Goal: Contribute content: Contribute content

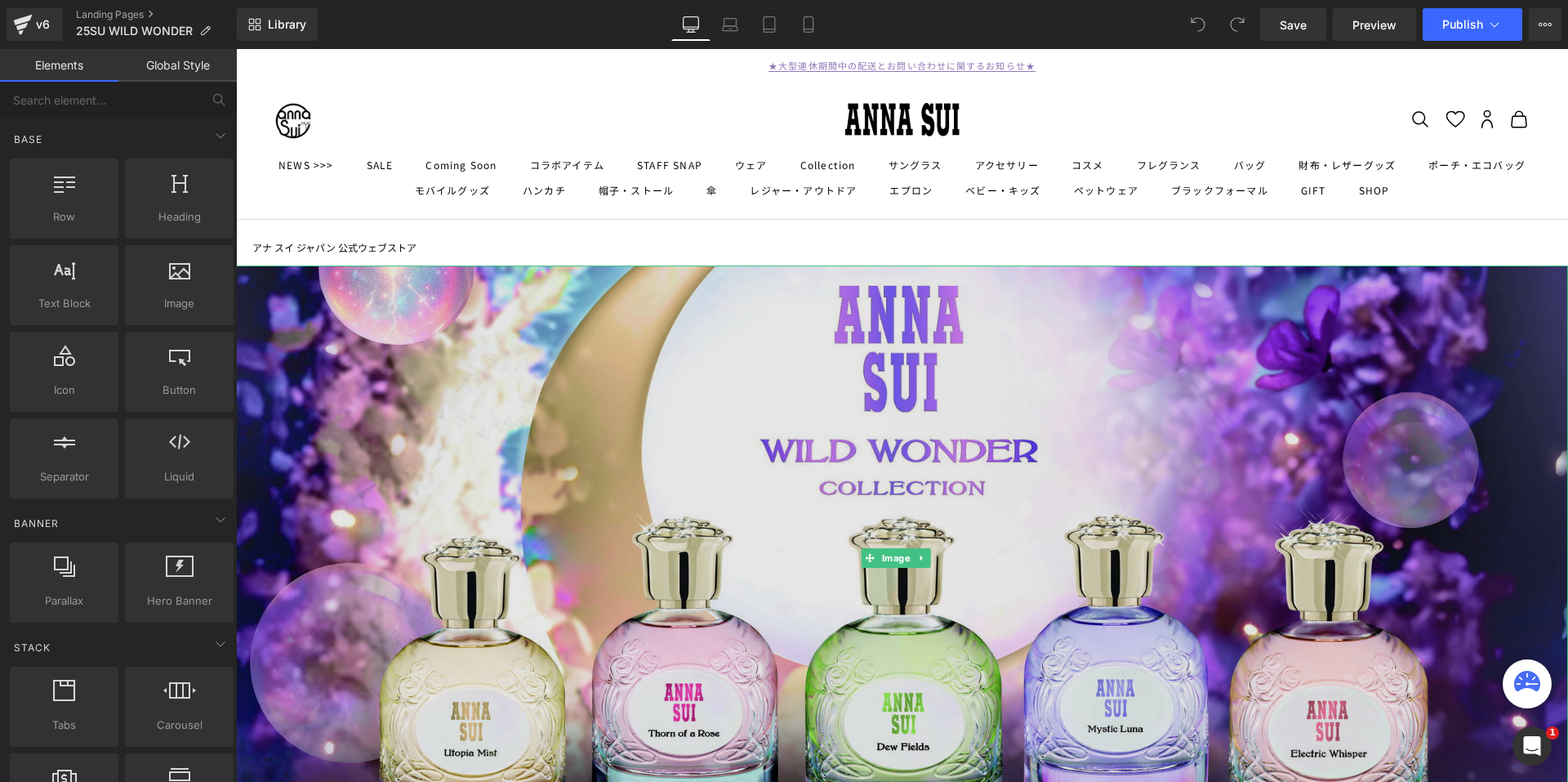
click at [799, 401] on img at bounding box center [902, 558] width 1332 height 585
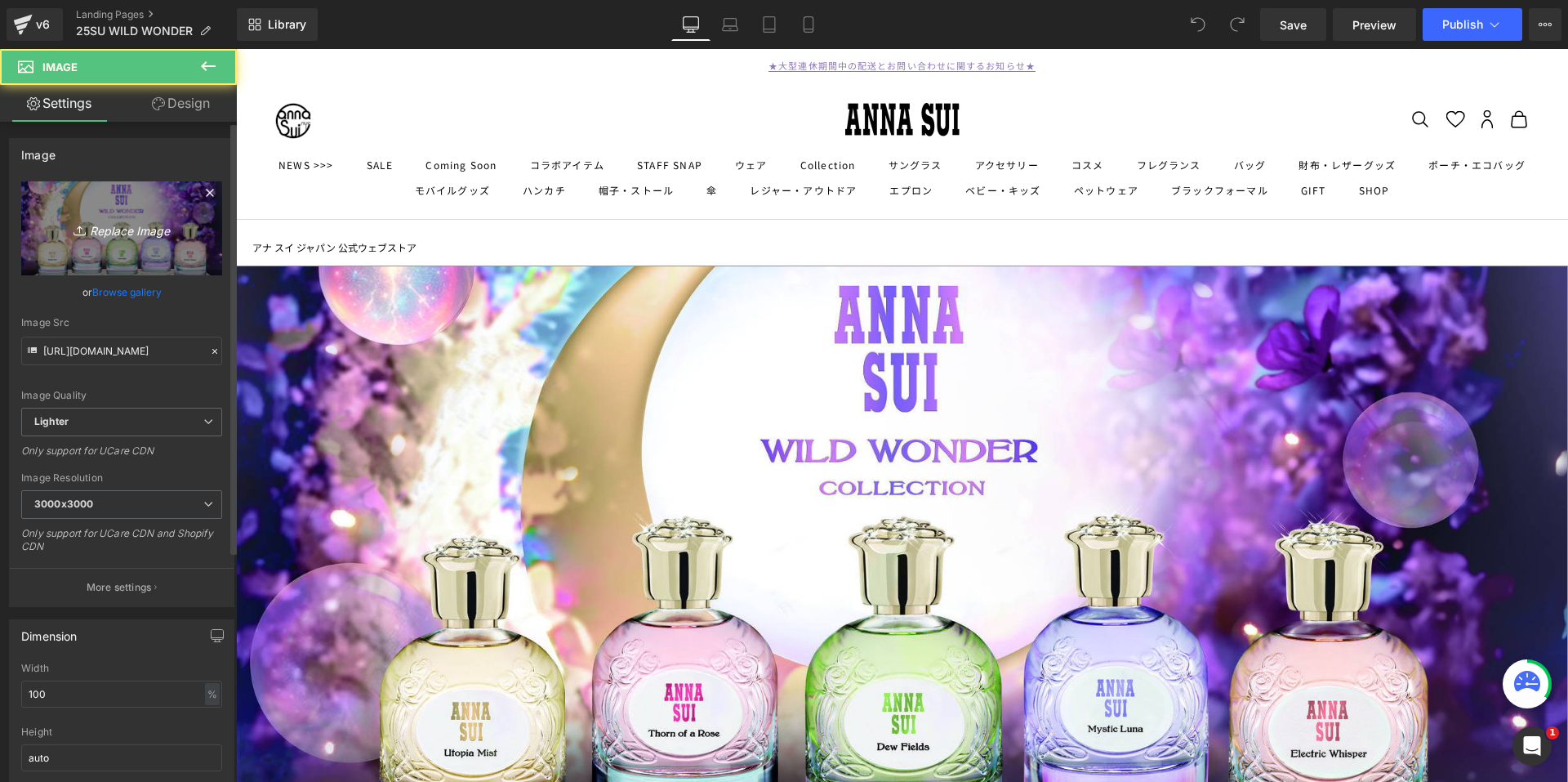
click at [76, 226] on icon at bounding box center [81, 230] width 16 height 16
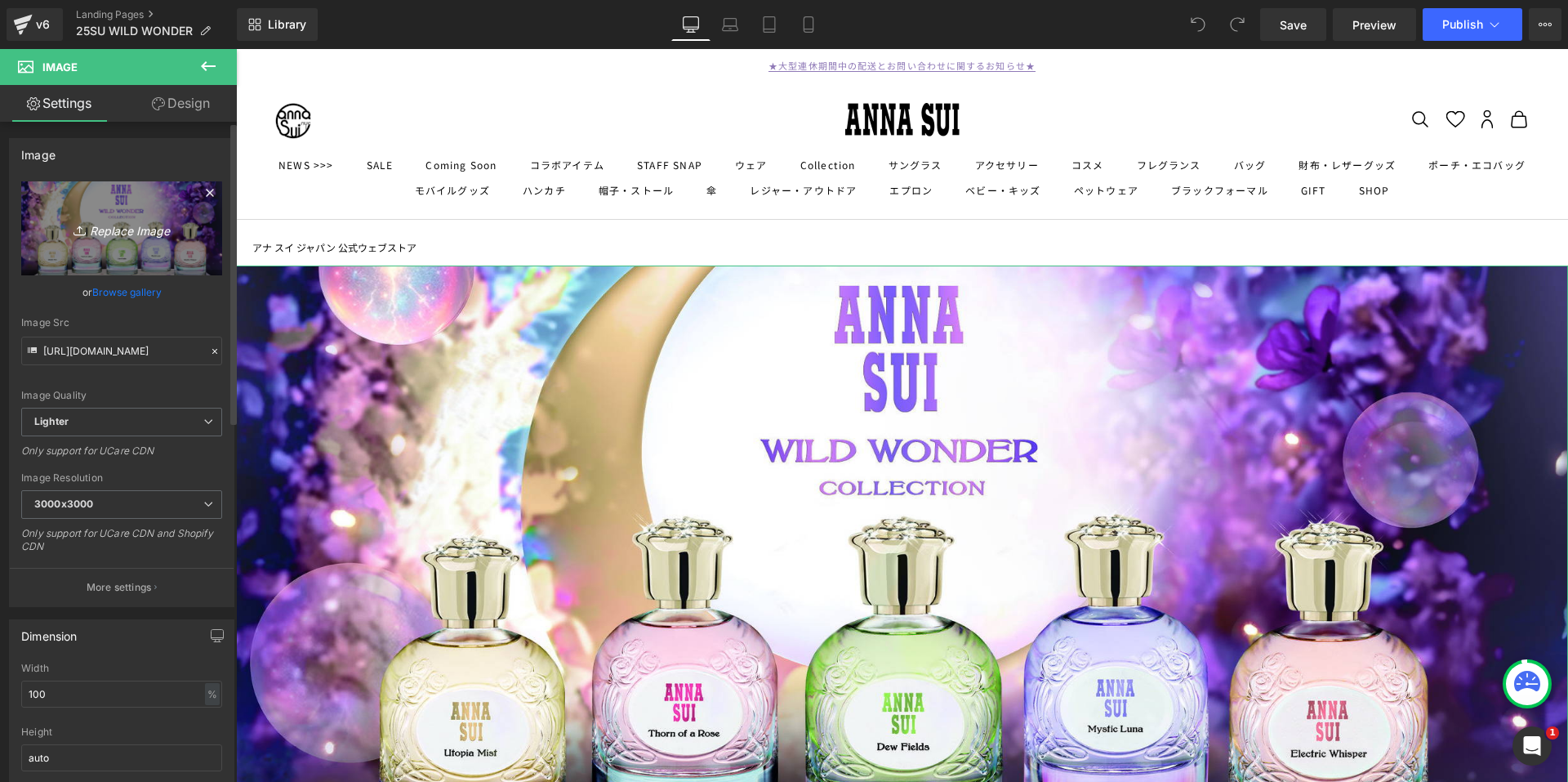
type input "C:\fakepath\AS_WWC_GROUP_2100×922.jpg"
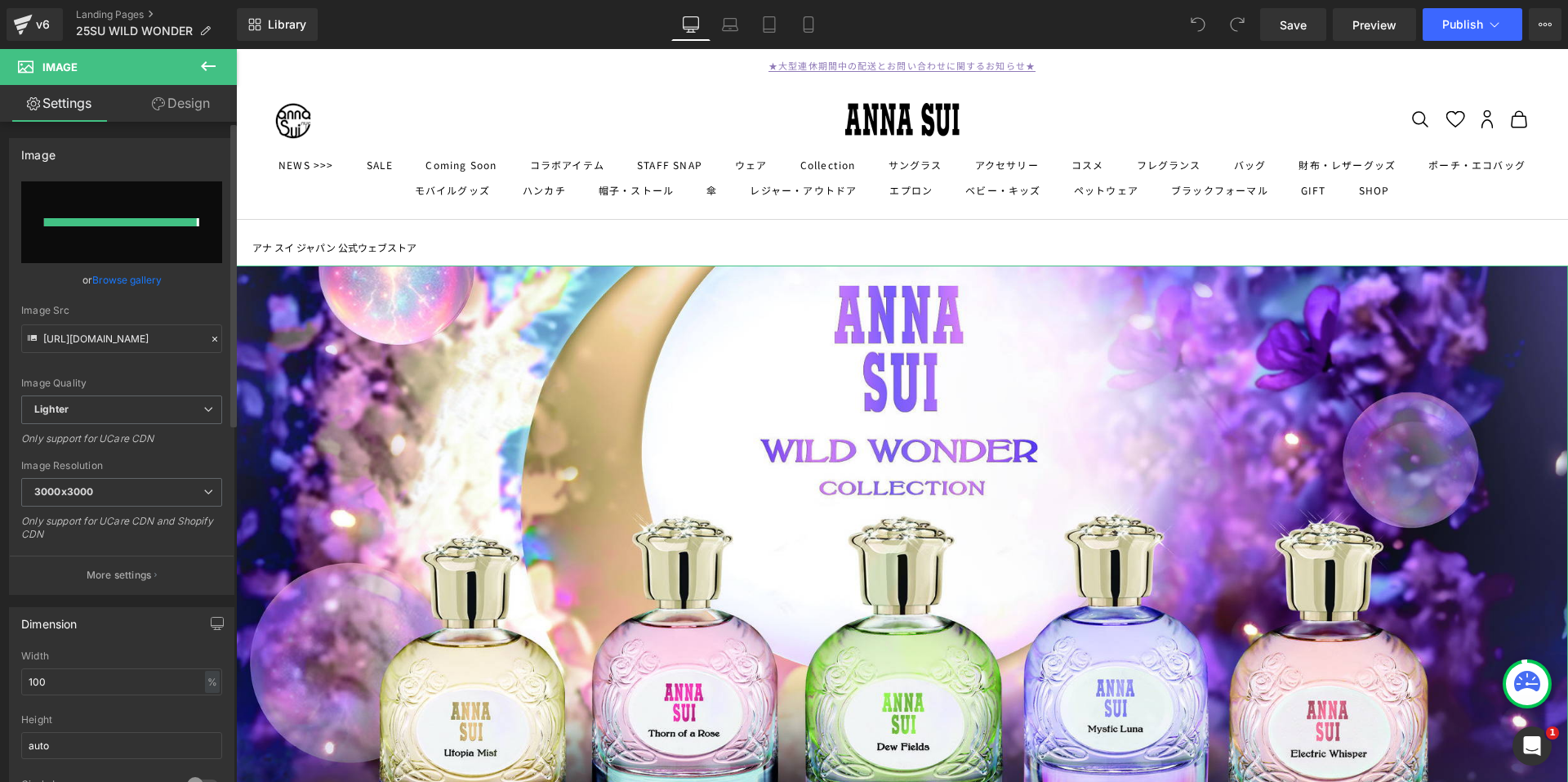
type input "[URL][DOMAIN_NAME]"
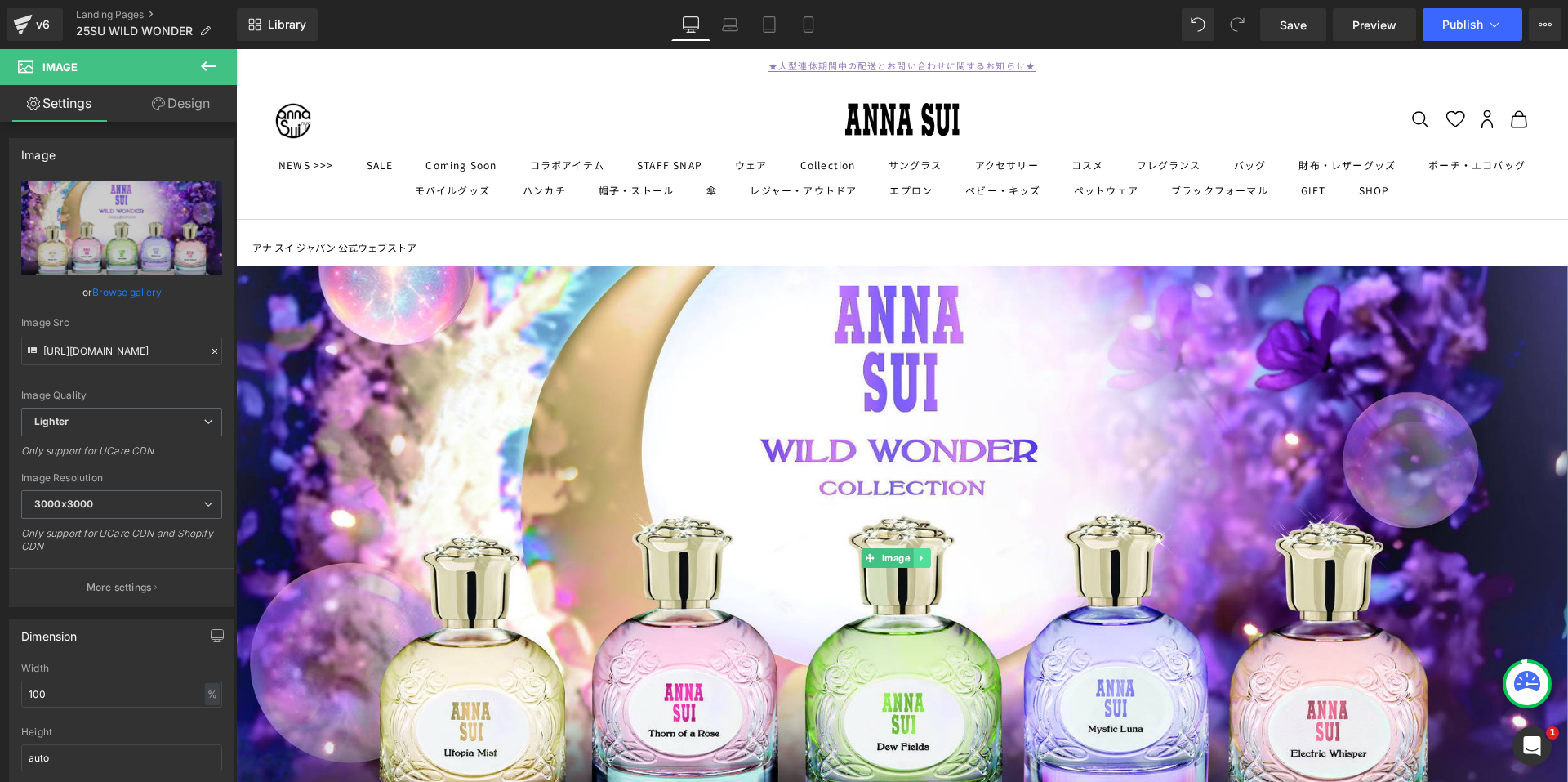
click at [914, 552] on link at bounding box center [922, 558] width 17 height 19
click at [927, 553] on icon at bounding box center [930, 557] width 9 height 9
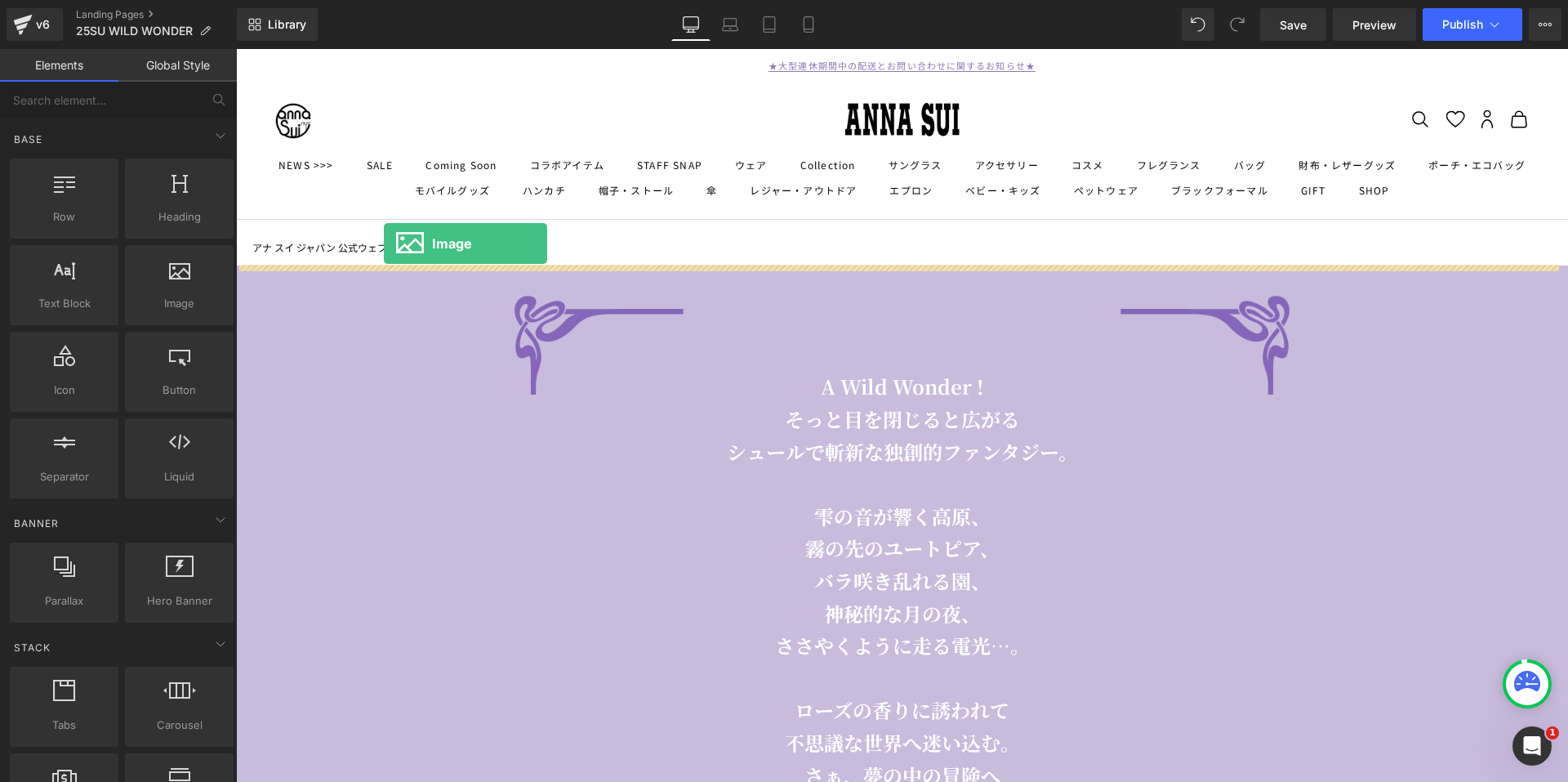
drag, startPoint x: 409, startPoint y: 346, endPoint x: 384, endPoint y: 244, distance: 105.0
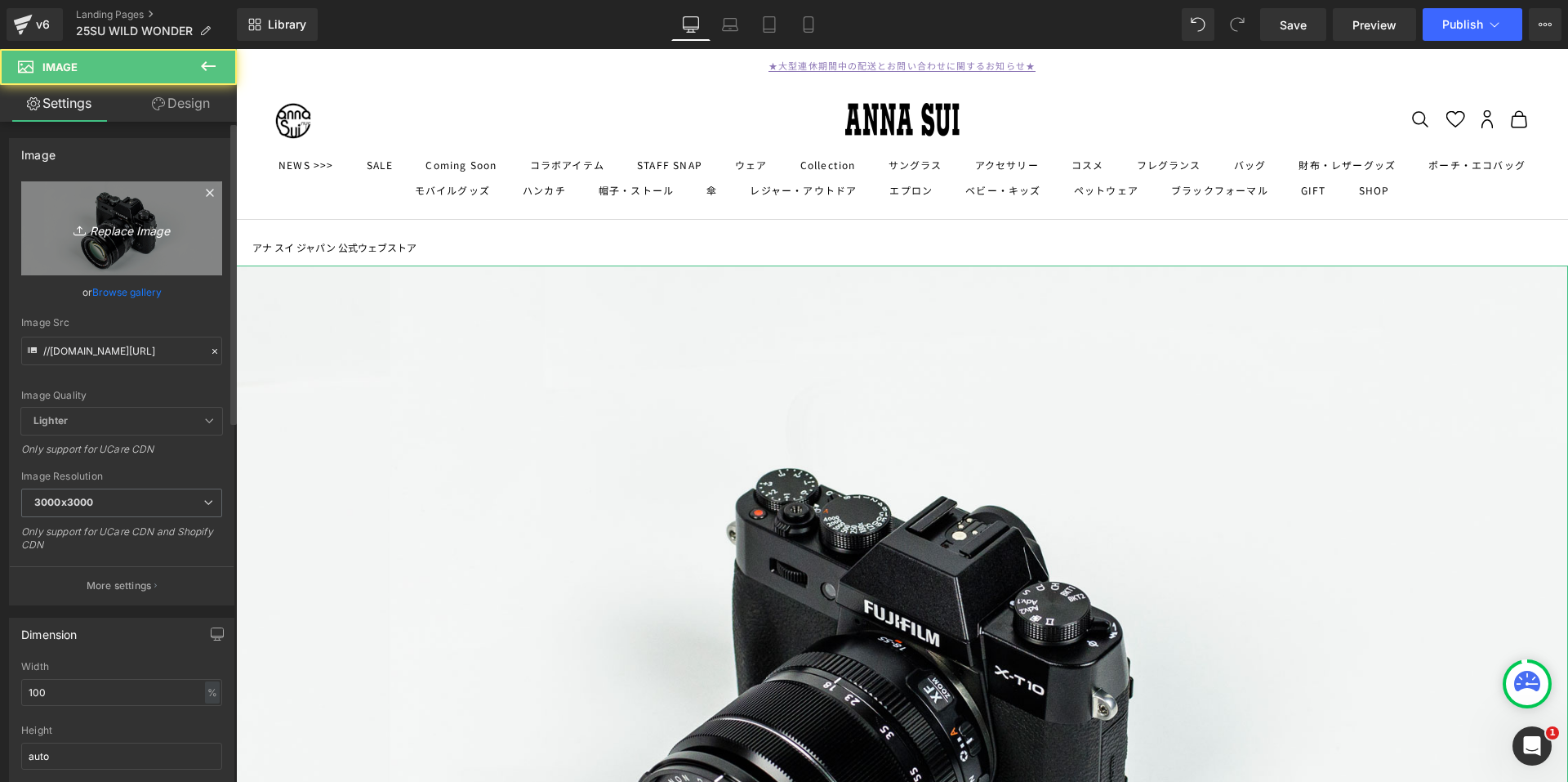
click at [47, 243] on link "Replace Image" at bounding box center [121, 228] width 201 height 94
type input "C:\fakepath\AS_WWC_GROUP_2100×922.png"
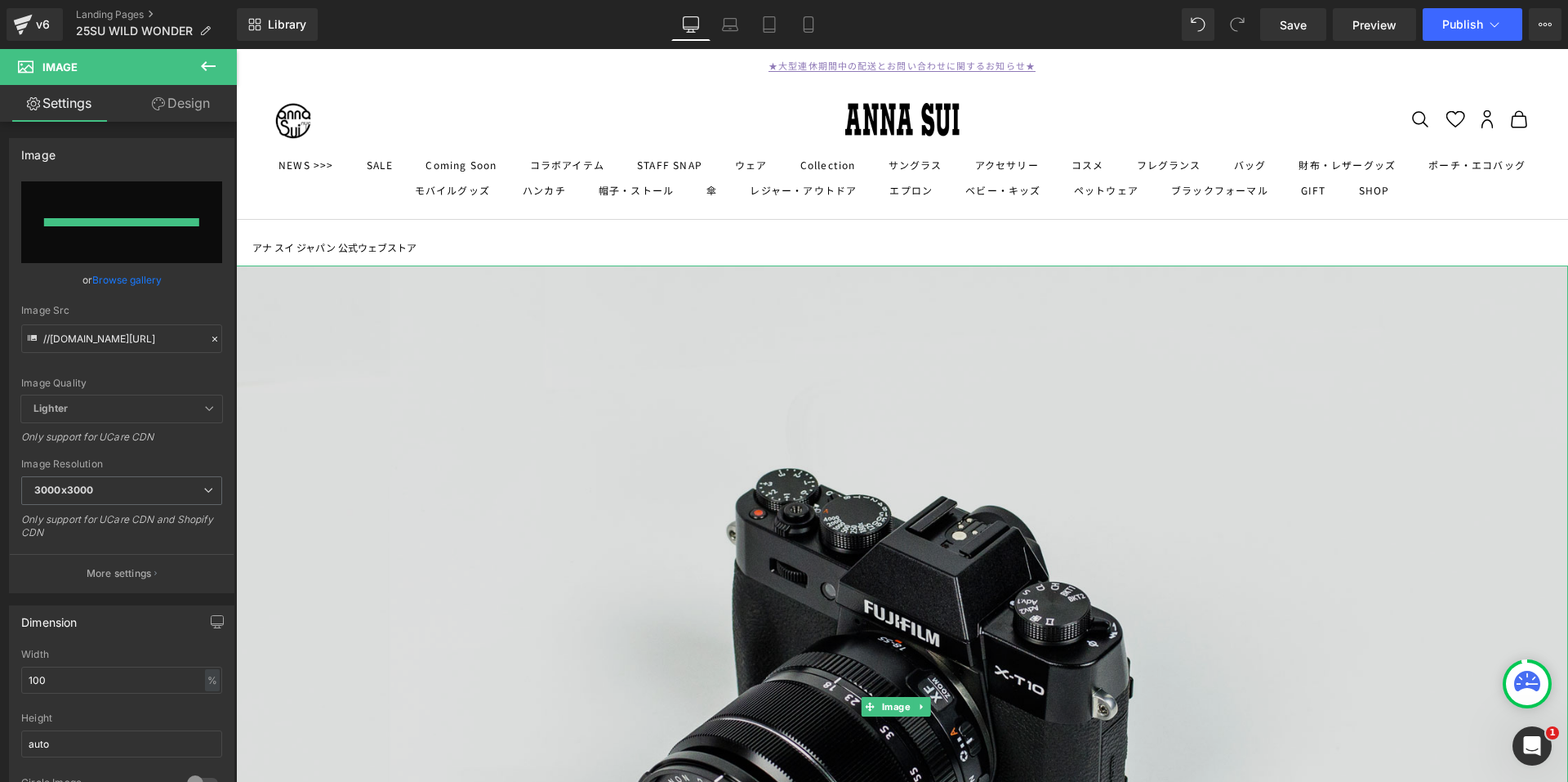
type input "[URL][DOMAIN_NAME]"
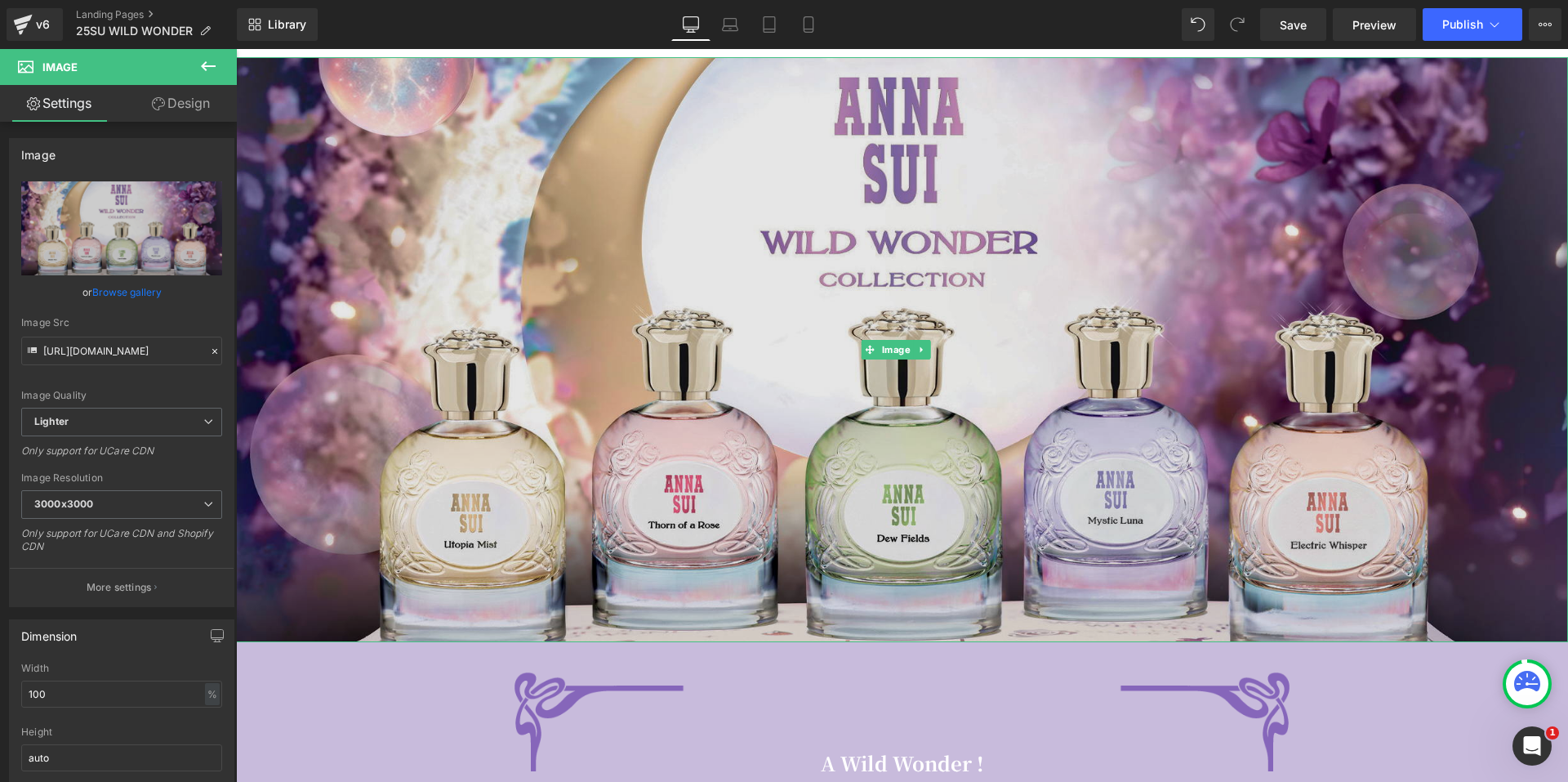
scroll to position [245, 0]
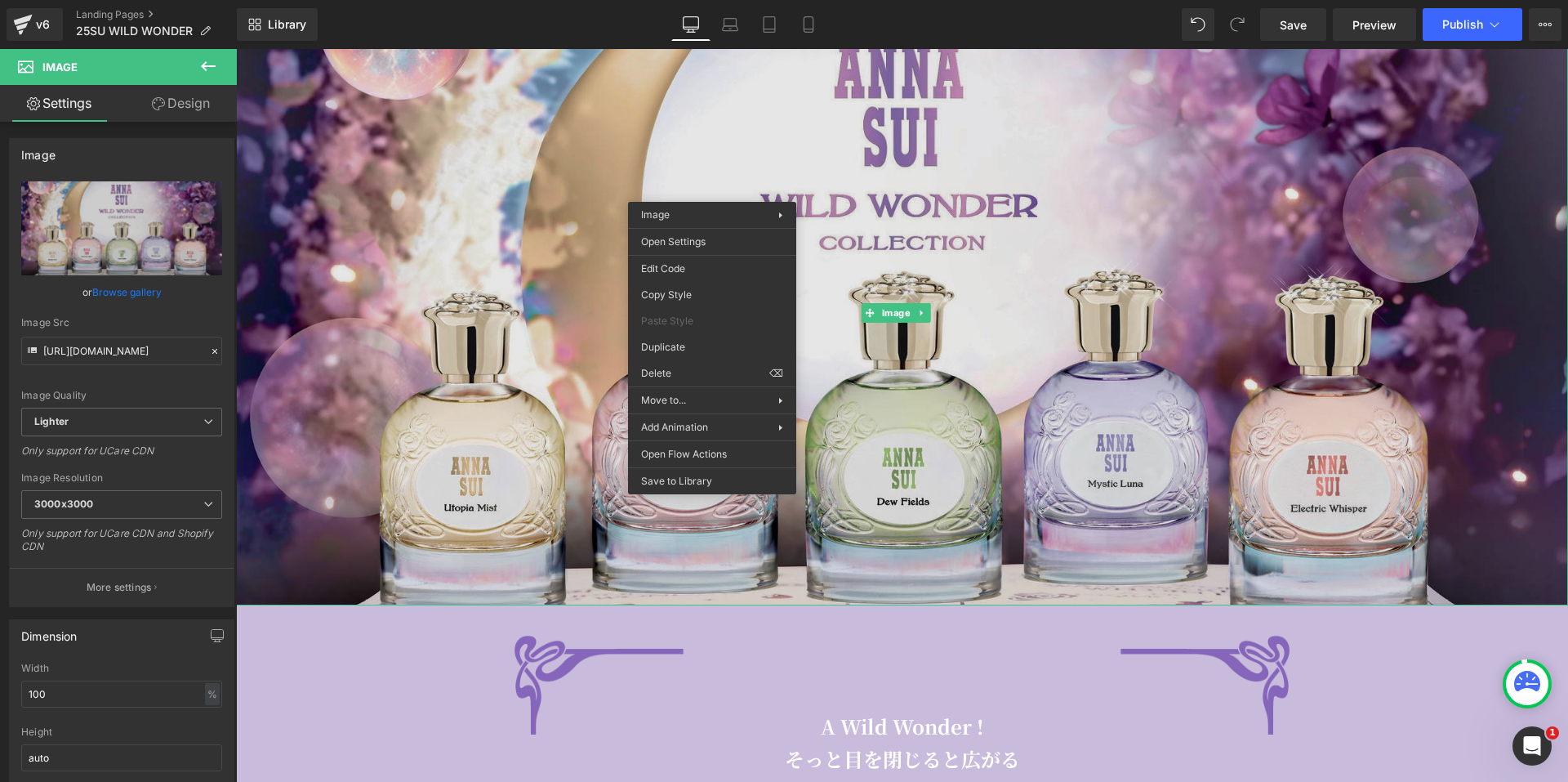
click at [395, 157] on img at bounding box center [902, 312] width 1332 height 585
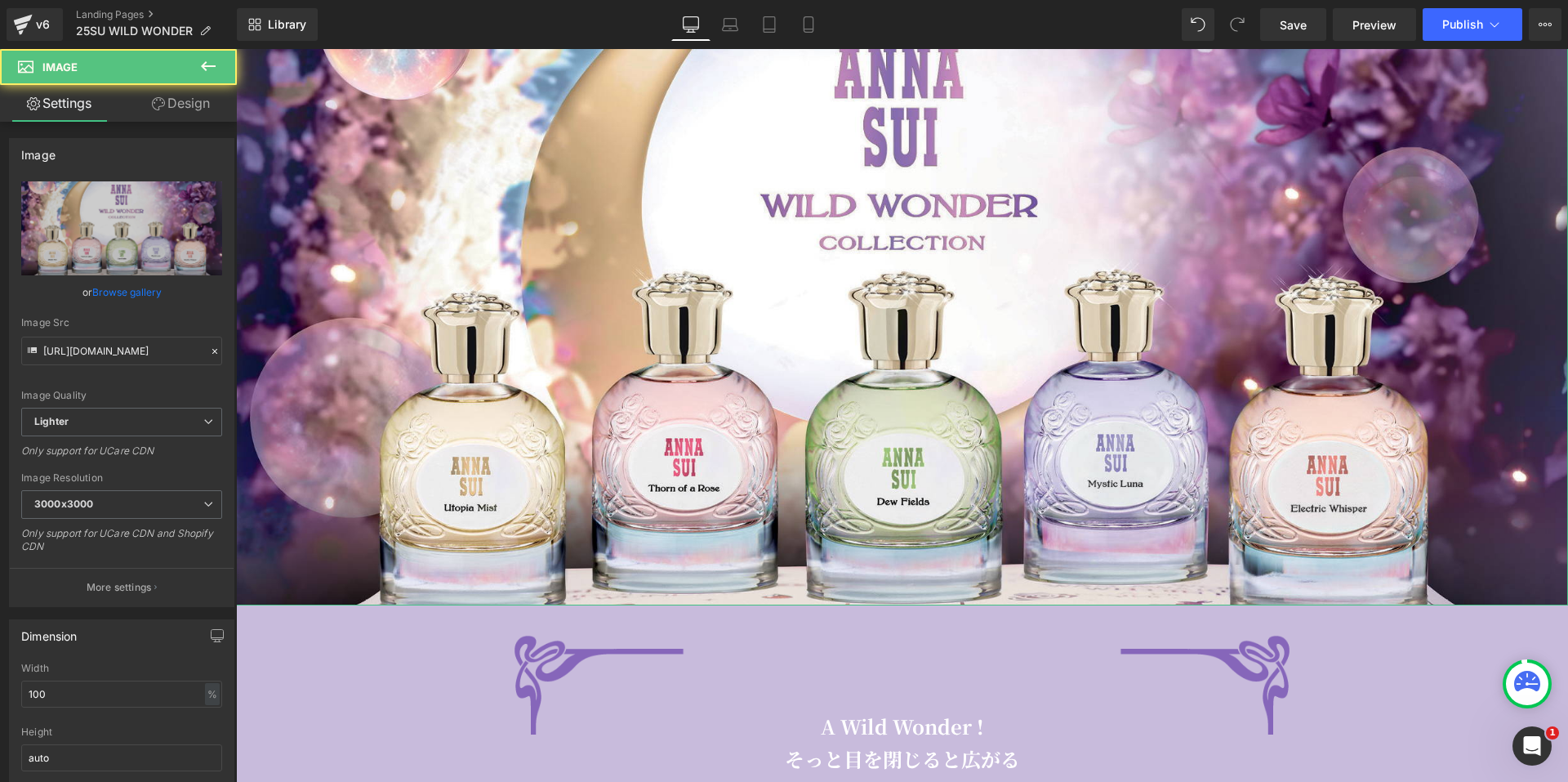
click at [210, 107] on link "Design" at bounding box center [180, 103] width 118 height 37
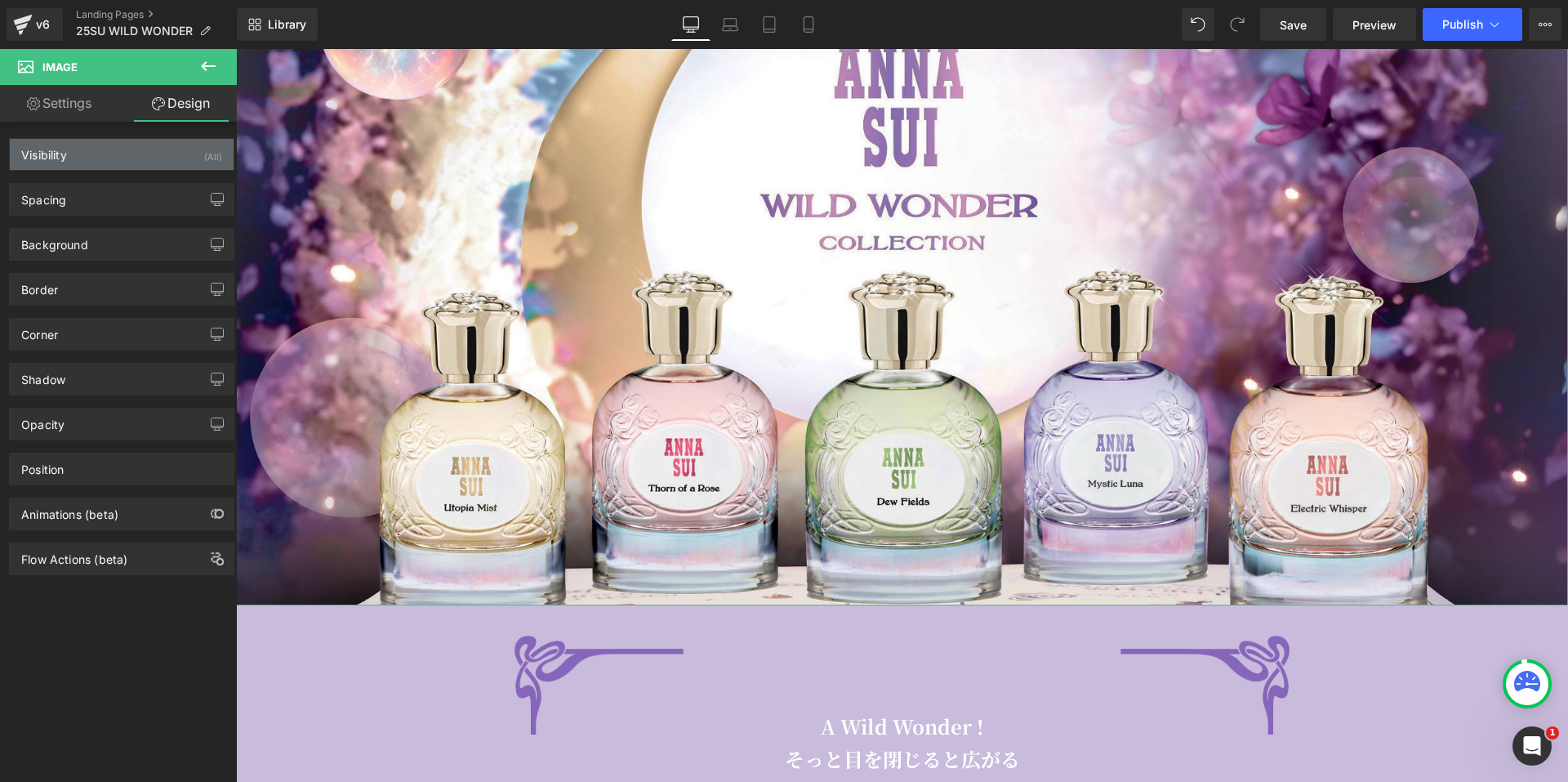
click at [204, 160] on div "(All)" at bounding box center [213, 152] width 18 height 27
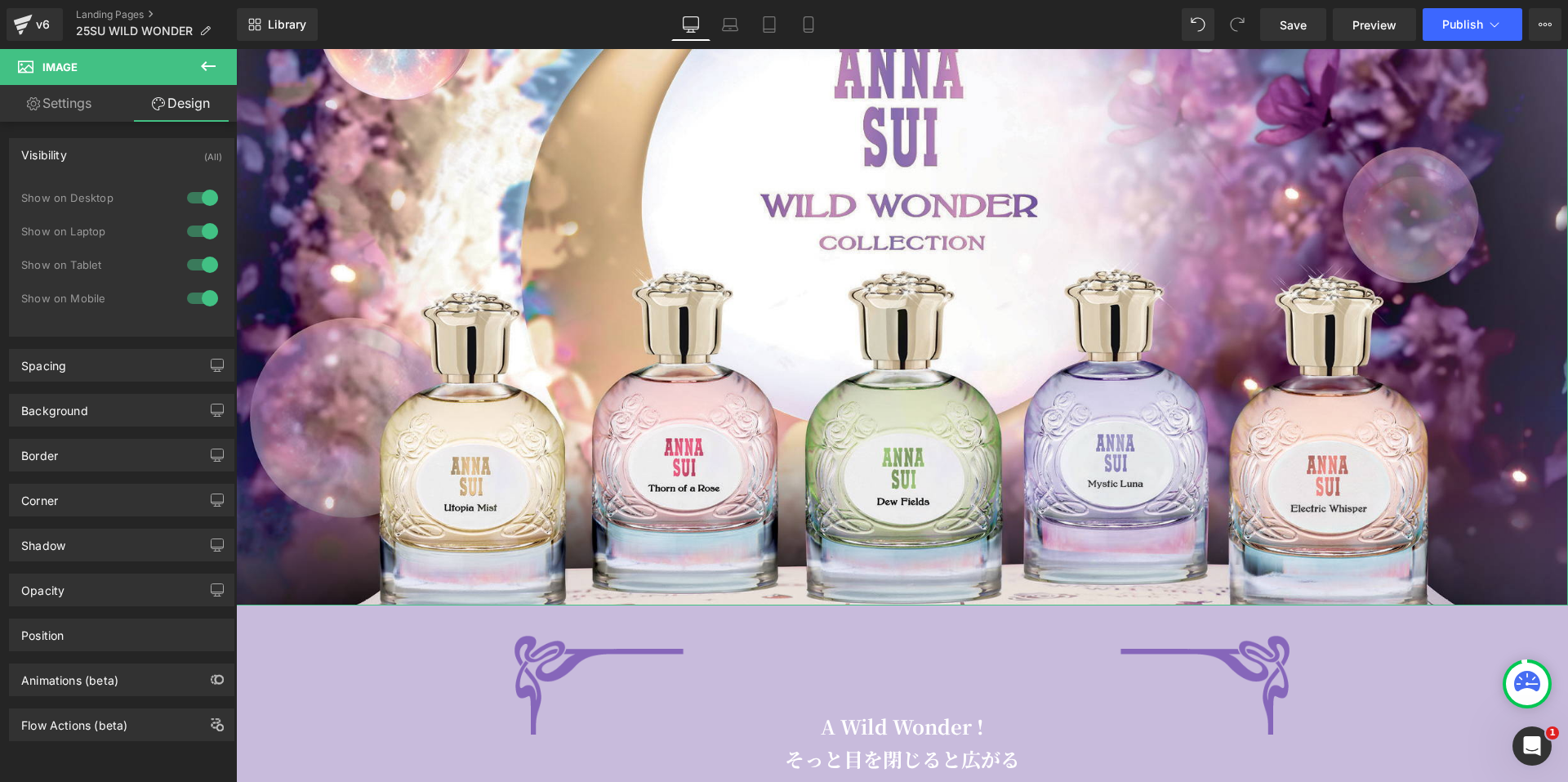
click at [201, 262] on div at bounding box center [202, 264] width 39 height 26
click at [201, 299] on div at bounding box center [202, 298] width 39 height 26
click at [804, 25] on icon at bounding box center [807, 25] width 9 height 15
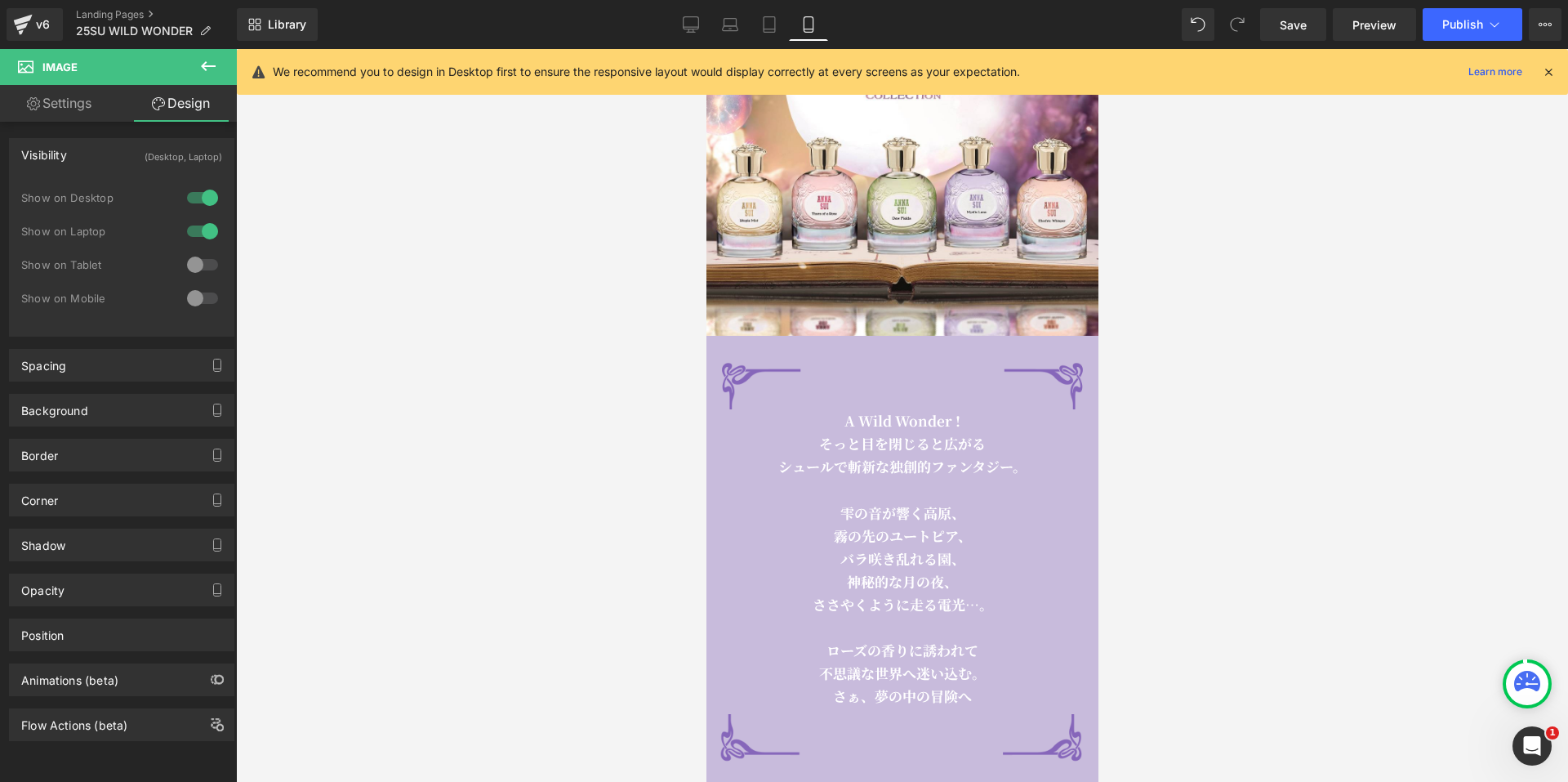
scroll to position [0, 0]
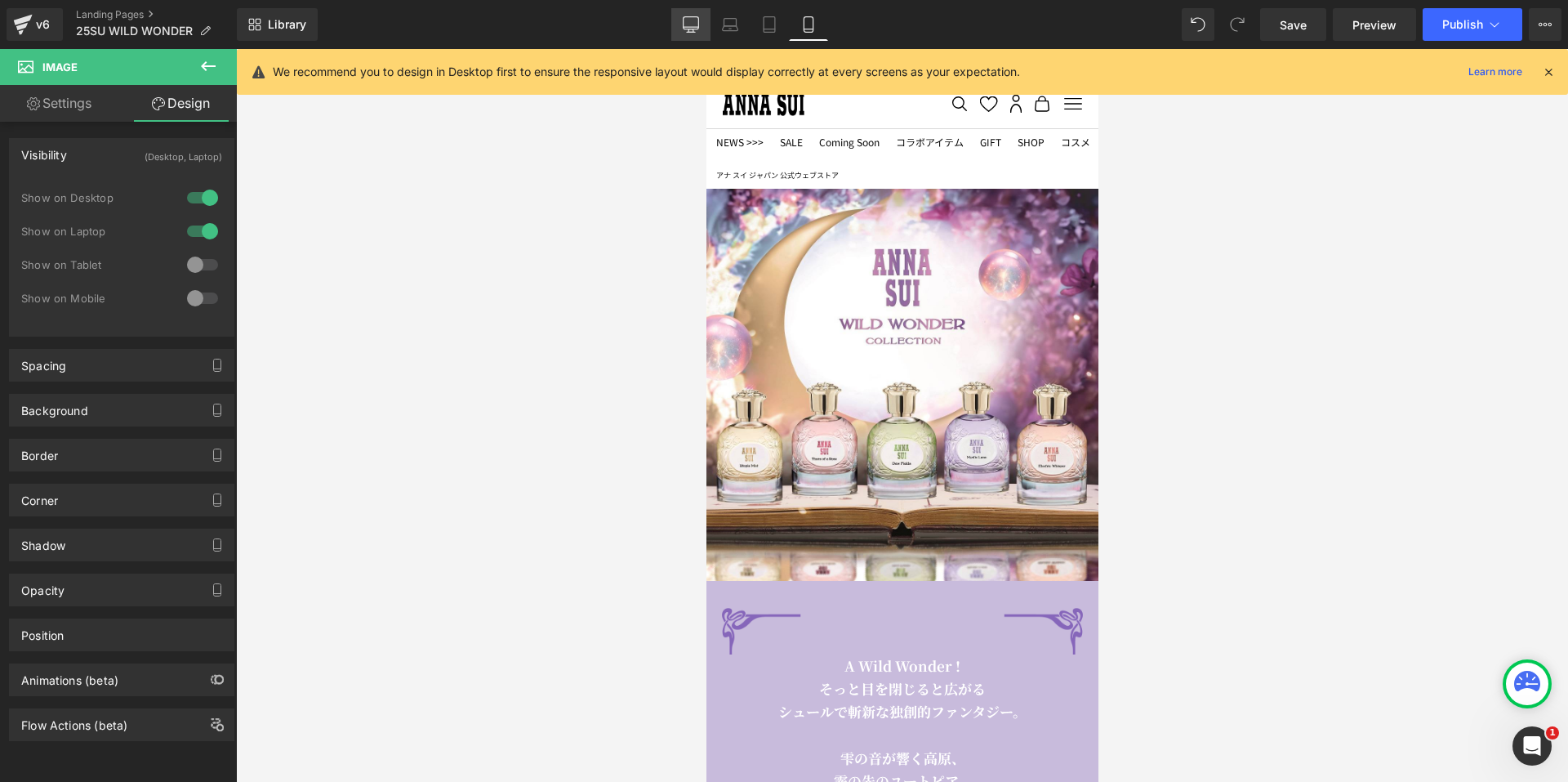
click at [682, 28] on link "Desktop" at bounding box center [691, 24] width 39 height 33
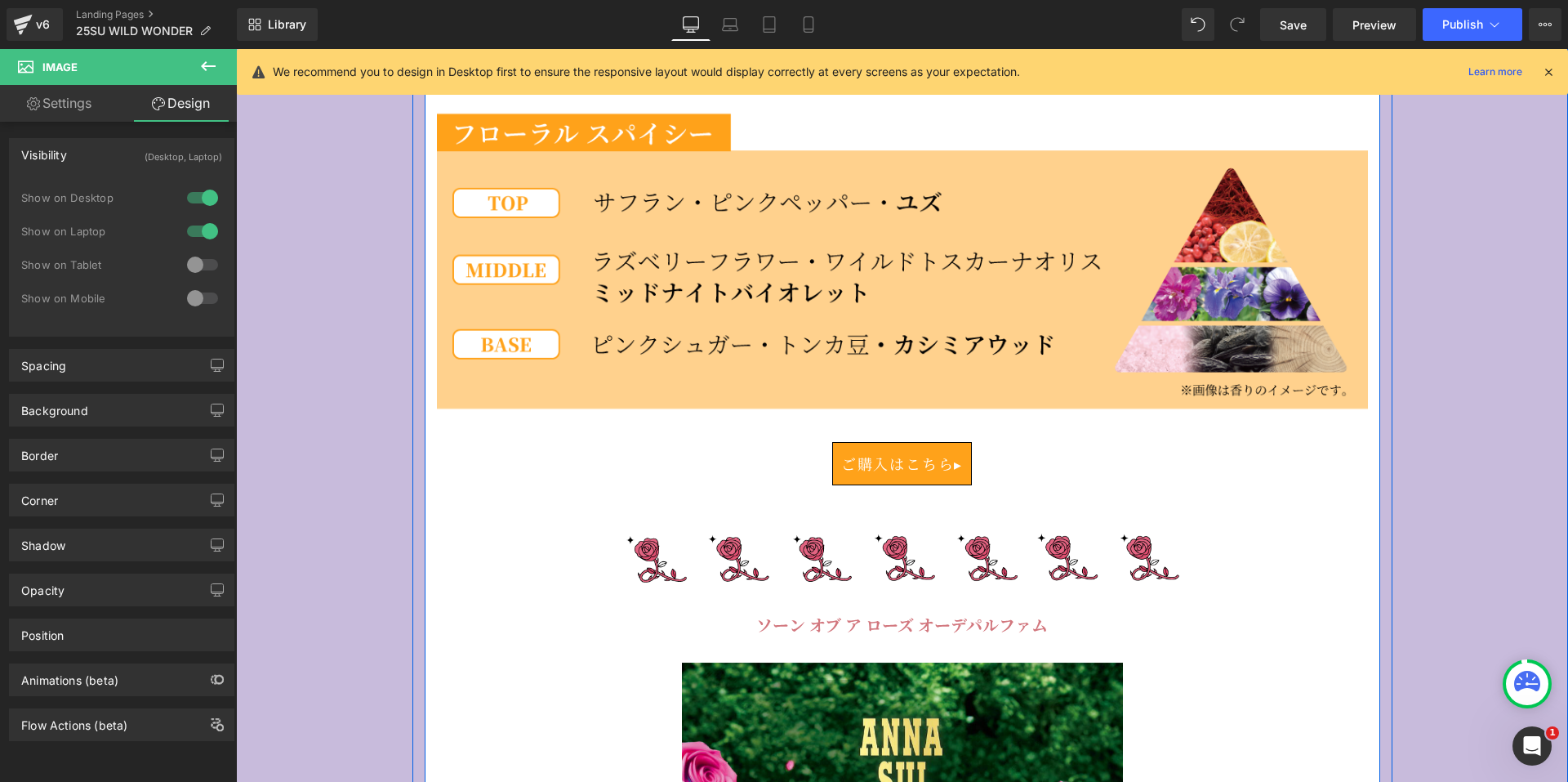
scroll to position [2940, 0]
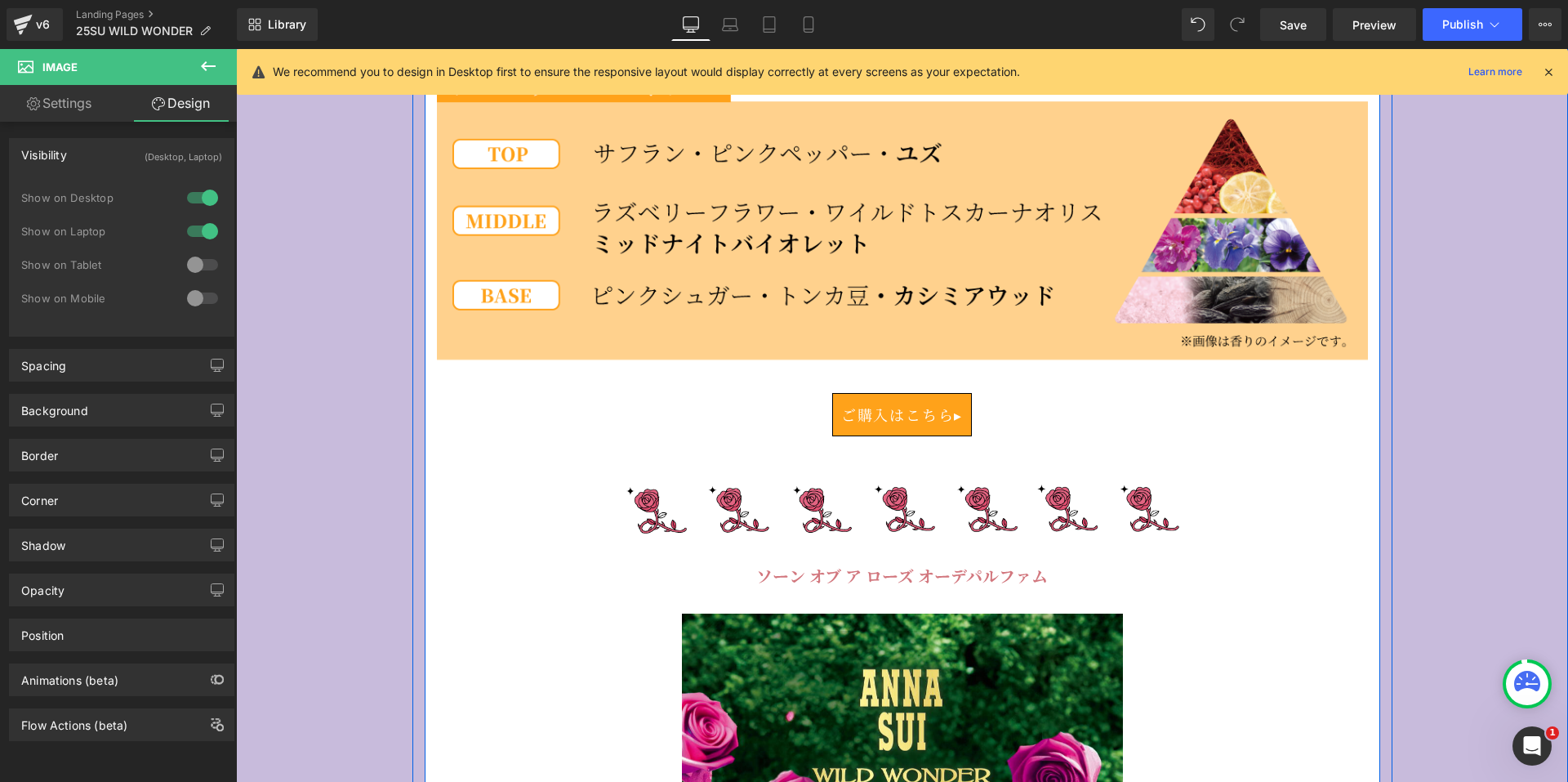
click at [883, 406] on span "Button" at bounding box center [902, 415] width 38 height 19
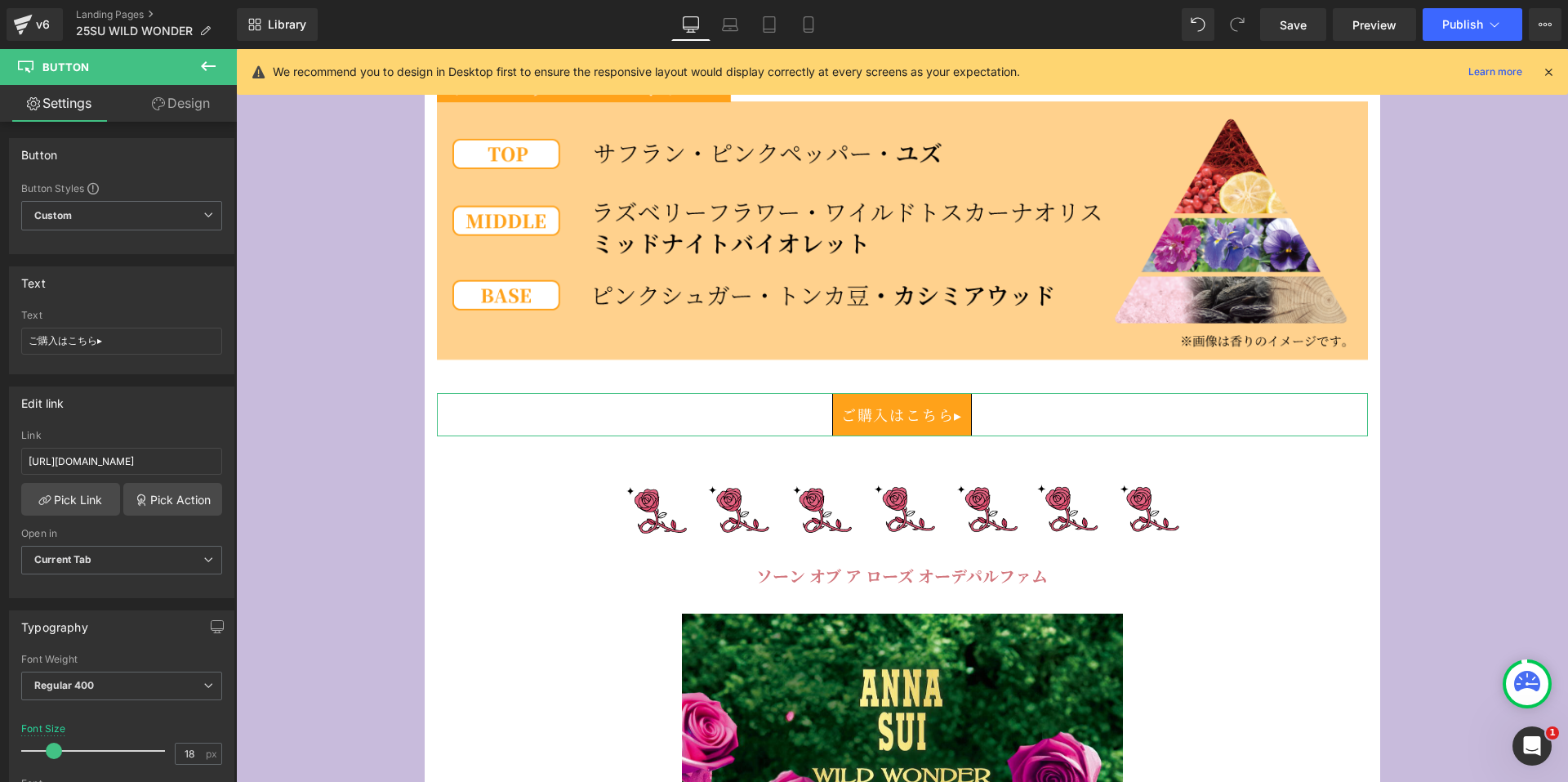
click at [188, 112] on link "Design" at bounding box center [180, 103] width 118 height 37
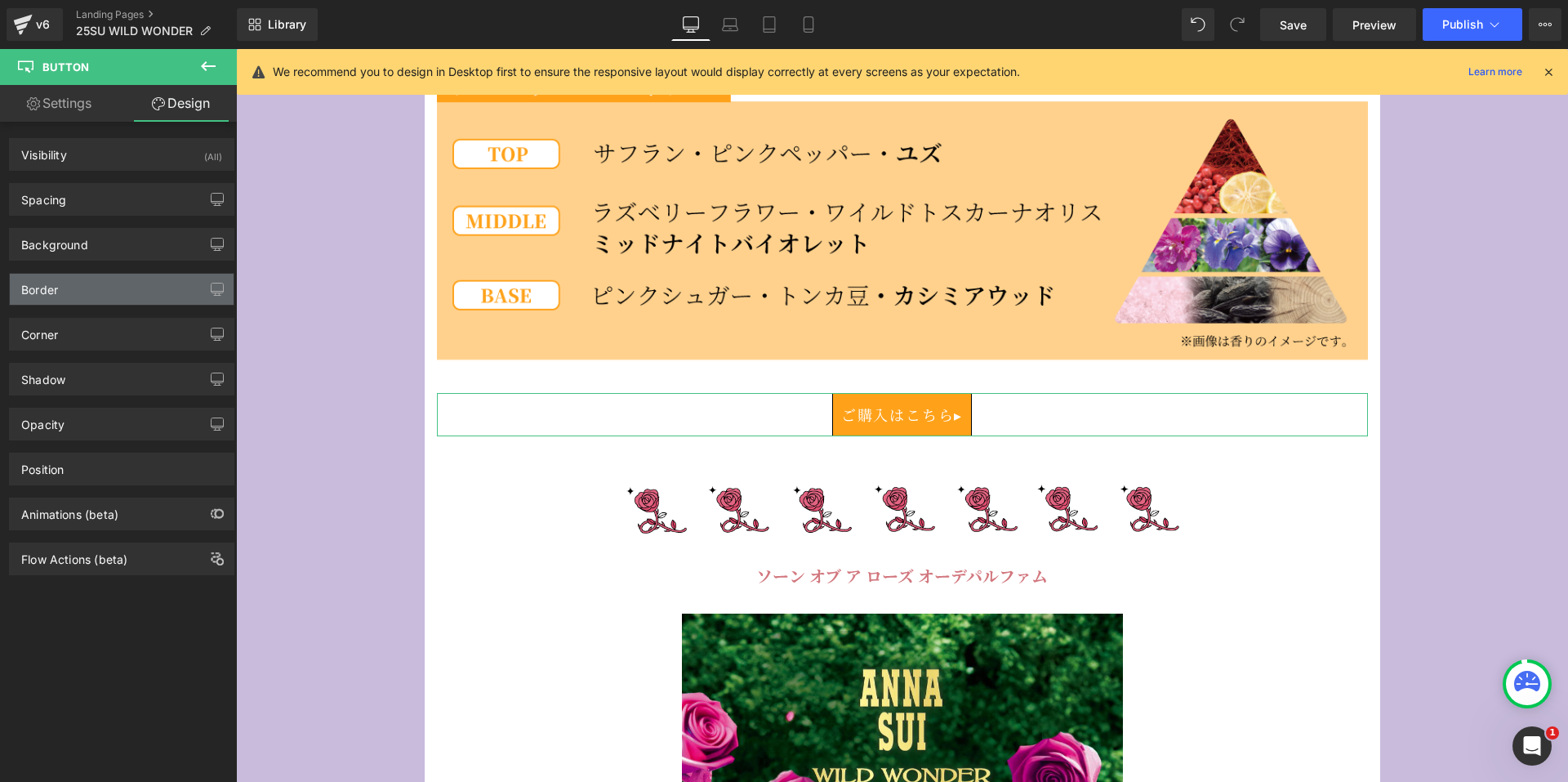
click at [99, 298] on div "Border" at bounding box center [121, 289] width 223 height 31
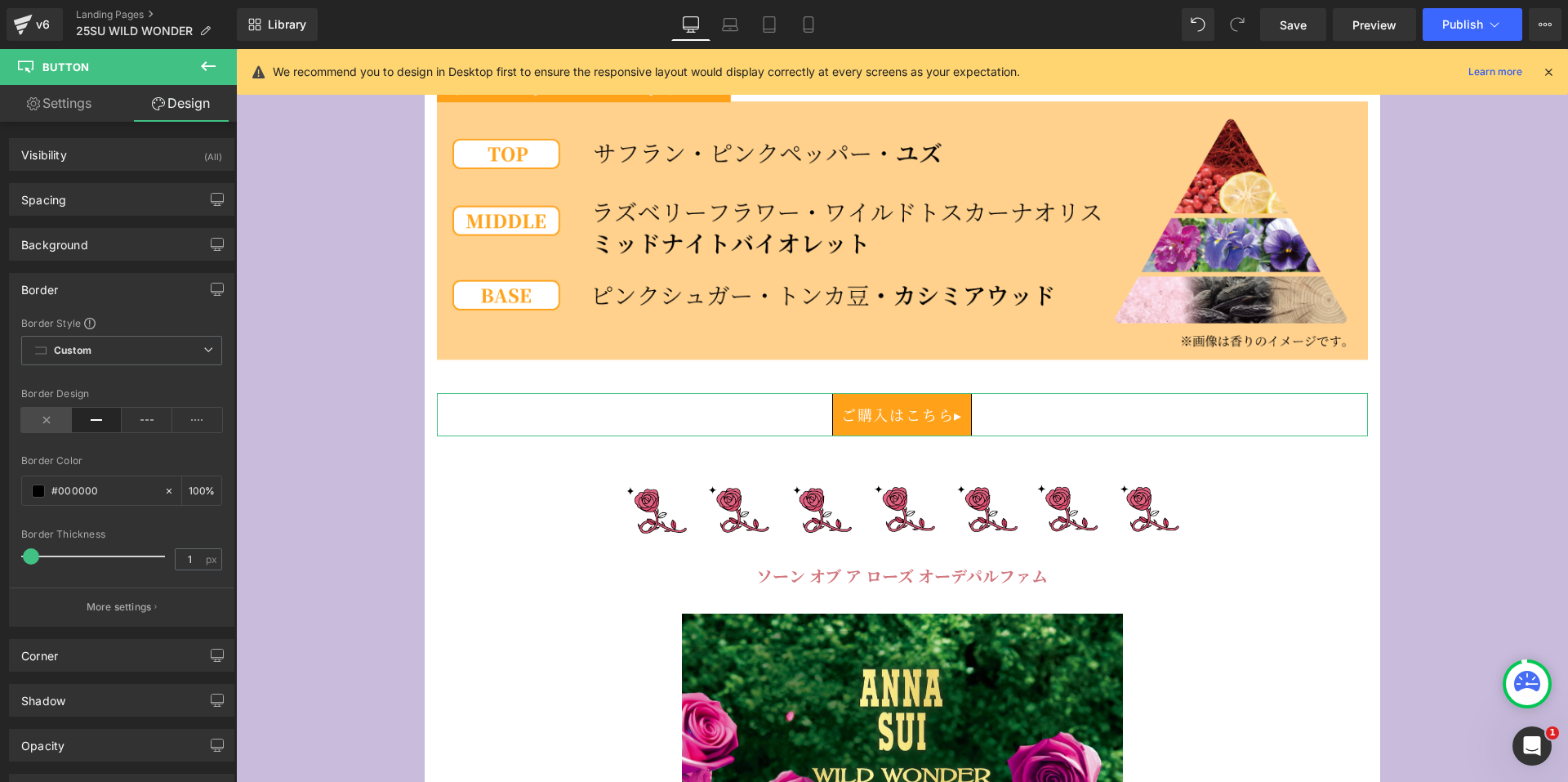
click at [45, 414] on icon at bounding box center [46, 419] width 51 height 24
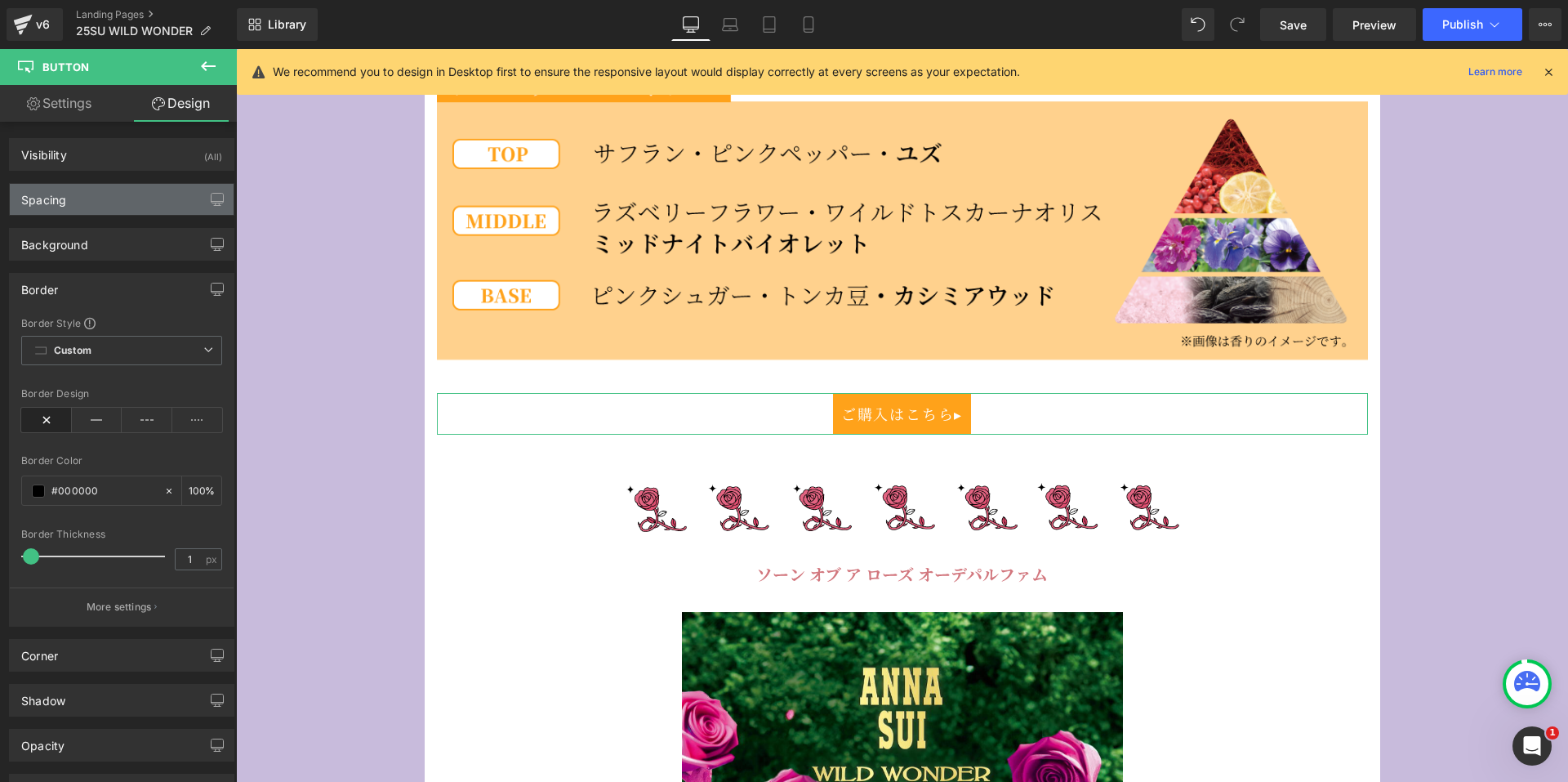
click at [166, 204] on div "Spacing" at bounding box center [121, 199] width 223 height 31
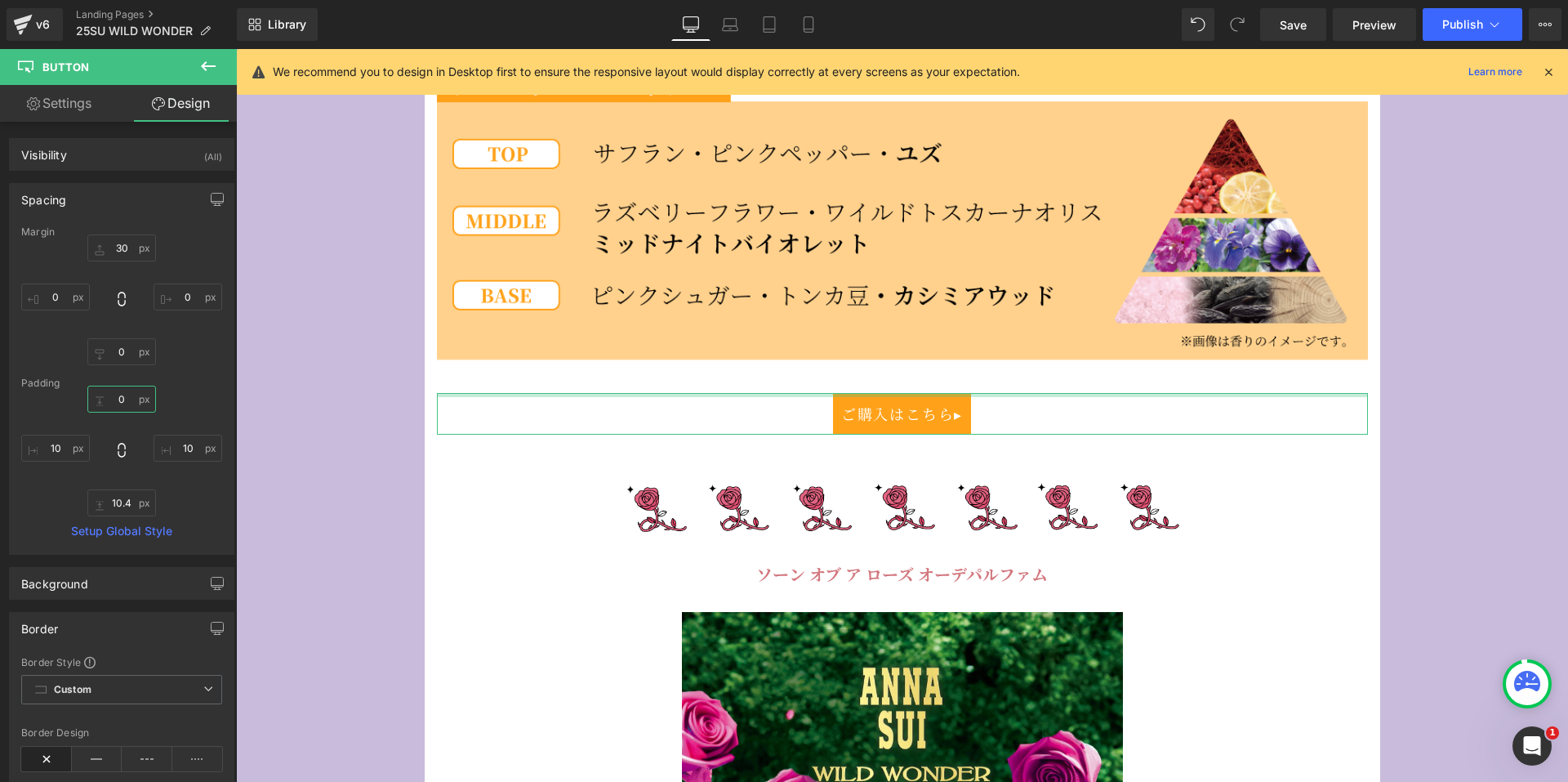
click at [125, 403] on input "0" at bounding box center [121, 399] width 68 height 27
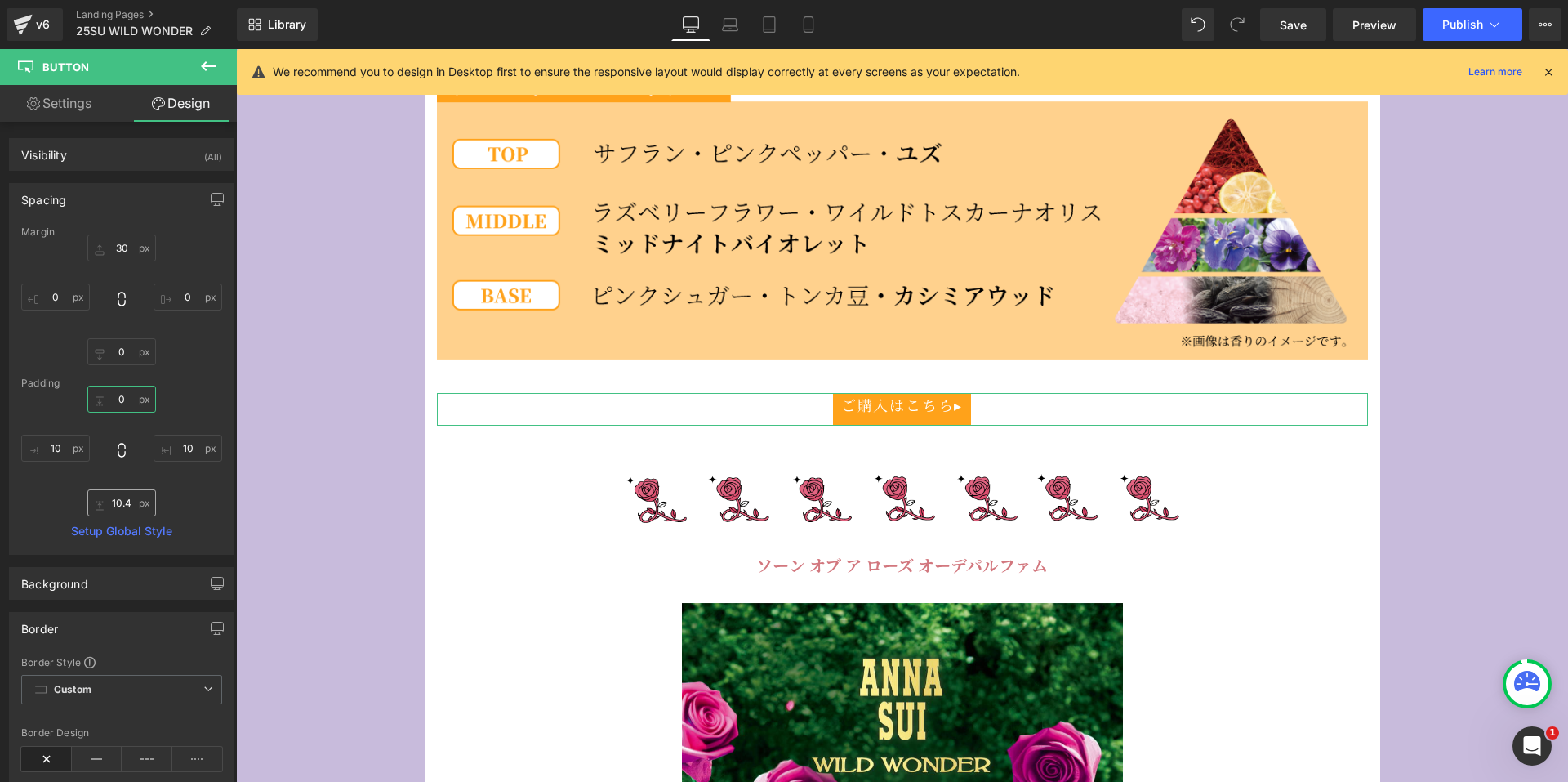
type input "0"
click at [112, 508] on input "10.4" at bounding box center [121, 503] width 68 height 27
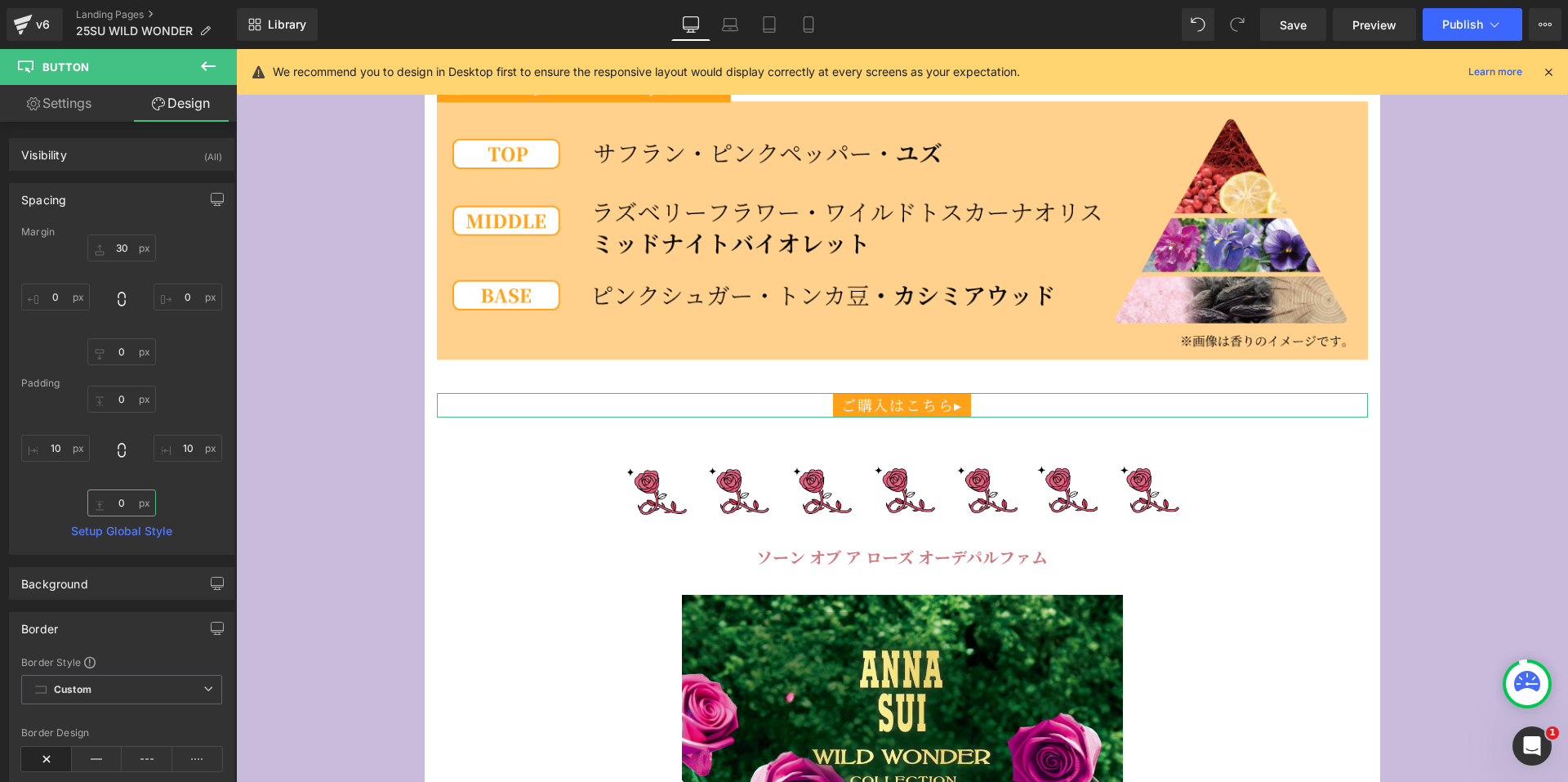
type input "0"
click at [219, 384] on div "Margin 30px 30 0px 0 0px 0 0px 0 [GEOGRAPHIC_DATA] 0 0 10px 10 0 0 10px 10 Setu…" at bounding box center [121, 390] width 223 height 327
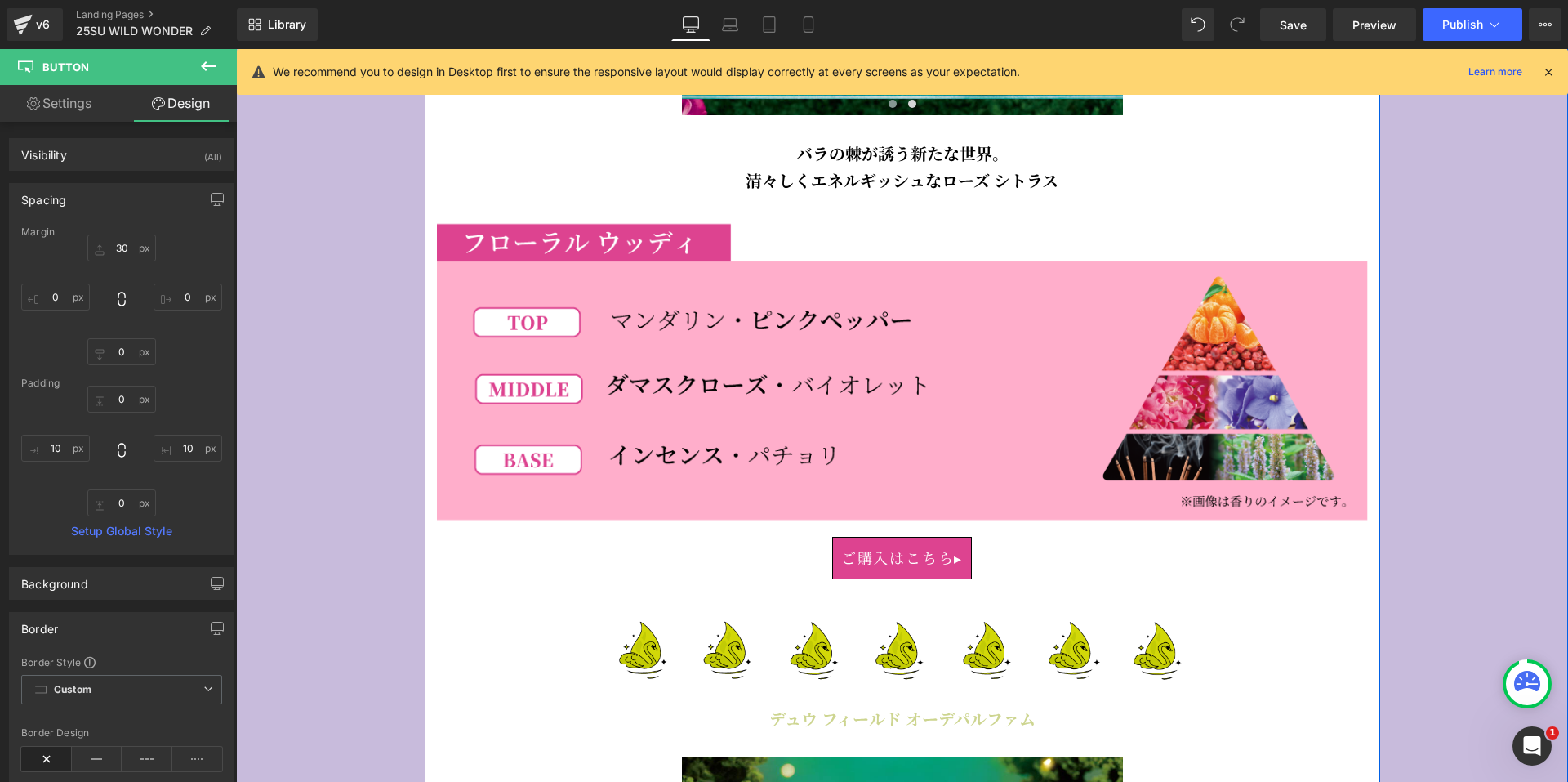
scroll to position [4328, 0]
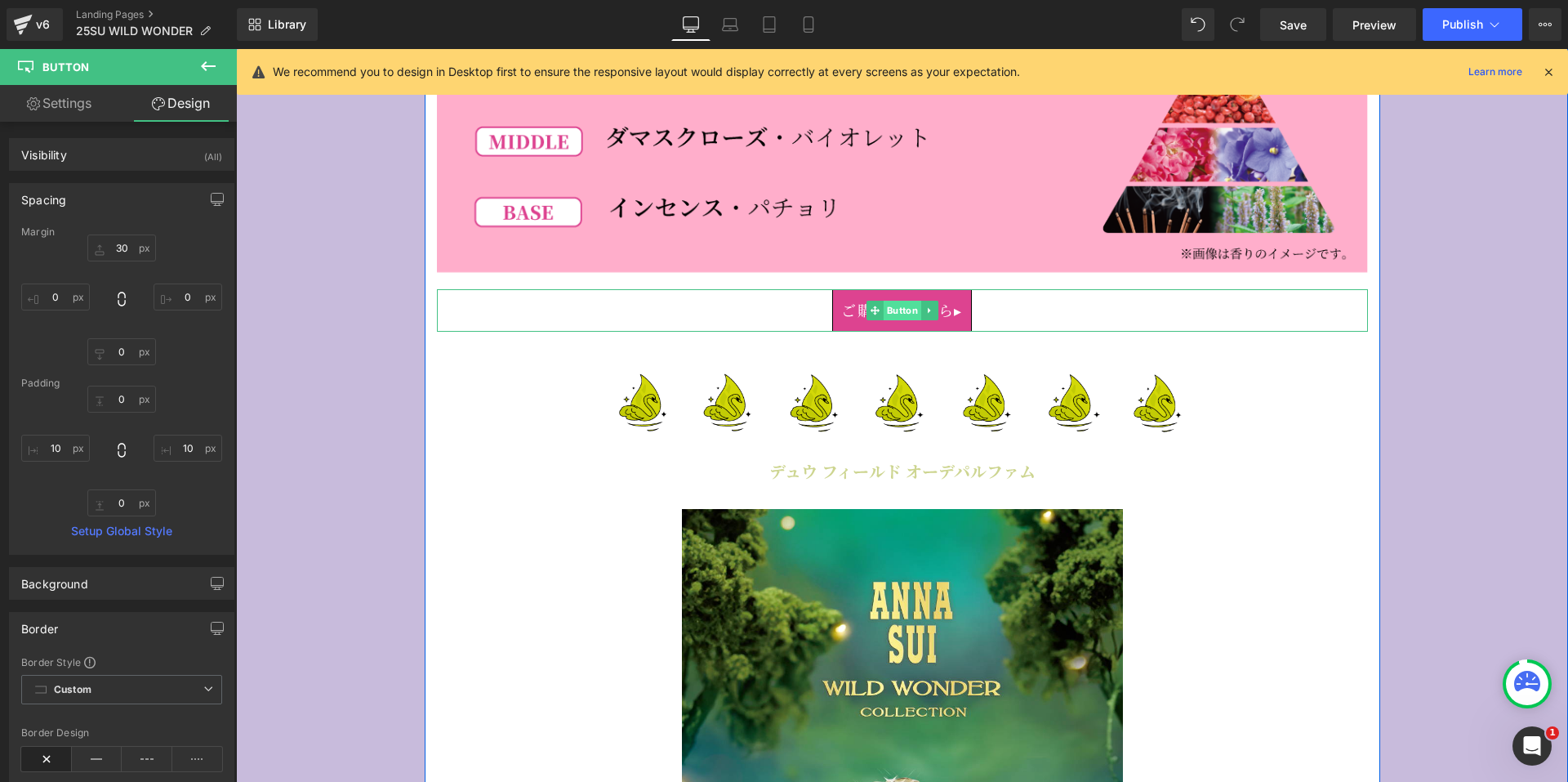
click at [888, 303] on span "Button" at bounding box center [902, 310] width 38 height 19
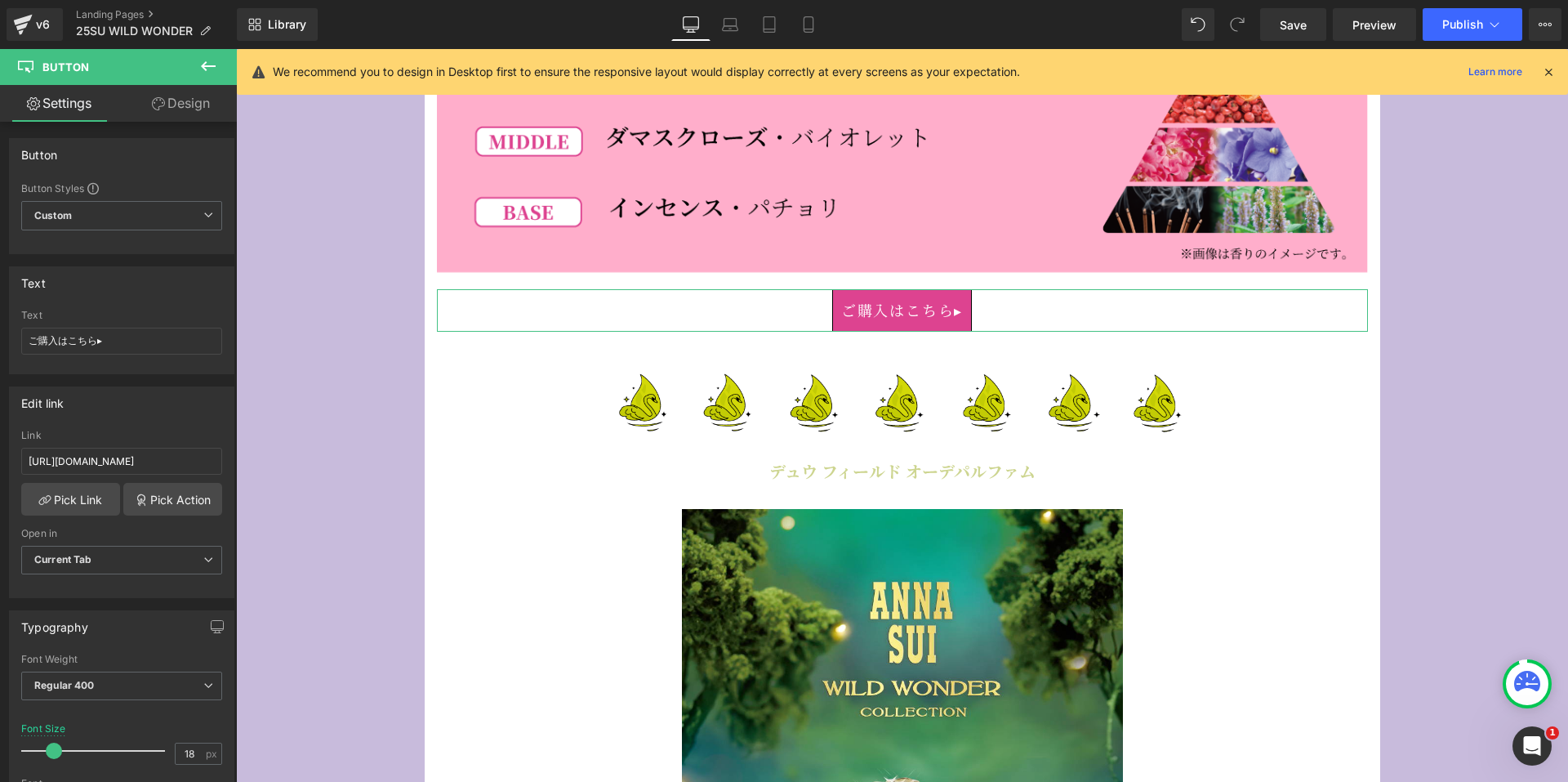
click at [179, 119] on link "Design" at bounding box center [180, 103] width 118 height 37
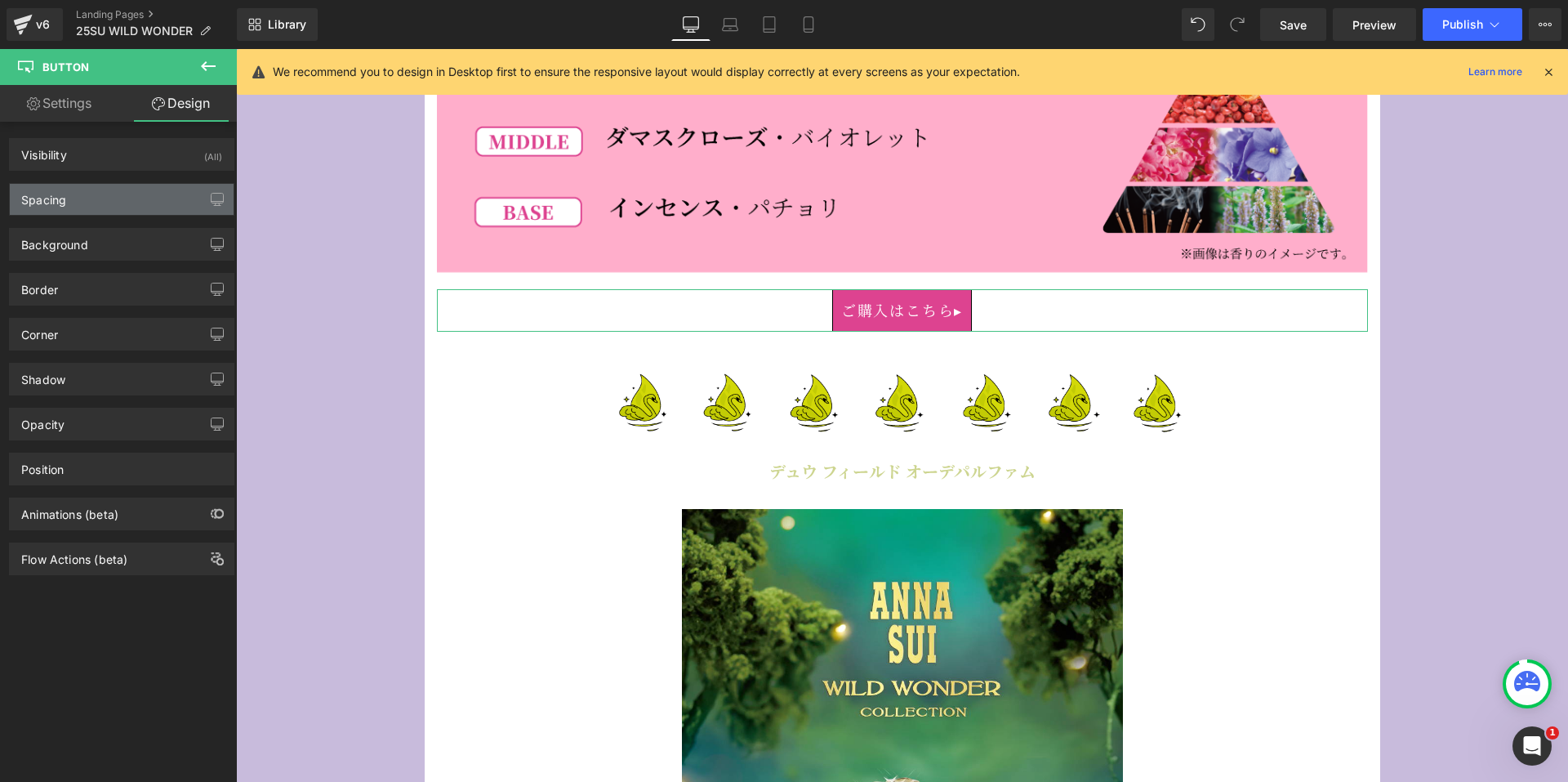
type input "10"
type input "0"
type input "10.4"
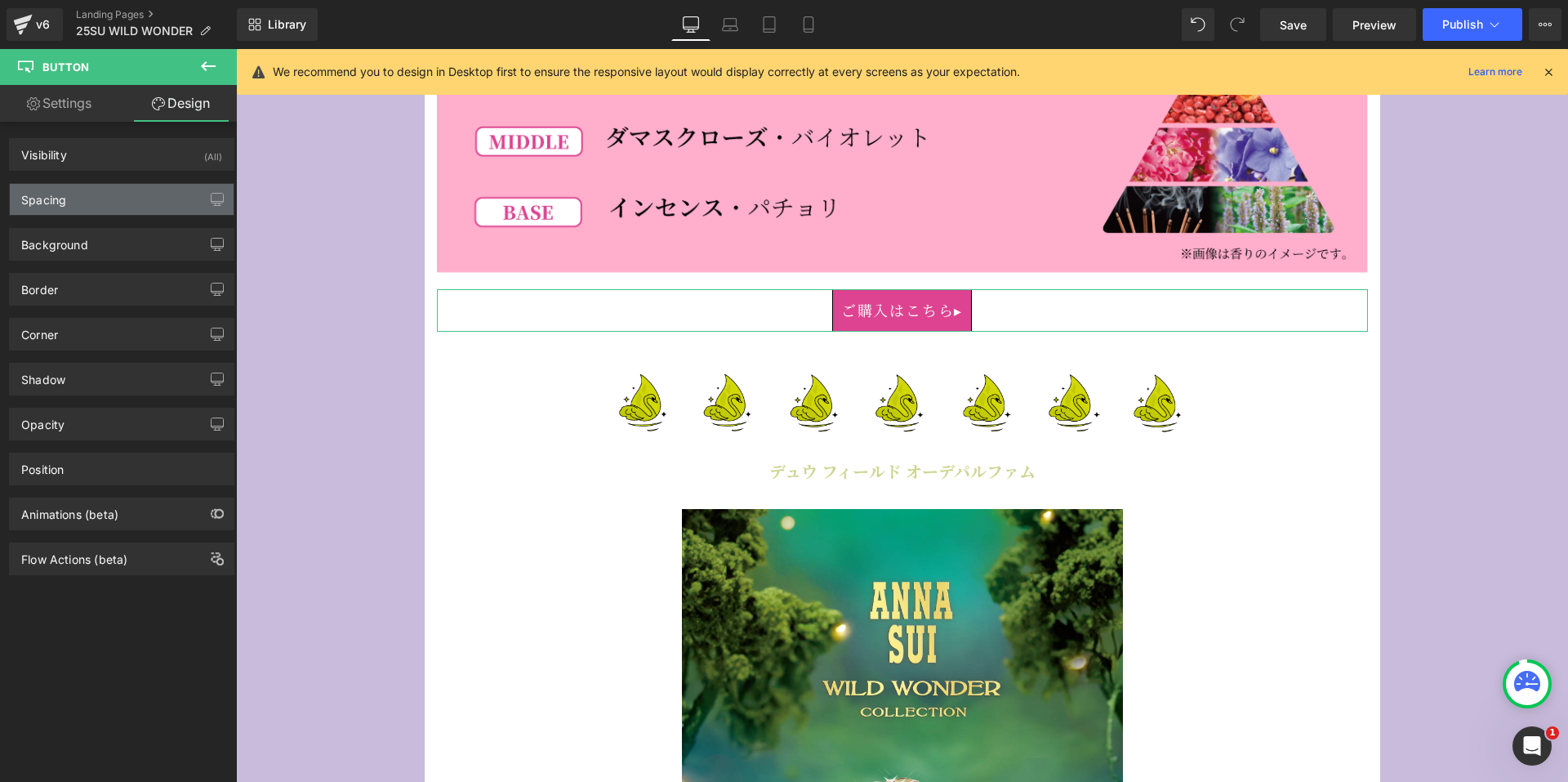
type input "10"
type input "10.4"
type input "10"
click at [104, 205] on div "Spacing" at bounding box center [121, 199] width 223 height 31
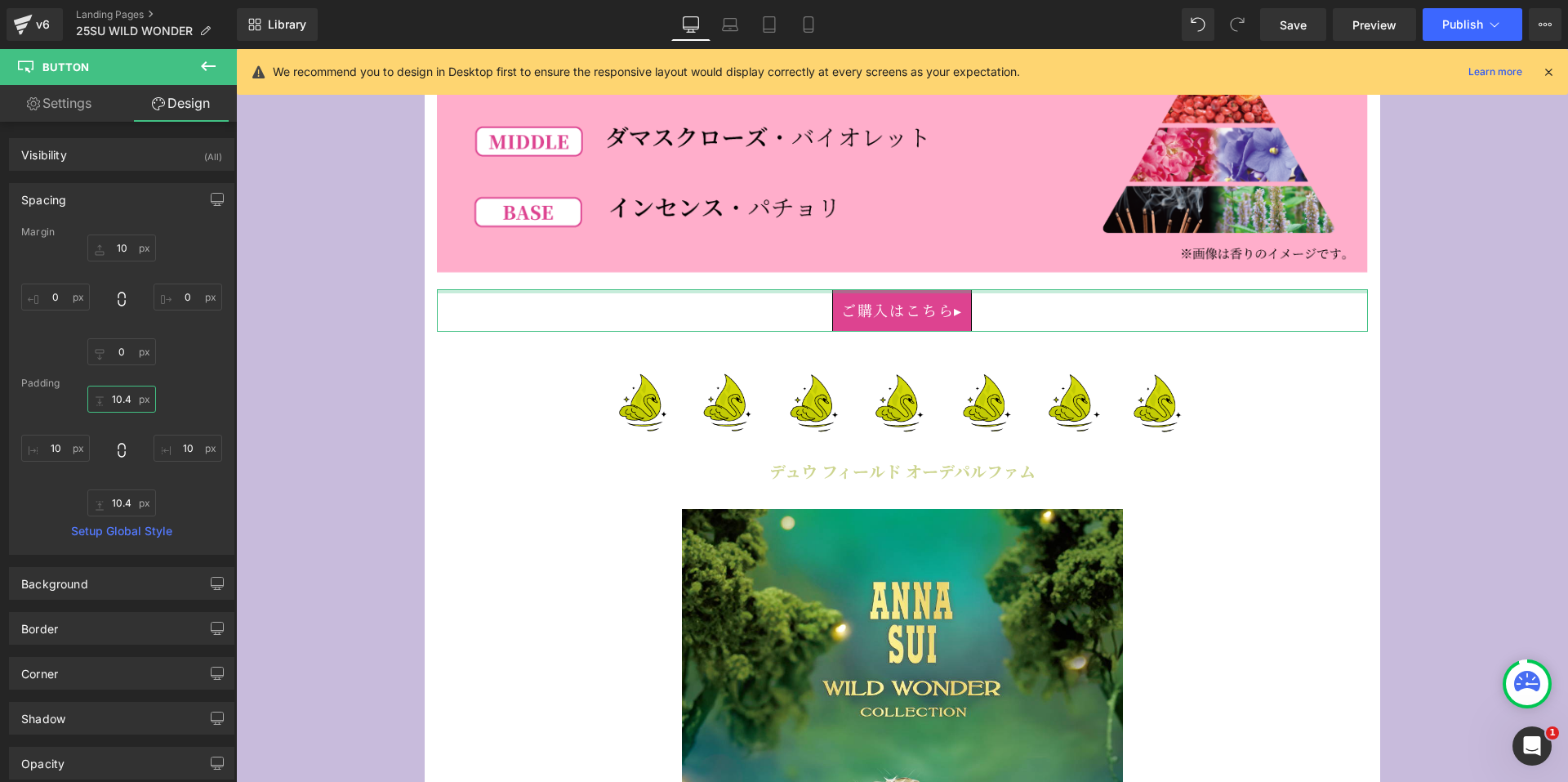
click at [119, 399] on input "10.4" at bounding box center [121, 399] width 68 height 27
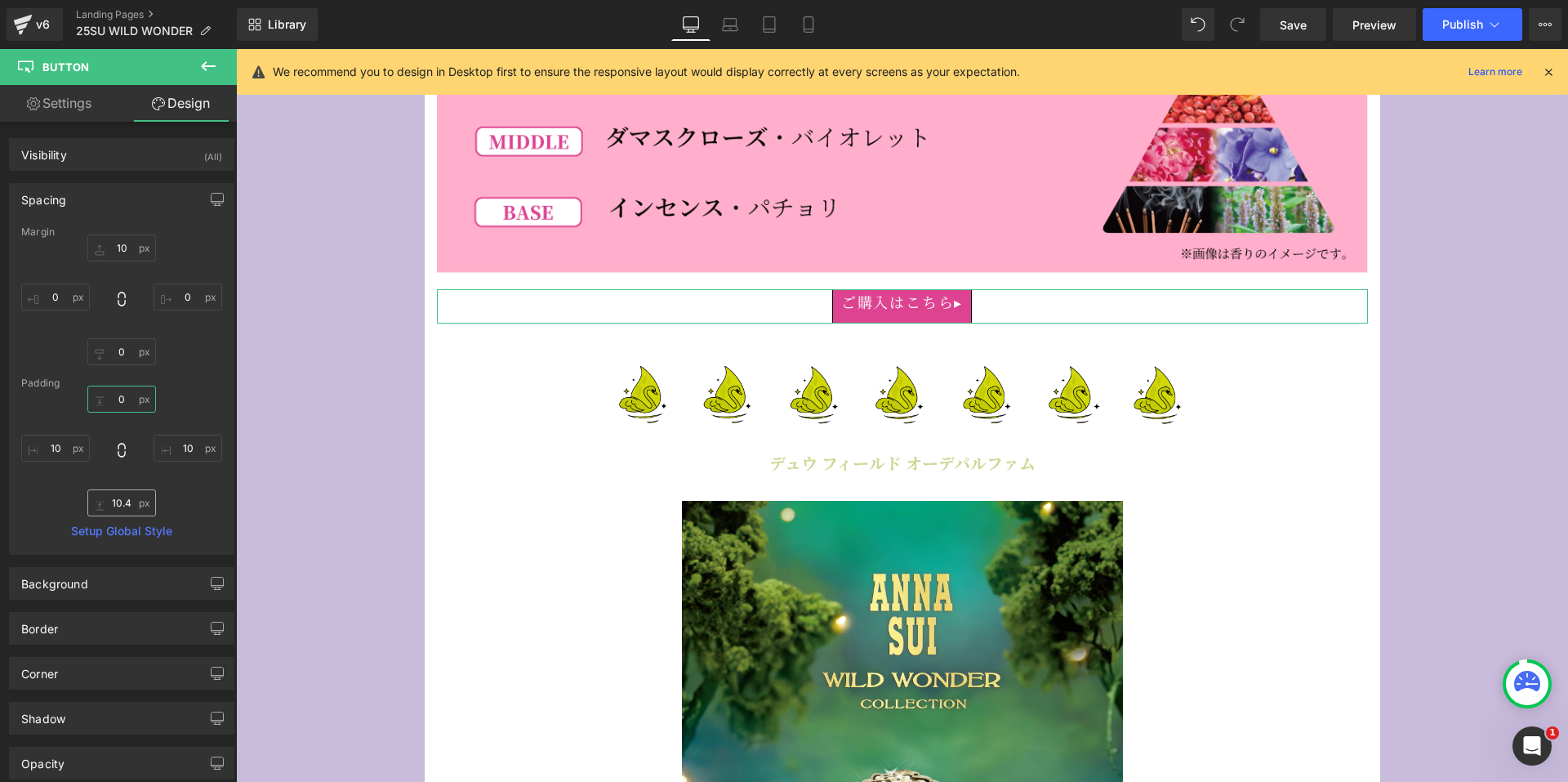
type input "0"
click at [122, 495] on input "10.4" at bounding box center [121, 503] width 68 height 27
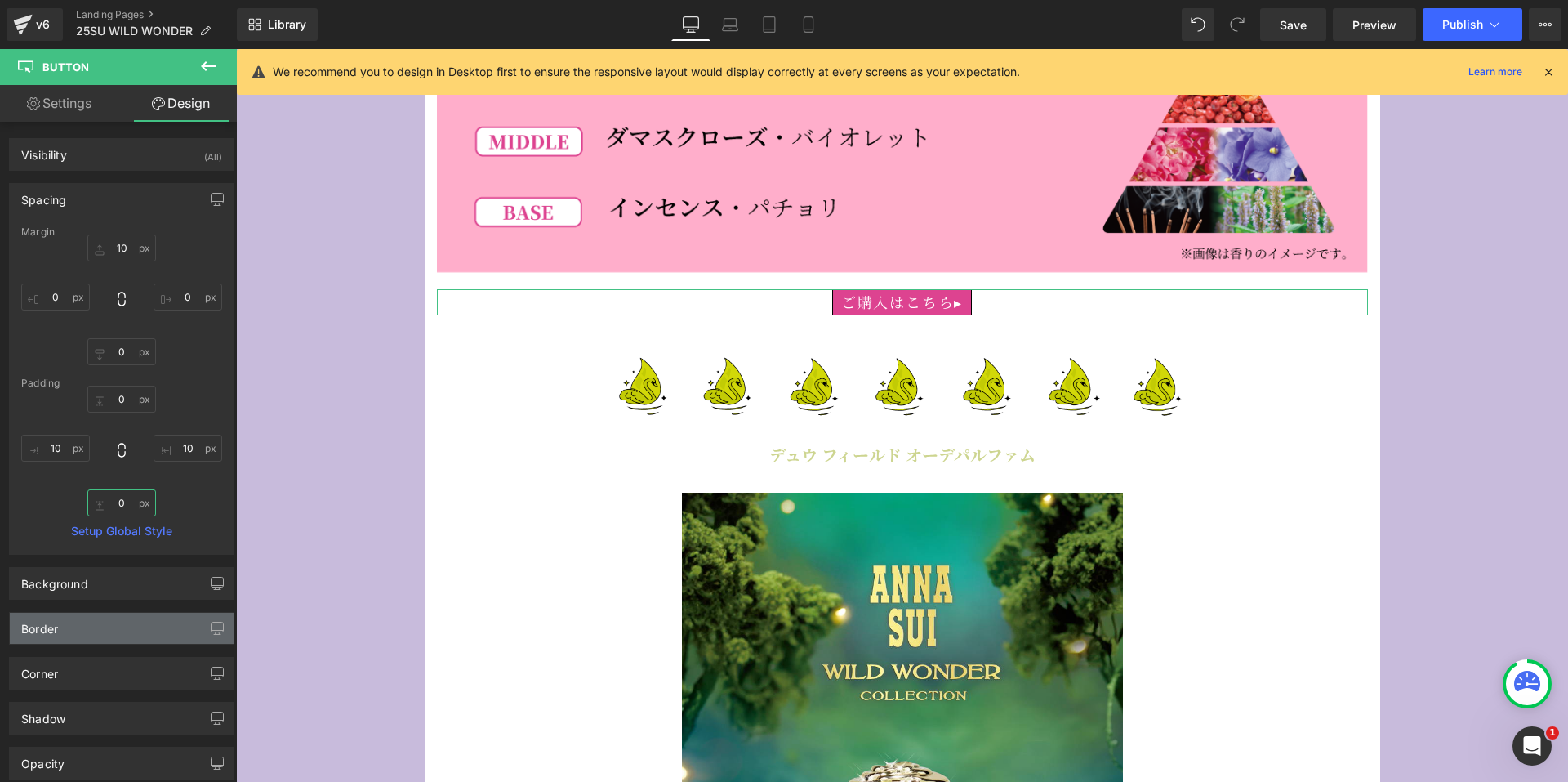
type input "0"
click at [106, 626] on div "Border" at bounding box center [121, 628] width 223 height 31
click at [37, 755] on icon at bounding box center [46, 758] width 51 height 24
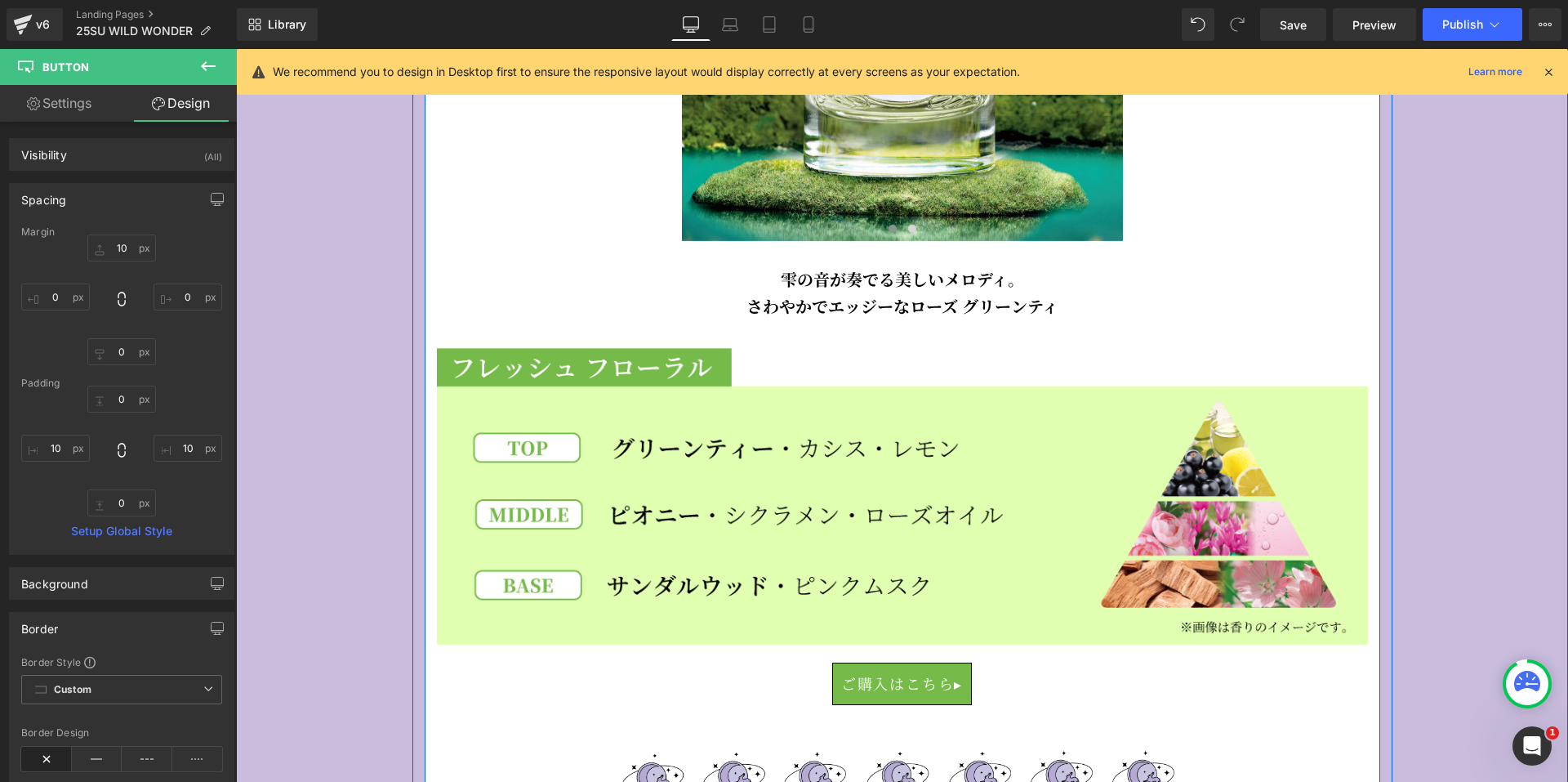
scroll to position [5390, 0]
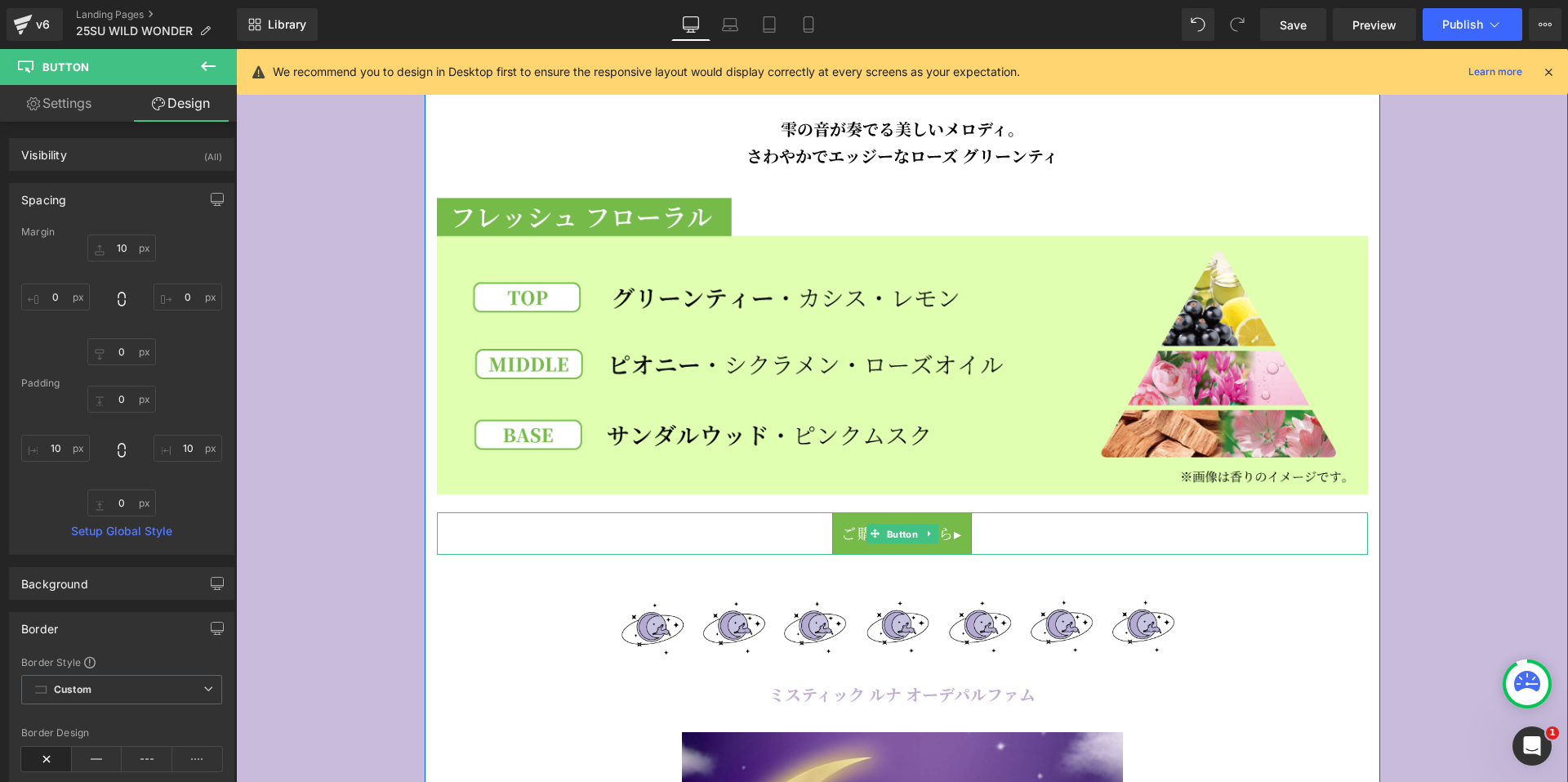
click at [889, 526] on span "Button" at bounding box center [902, 534] width 38 height 19
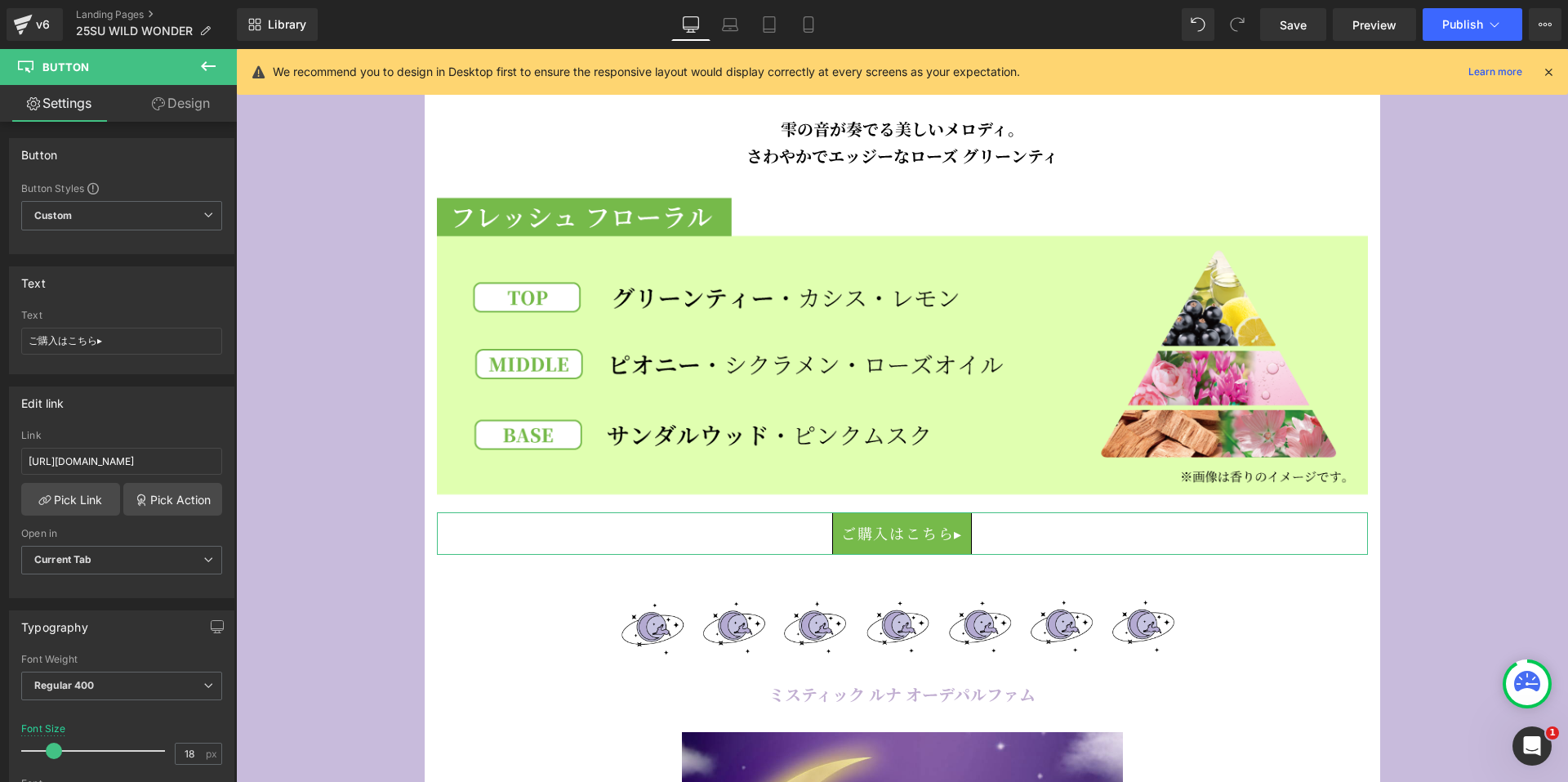
click at [179, 107] on link "Design" at bounding box center [180, 103] width 118 height 37
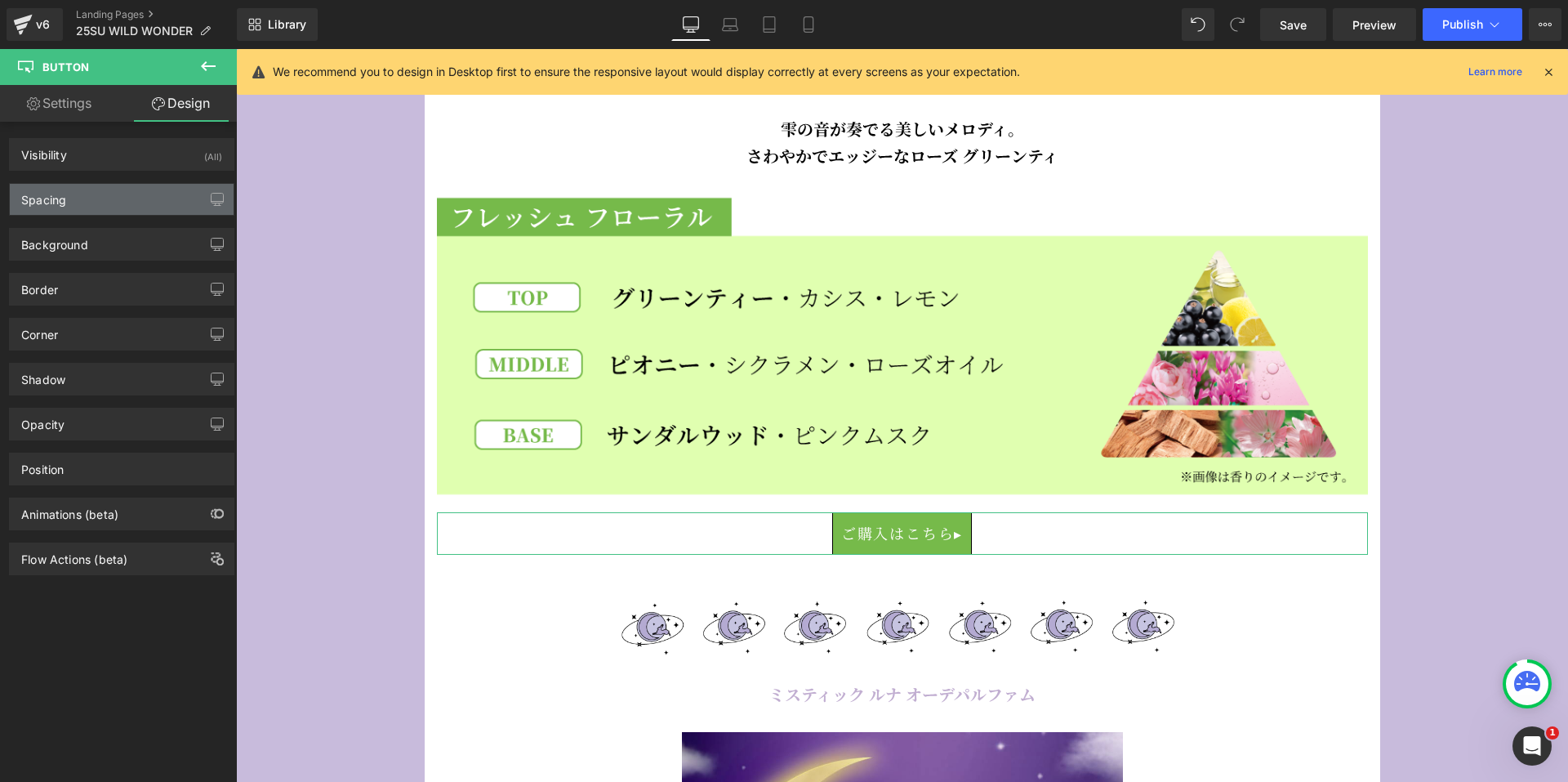
click at [139, 195] on div "Spacing" at bounding box center [121, 199] width 223 height 31
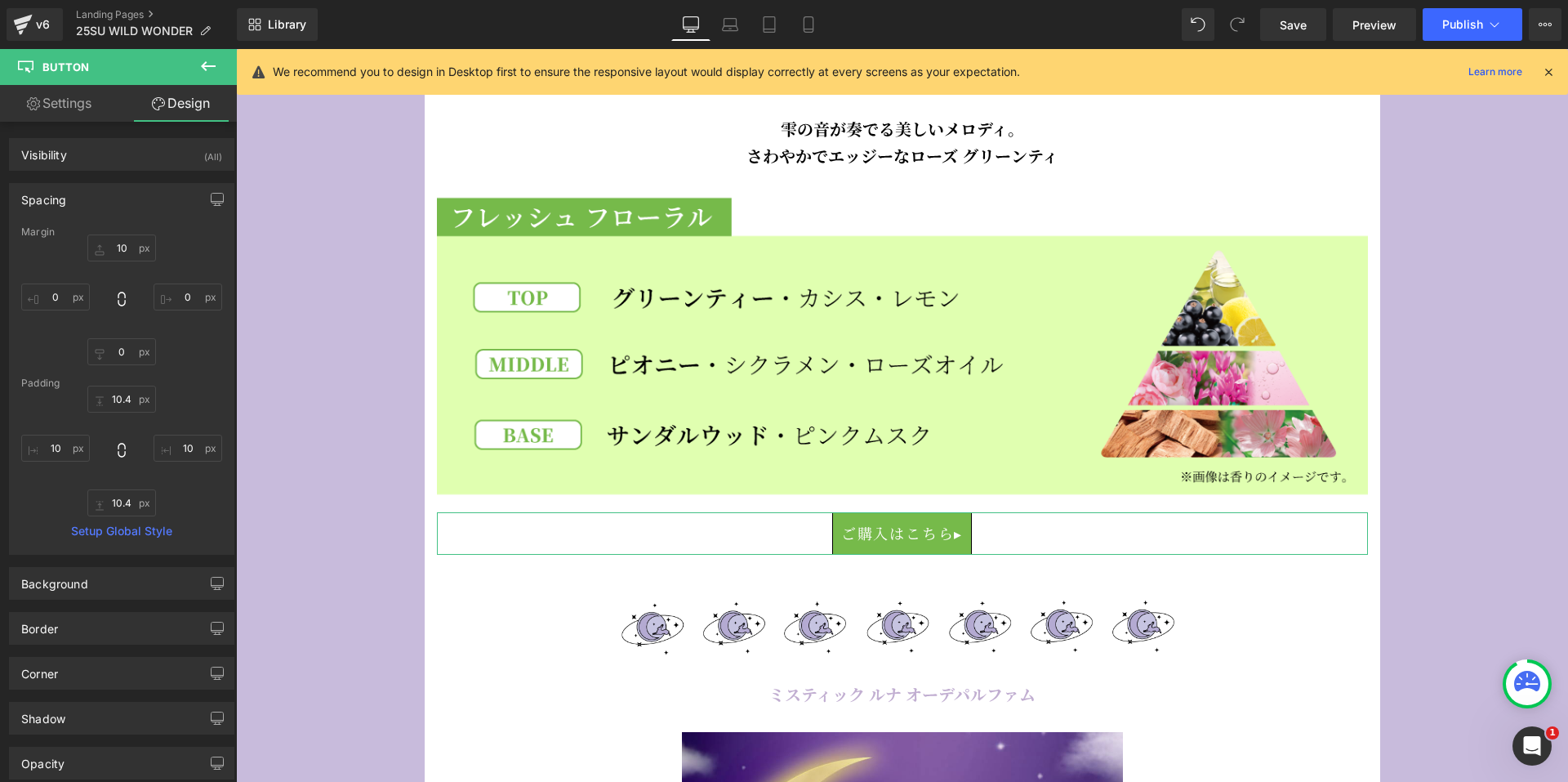
type input "10"
type input "0"
type input "10.4"
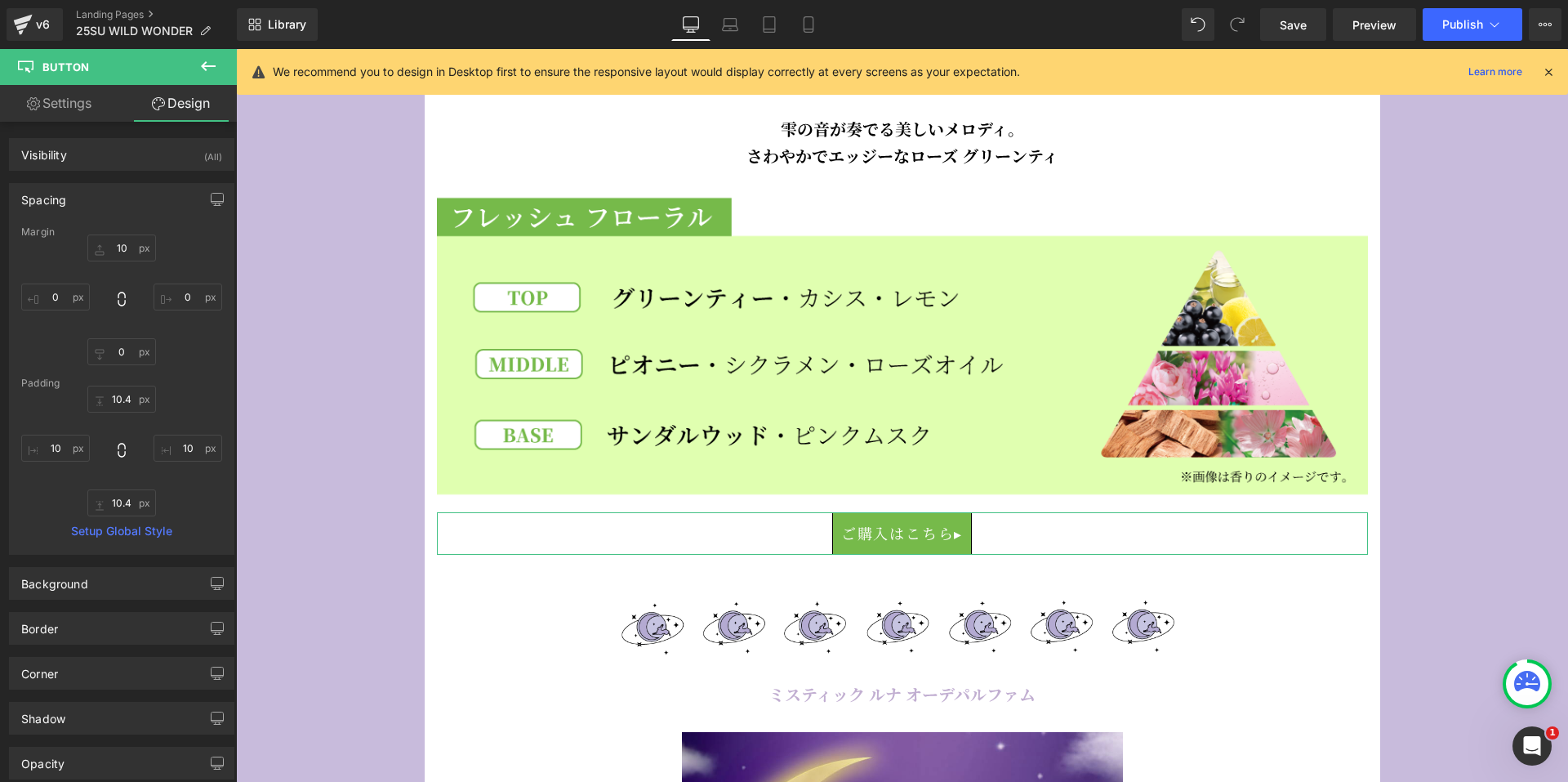
type input "10"
type input "10.4"
type input "10"
type input "#000000"
type input "100"
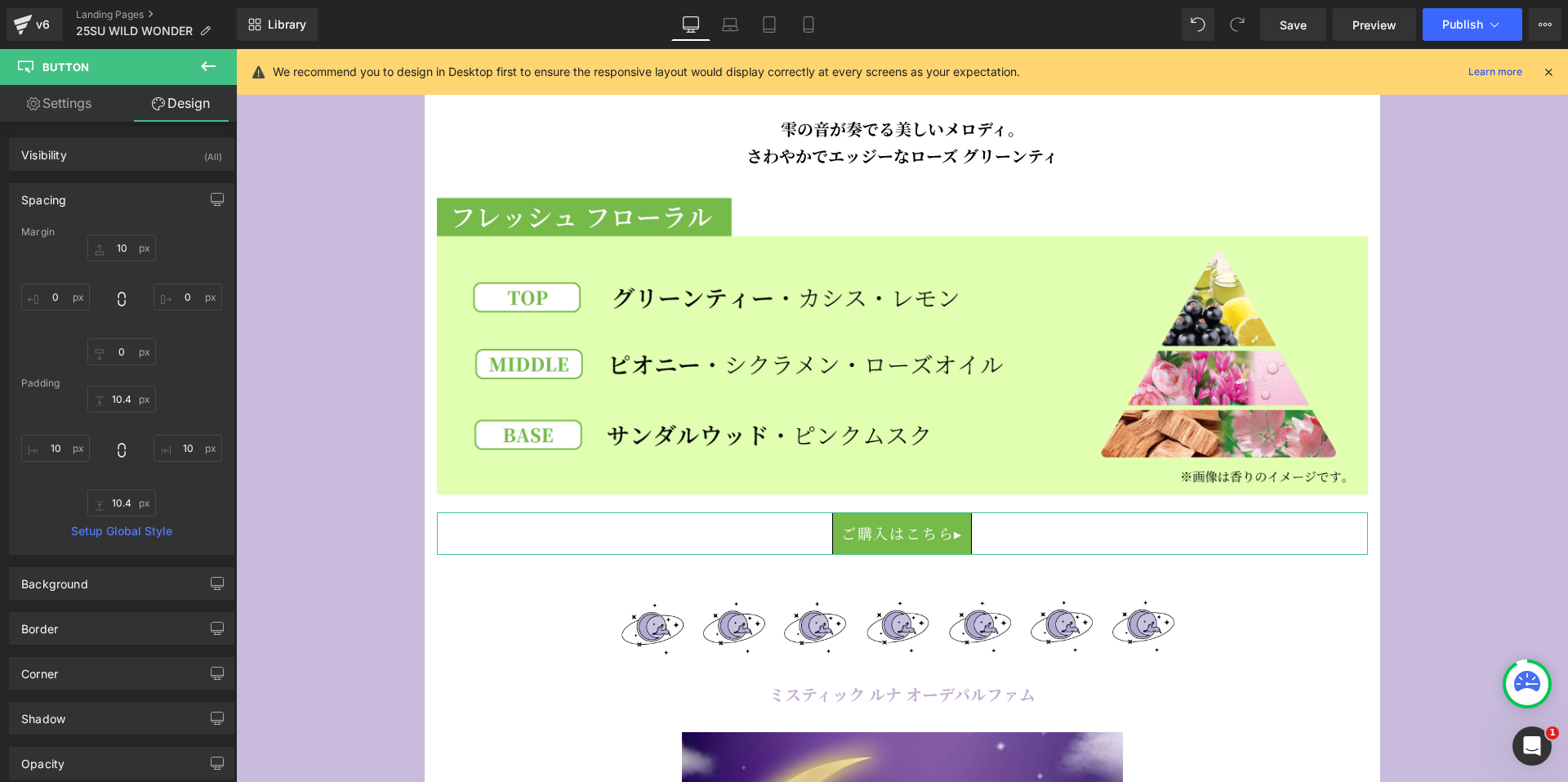
type input "1"
click at [117, 405] on input "10.4" at bounding box center [121, 399] width 68 height 27
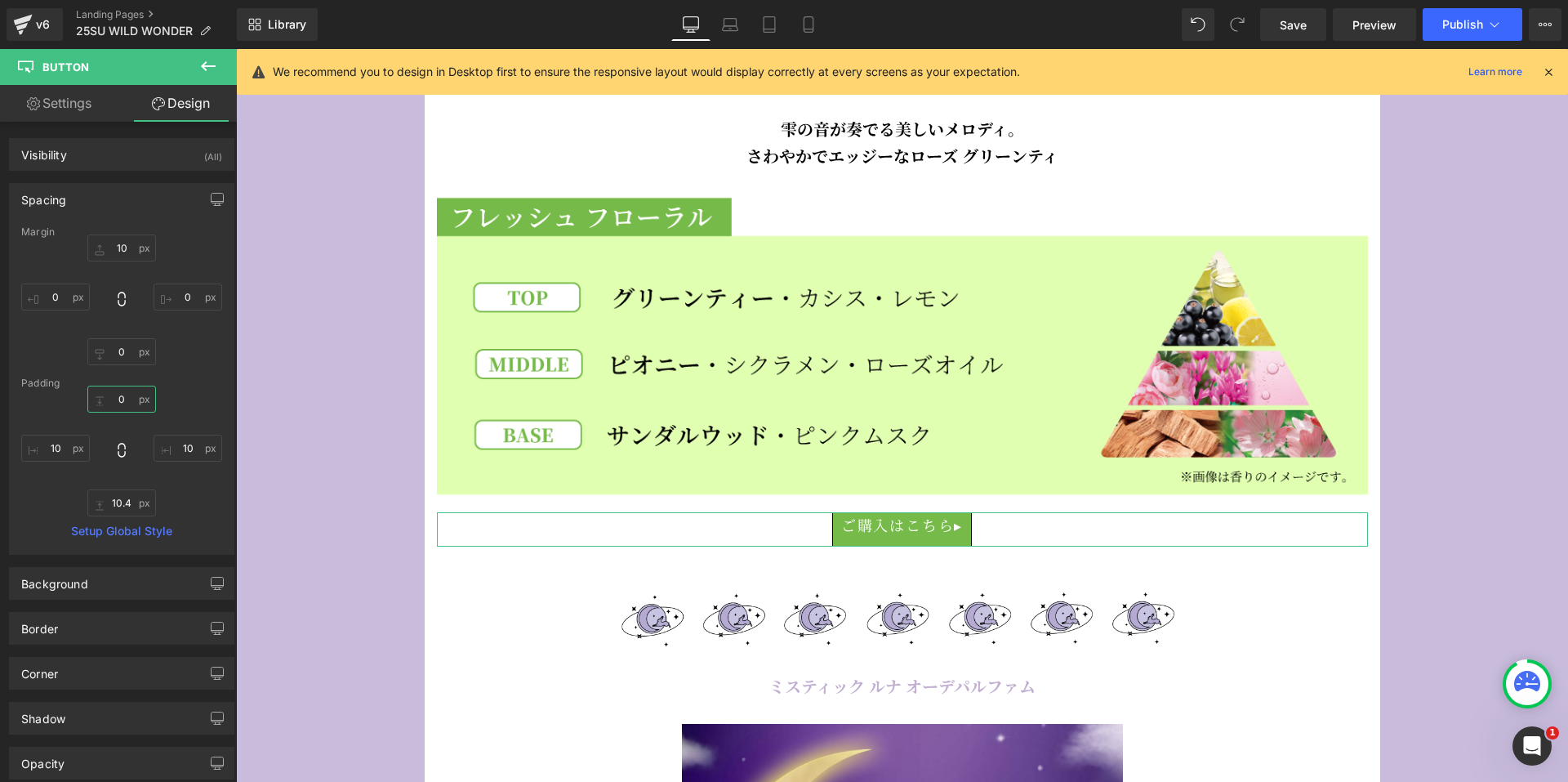
type input "0"
click at [124, 487] on div "0 0 10px 10 10.4px 10.4 10px 10" at bounding box center [121, 451] width 201 height 131
click at [121, 503] on input "10.4" at bounding box center [121, 503] width 68 height 27
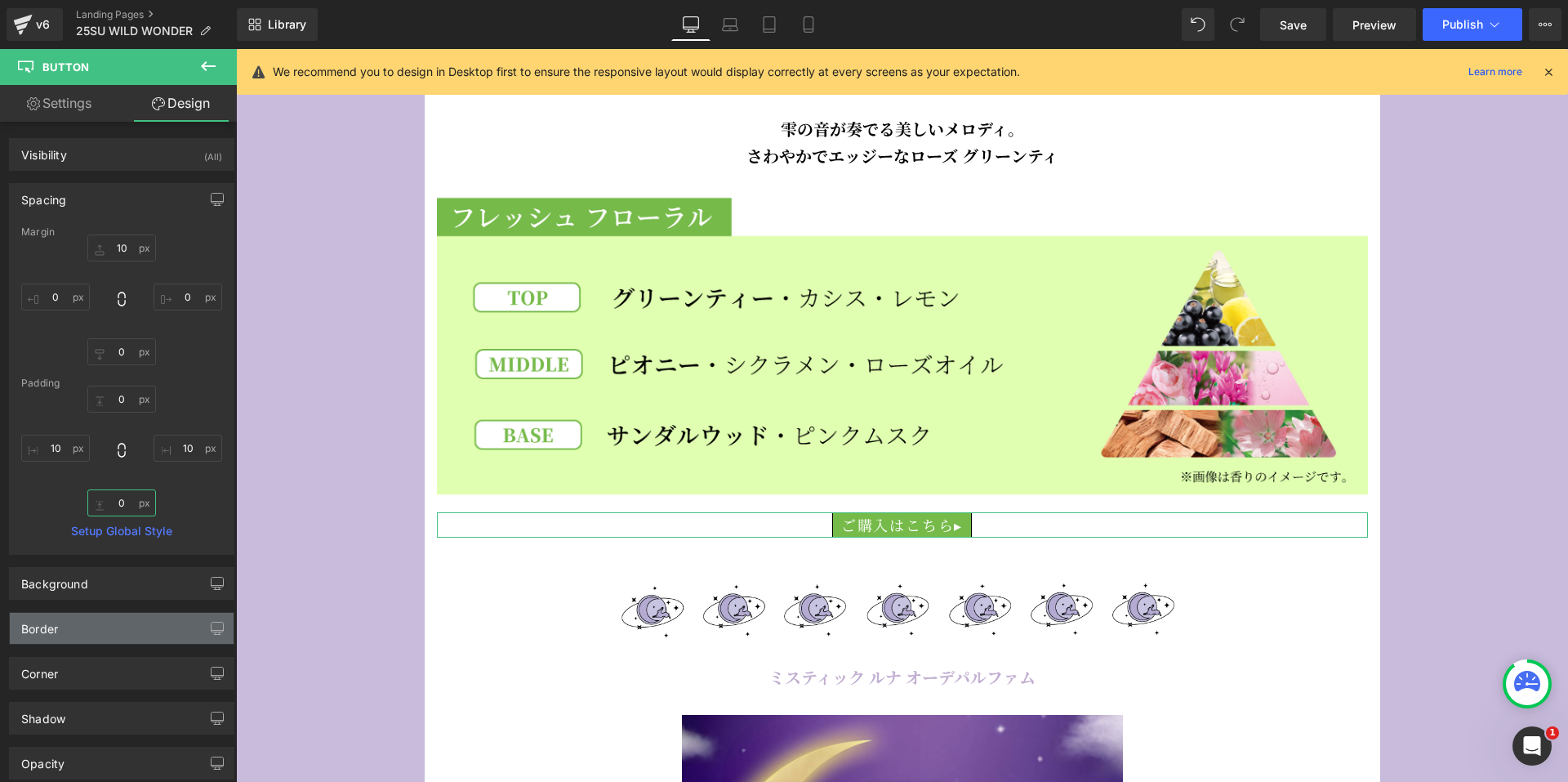
type input "0"
click at [79, 635] on div "Border" at bounding box center [121, 628] width 223 height 31
click at [38, 766] on icon at bounding box center [46, 758] width 51 height 24
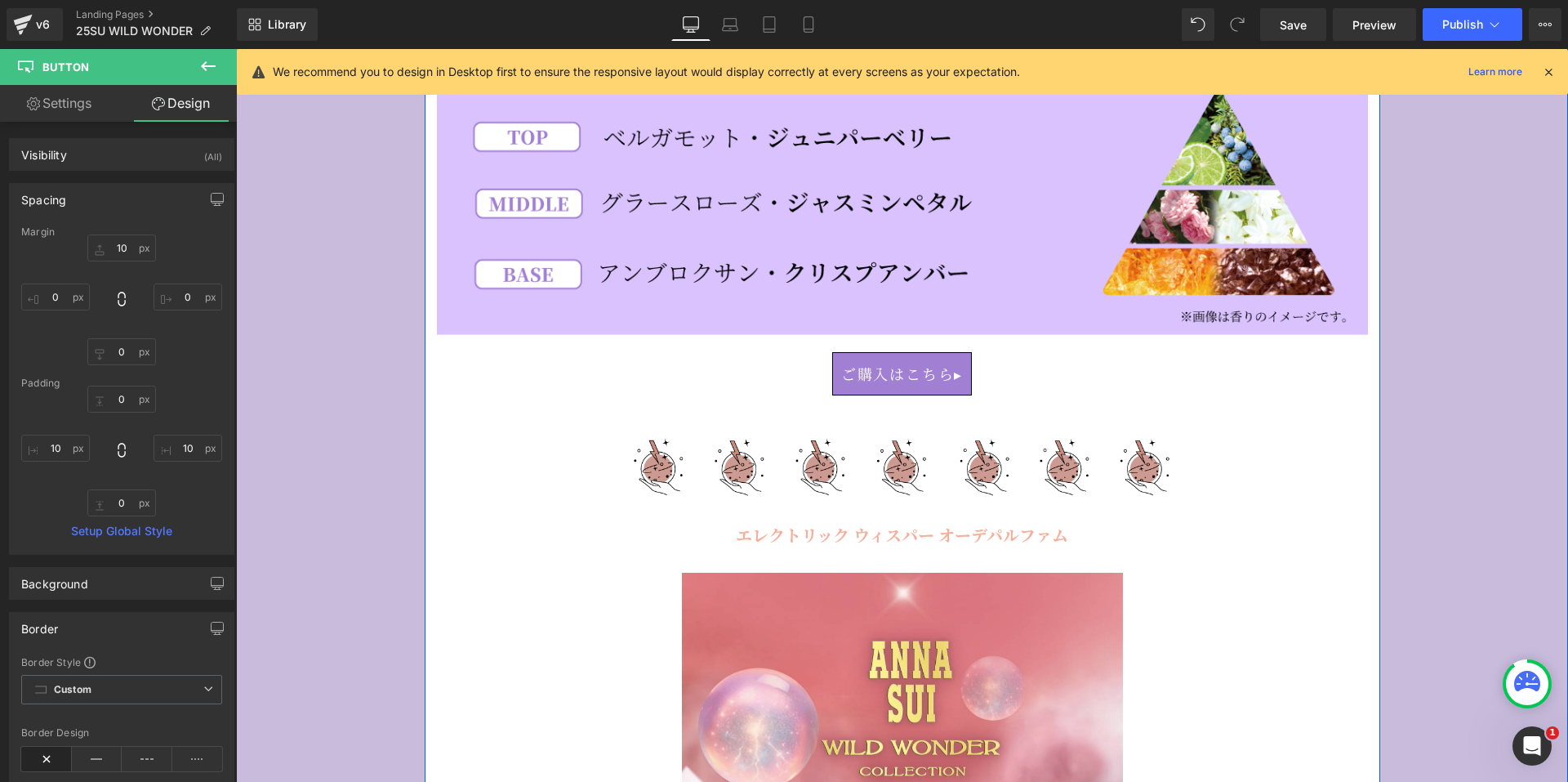
scroll to position [6860, 0]
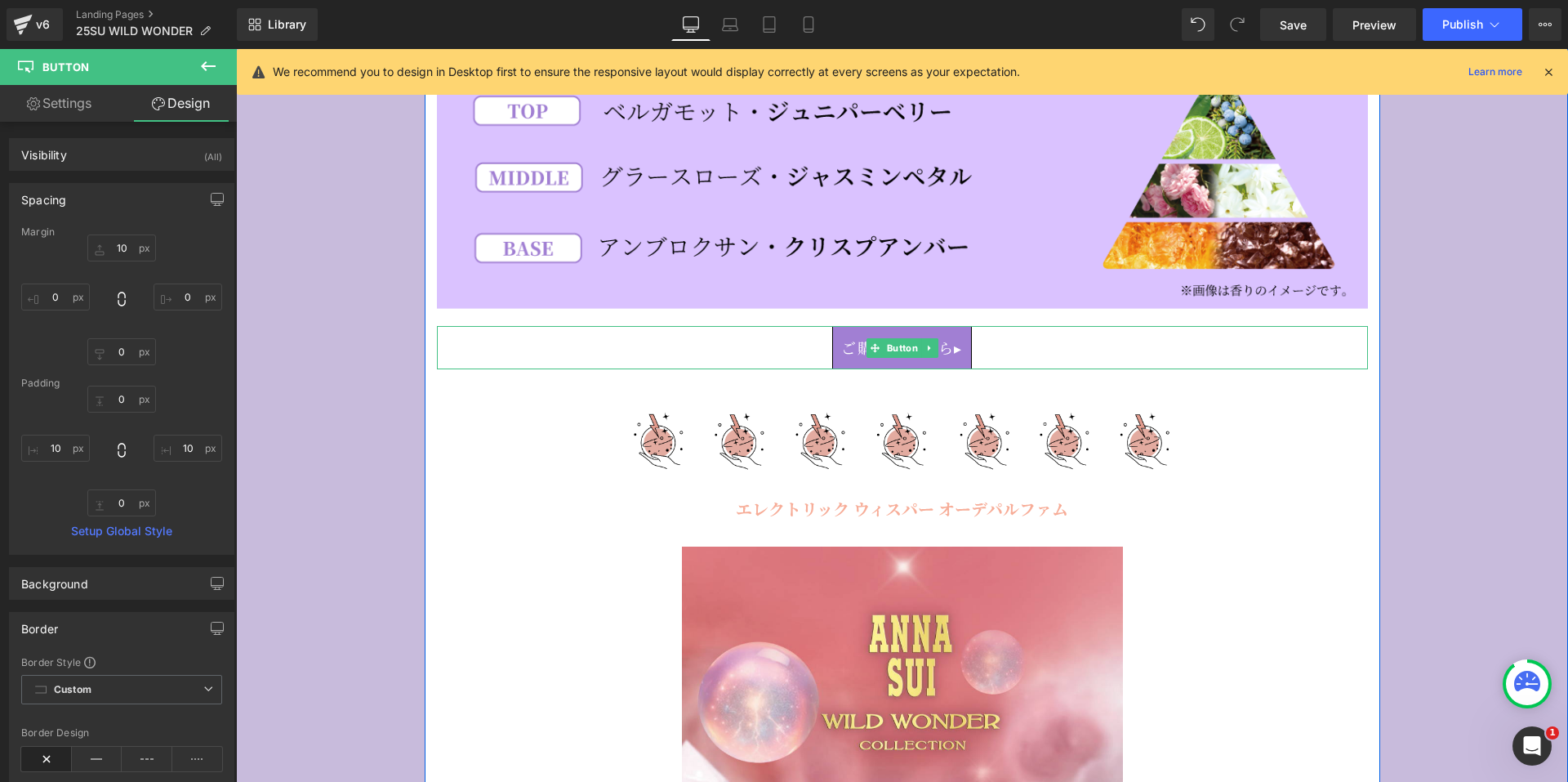
click at [912, 338] on span "Button" at bounding box center [902, 348] width 38 height 19
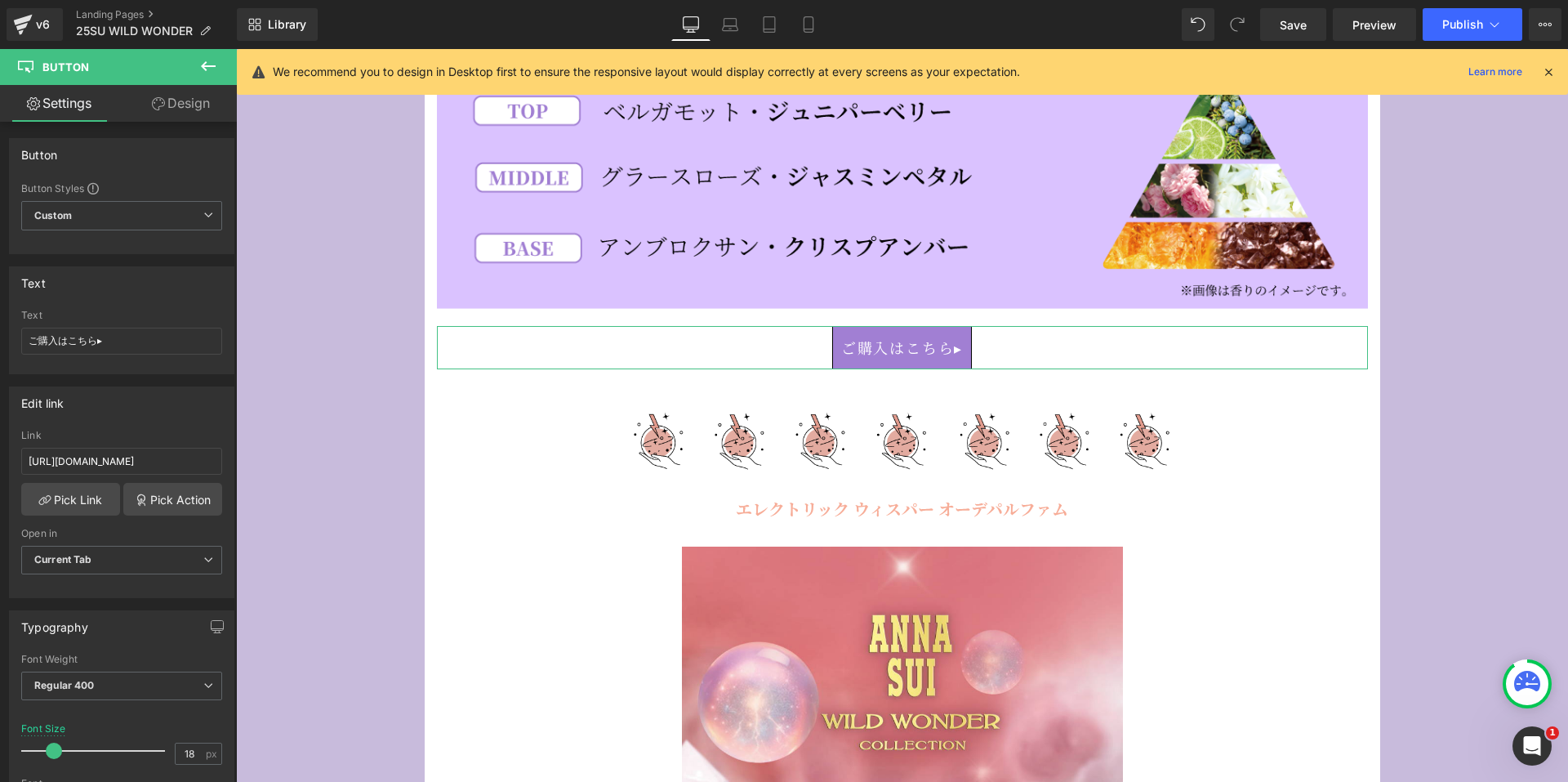
click at [174, 96] on link "Design" at bounding box center [180, 103] width 118 height 37
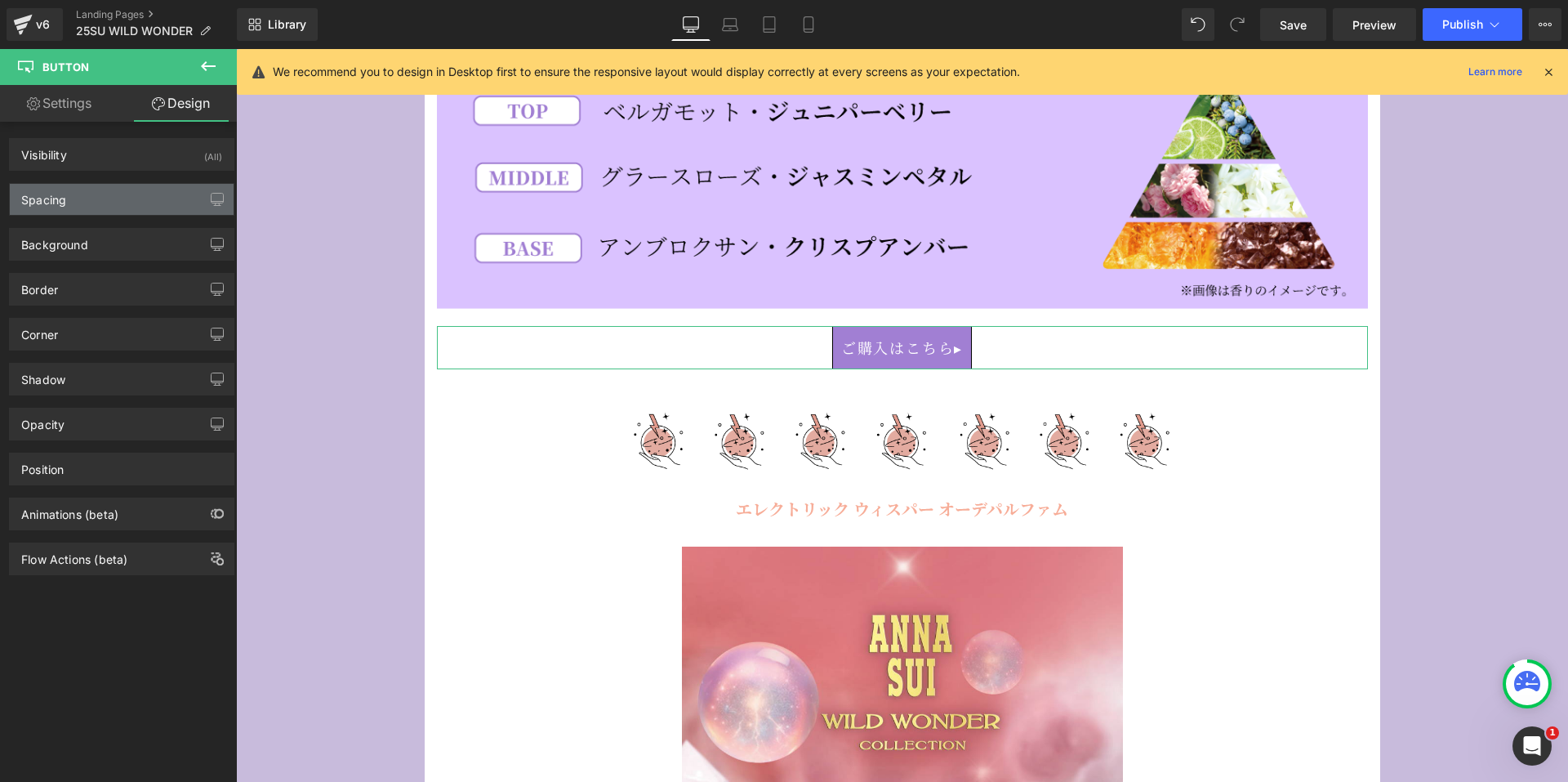
click at [116, 199] on div "Spacing" at bounding box center [121, 199] width 223 height 31
type input "10"
type input "0"
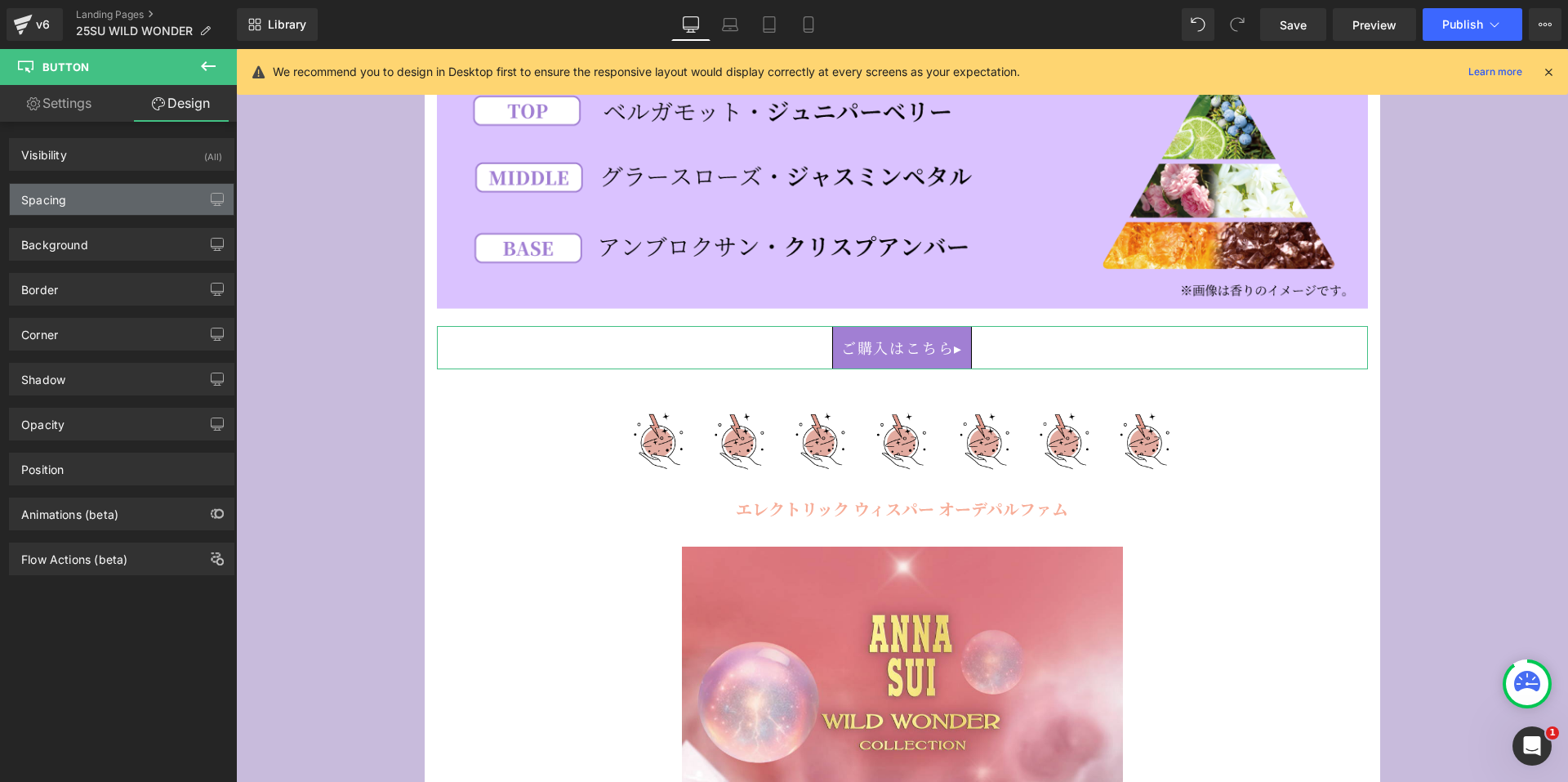
type input "10.4"
type input "10"
type input "10.4"
type input "10"
type input "#000000"
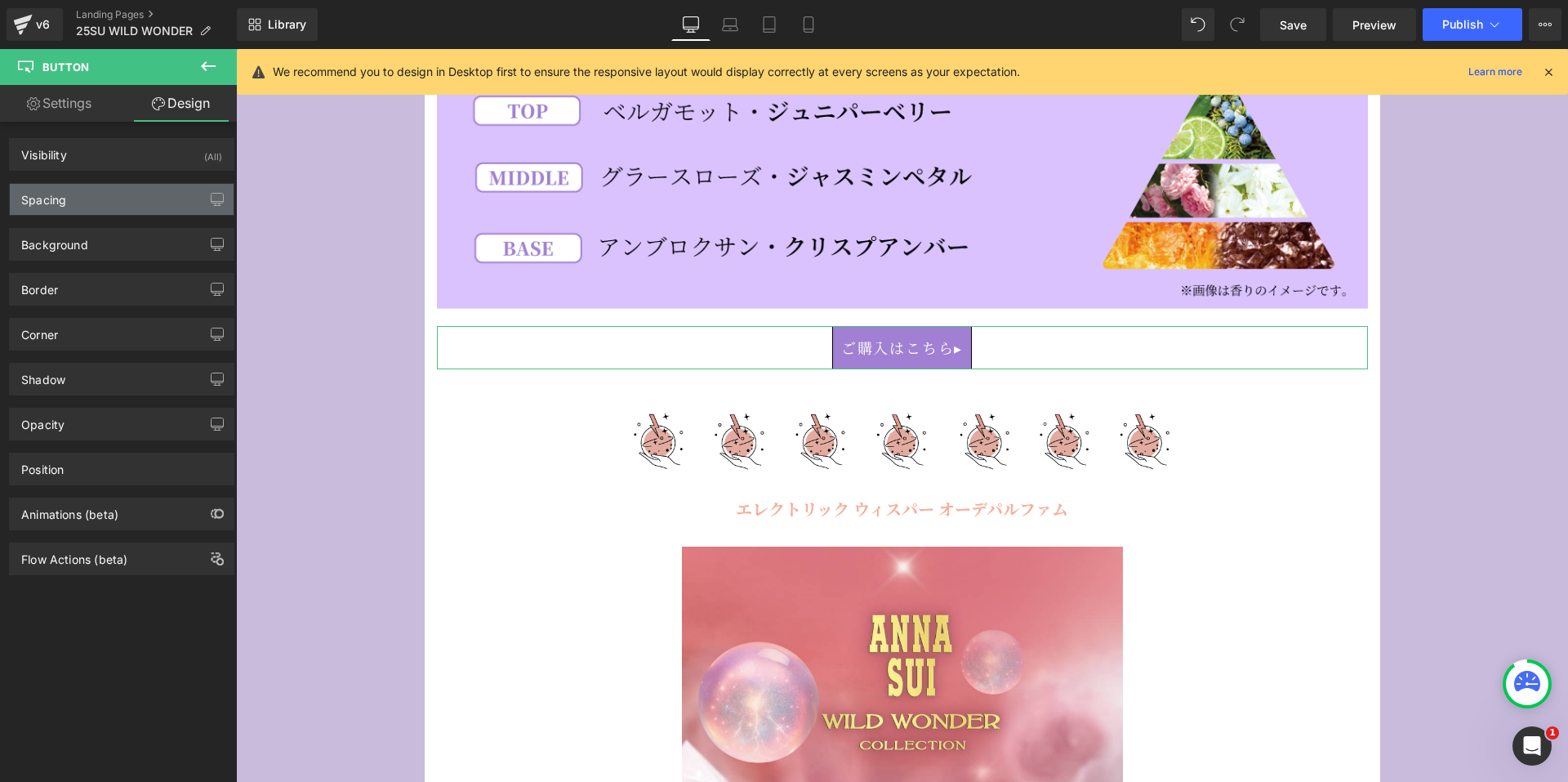
type input "100"
type input "1"
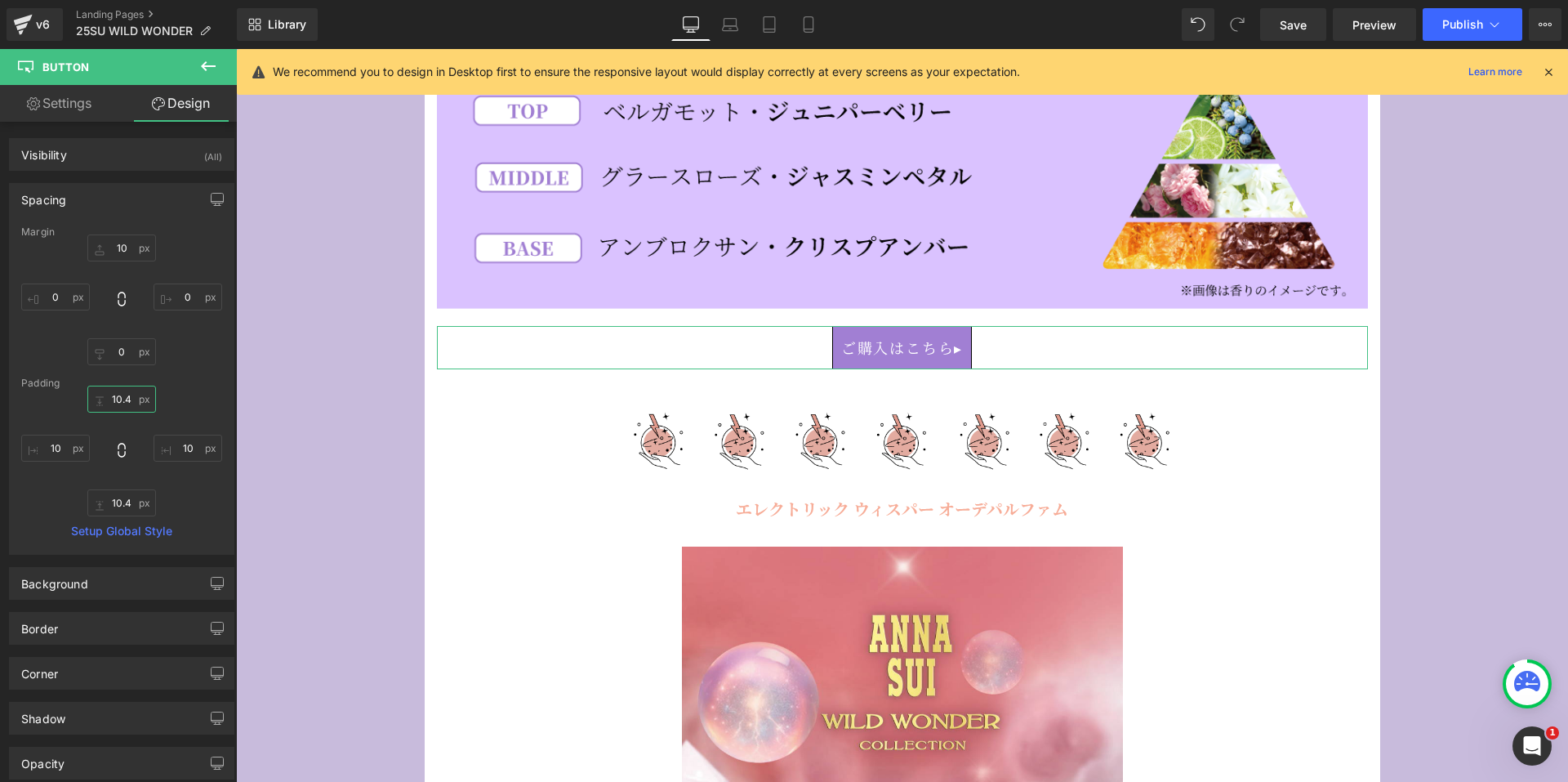
click at [110, 401] on input "10.4" at bounding box center [121, 399] width 68 height 27
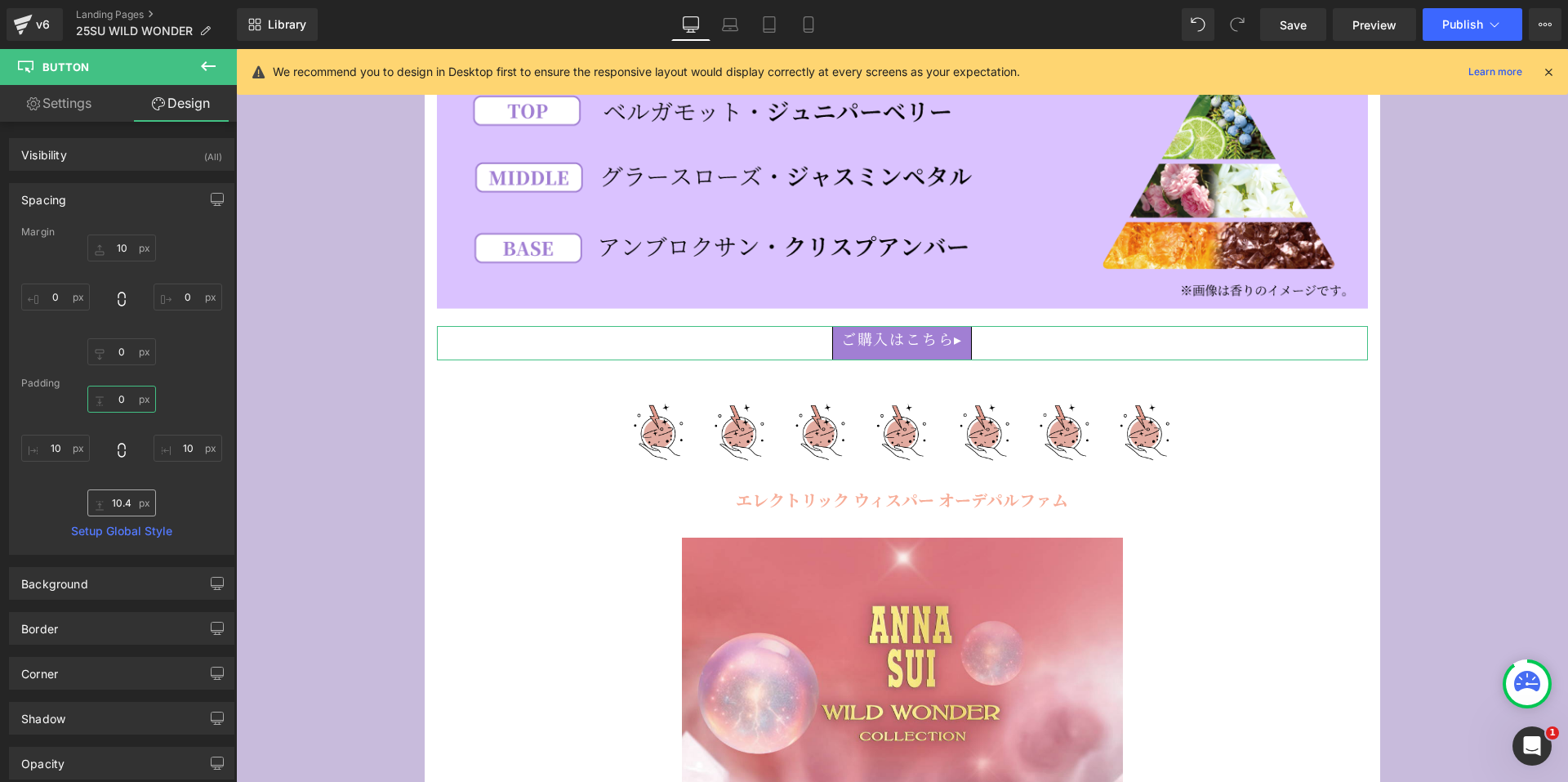
type input "0"
click at [112, 509] on input "10.4" at bounding box center [121, 503] width 68 height 27
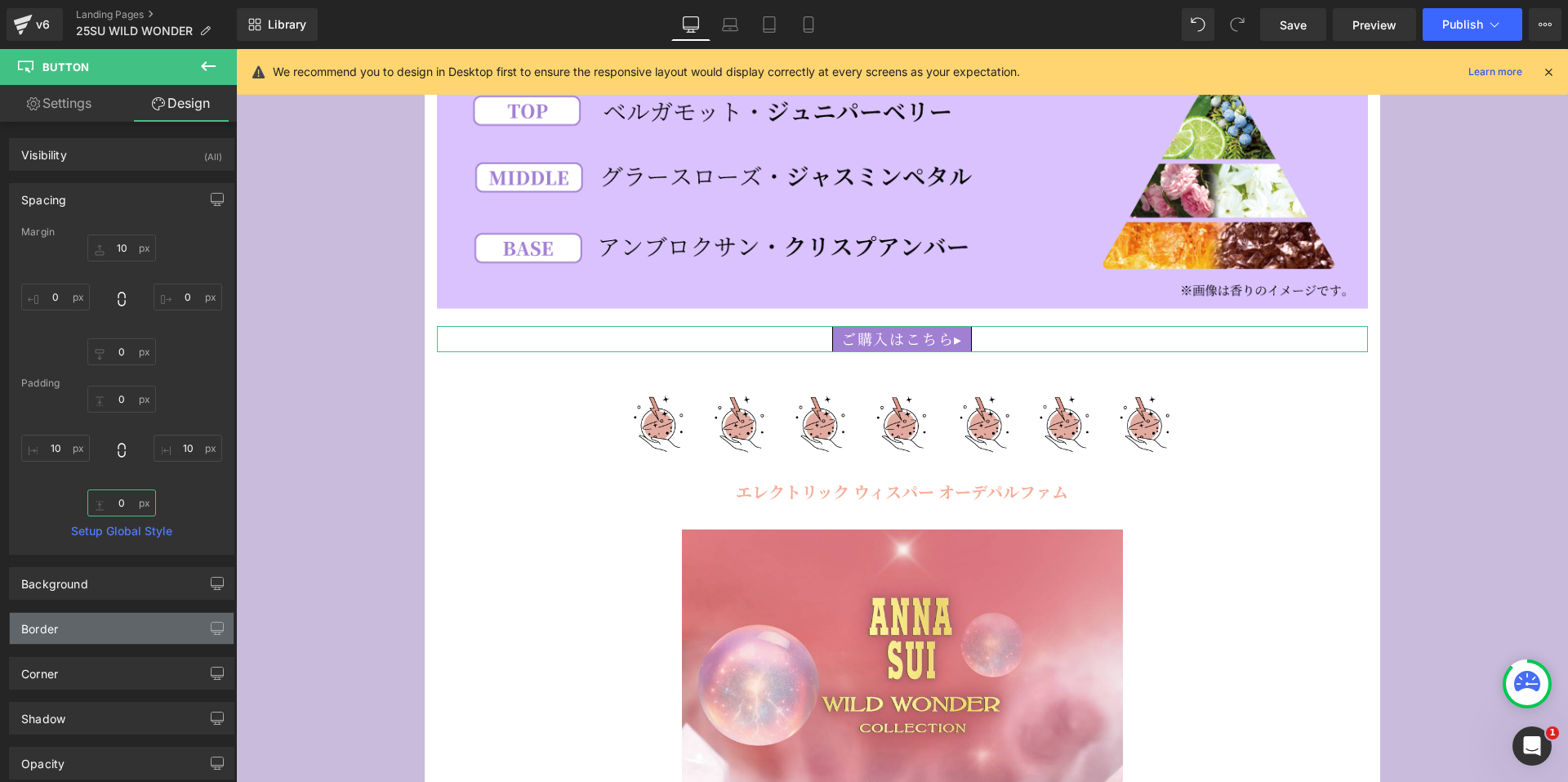
type input "0"
click at [83, 634] on div "Border" at bounding box center [121, 628] width 223 height 31
click at [48, 752] on icon at bounding box center [46, 758] width 51 height 24
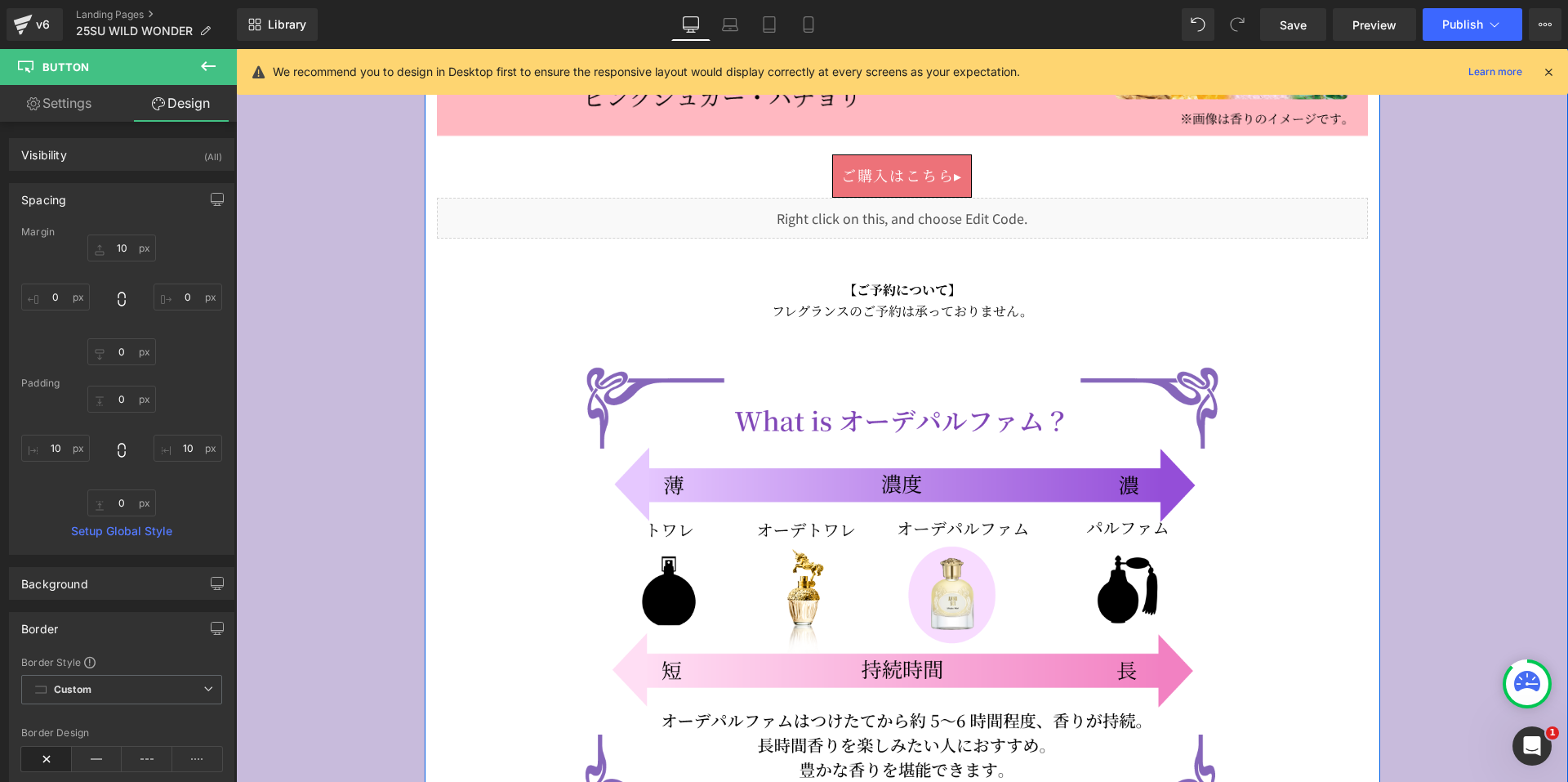
scroll to position [8330, 0]
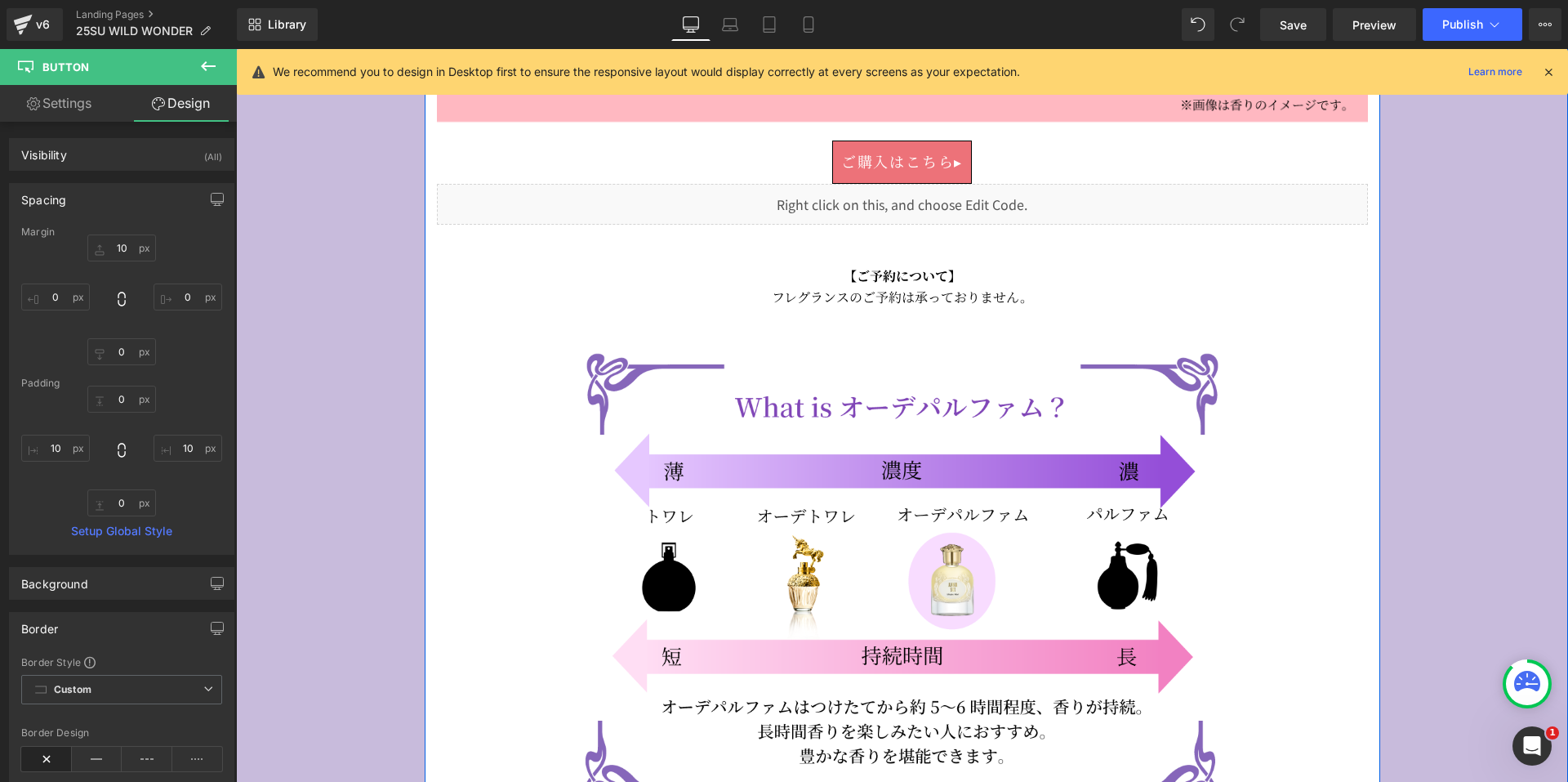
click at [867, 152] on span at bounding box center [875, 162] width 17 height 19
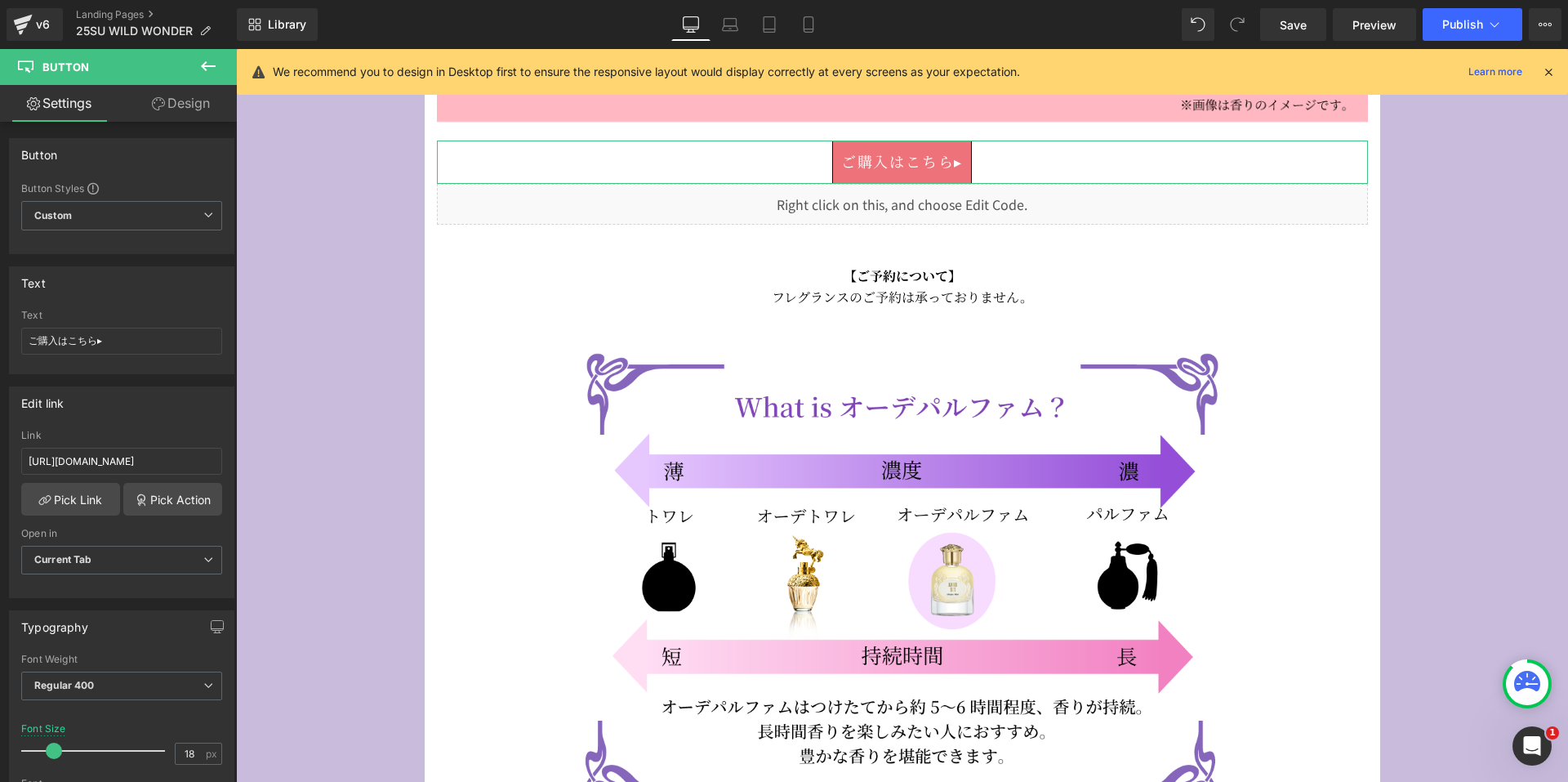
click at [166, 103] on link "Design" at bounding box center [180, 103] width 118 height 37
click at [0, 0] on div "Spacing" at bounding box center [0, 0] width 0 height 0
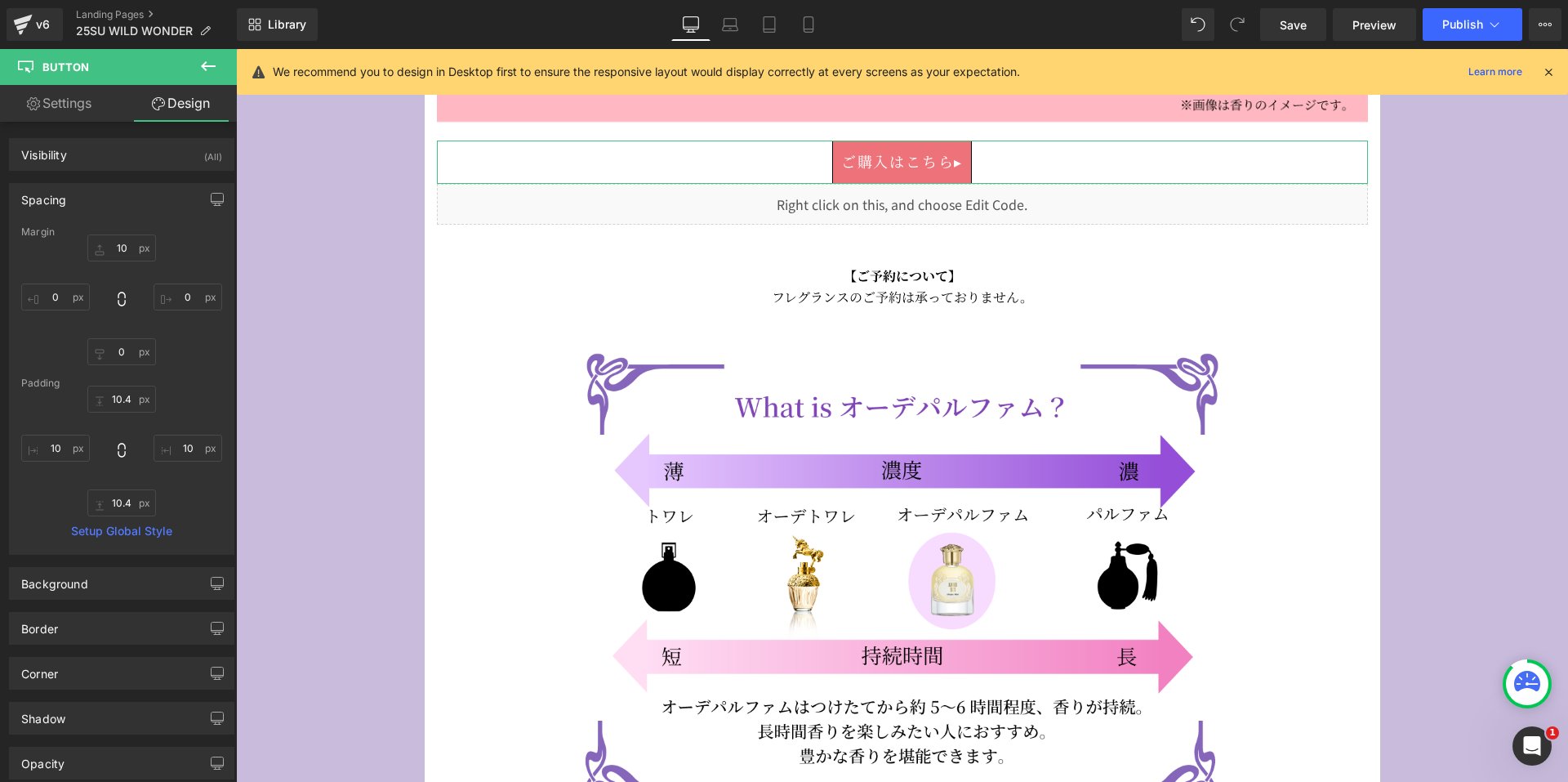
type input "10"
type input "0"
type input "10.4"
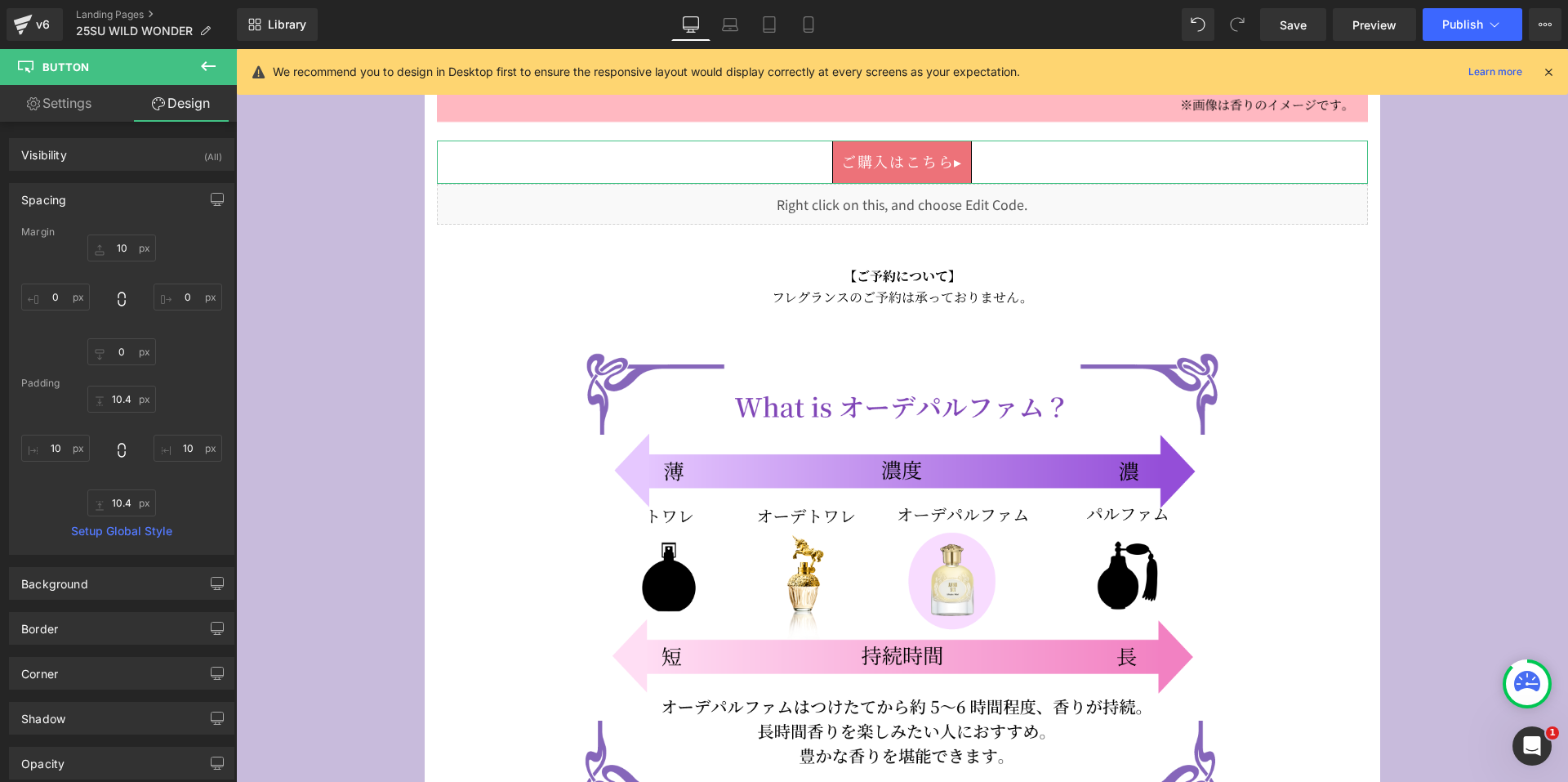
type input "10"
type input "10.4"
type input "10"
type input "#000000"
type input "100"
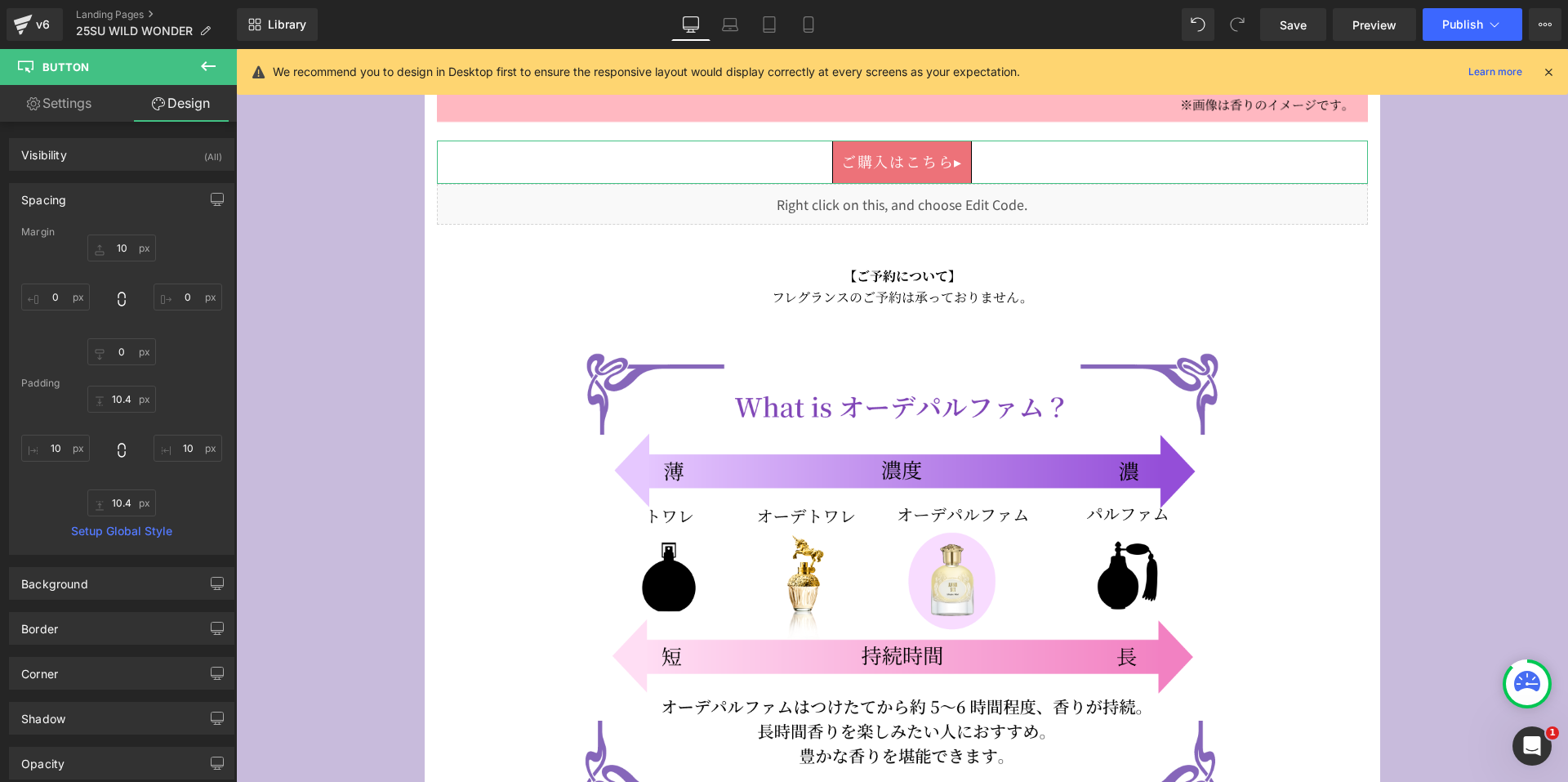
type input "1"
click at [110, 412] on div "10.4px 10.4 10px 10 10.4px 10.4 10px 10" at bounding box center [121, 451] width 201 height 131
click at [113, 403] on input "10.4" at bounding box center [121, 399] width 68 height 27
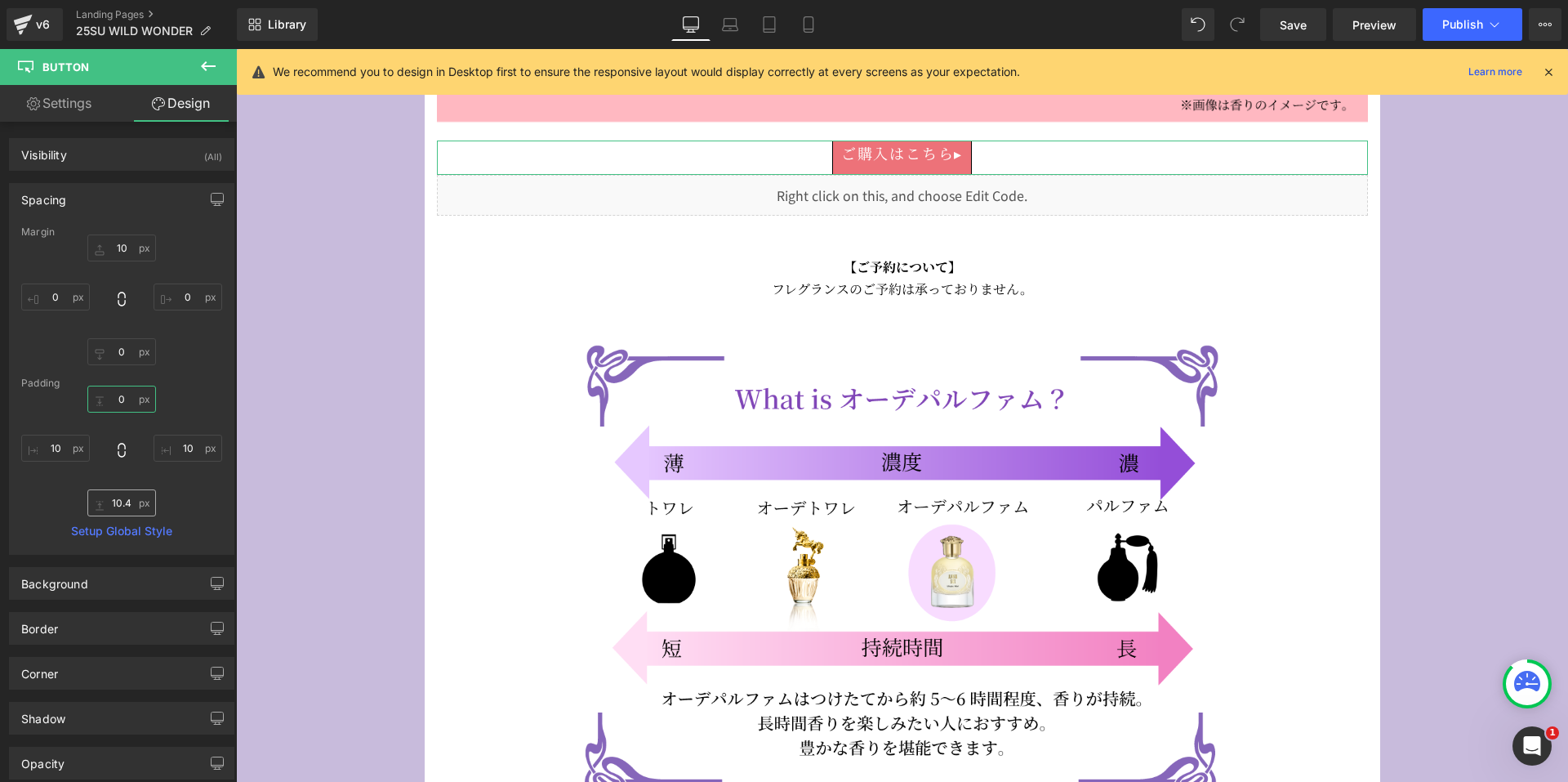
type input "0"
click at [126, 500] on input "10.4" at bounding box center [121, 503] width 68 height 27
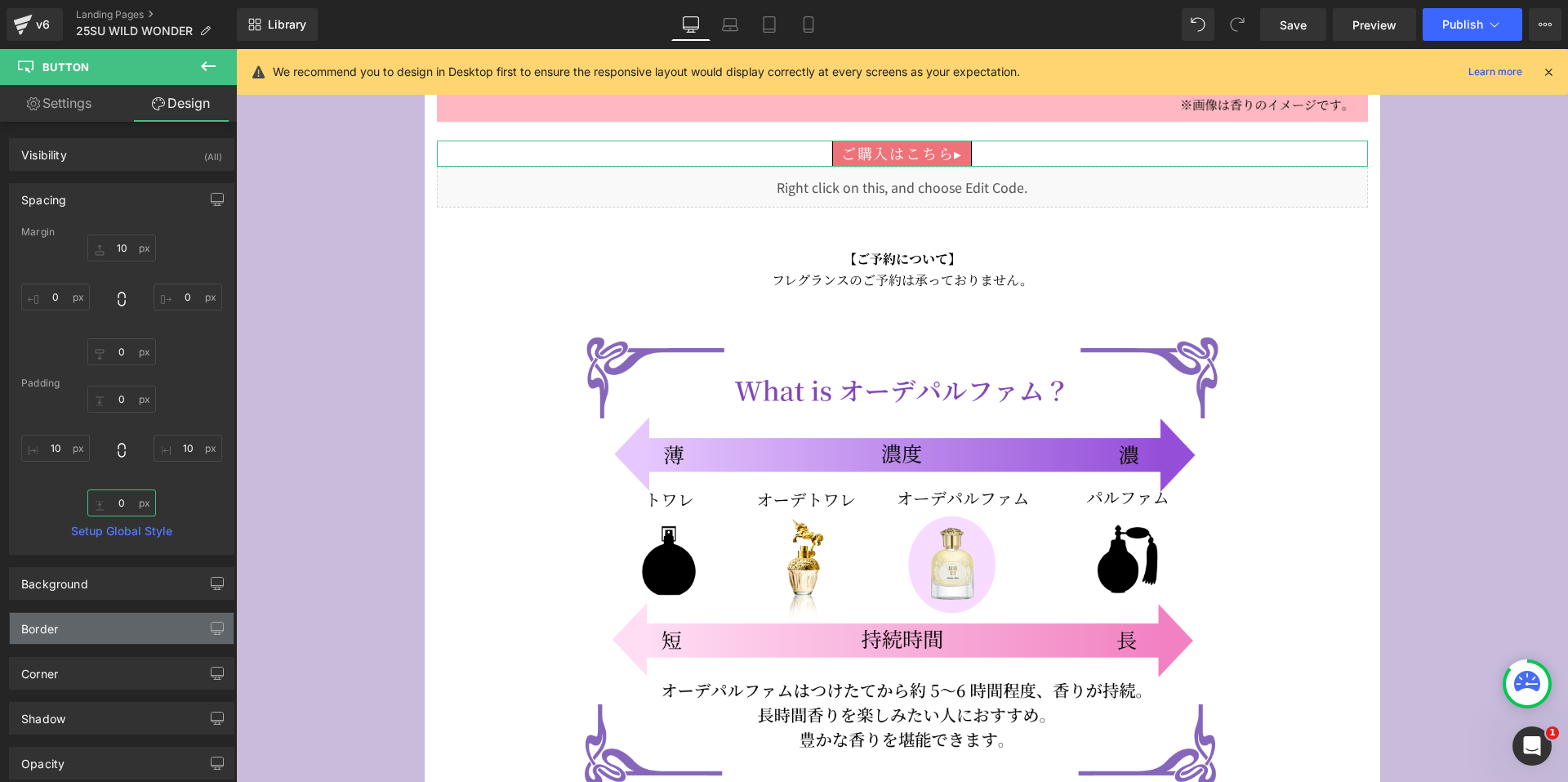
type input "0"
click at [71, 627] on div "Border" at bounding box center [121, 628] width 223 height 31
click at [41, 757] on icon at bounding box center [46, 758] width 51 height 24
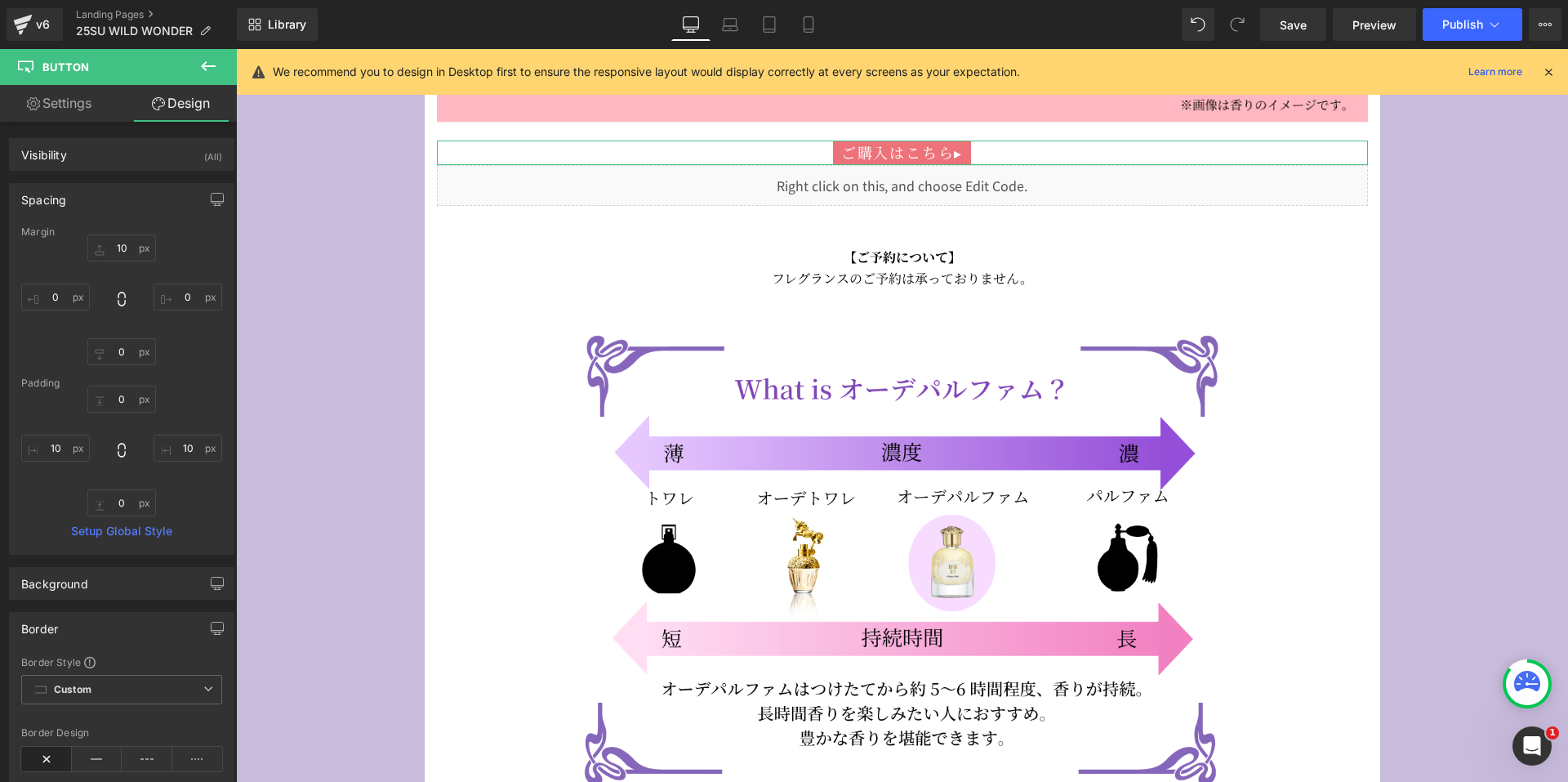
click at [165, 633] on div "Border" at bounding box center [121, 628] width 223 height 31
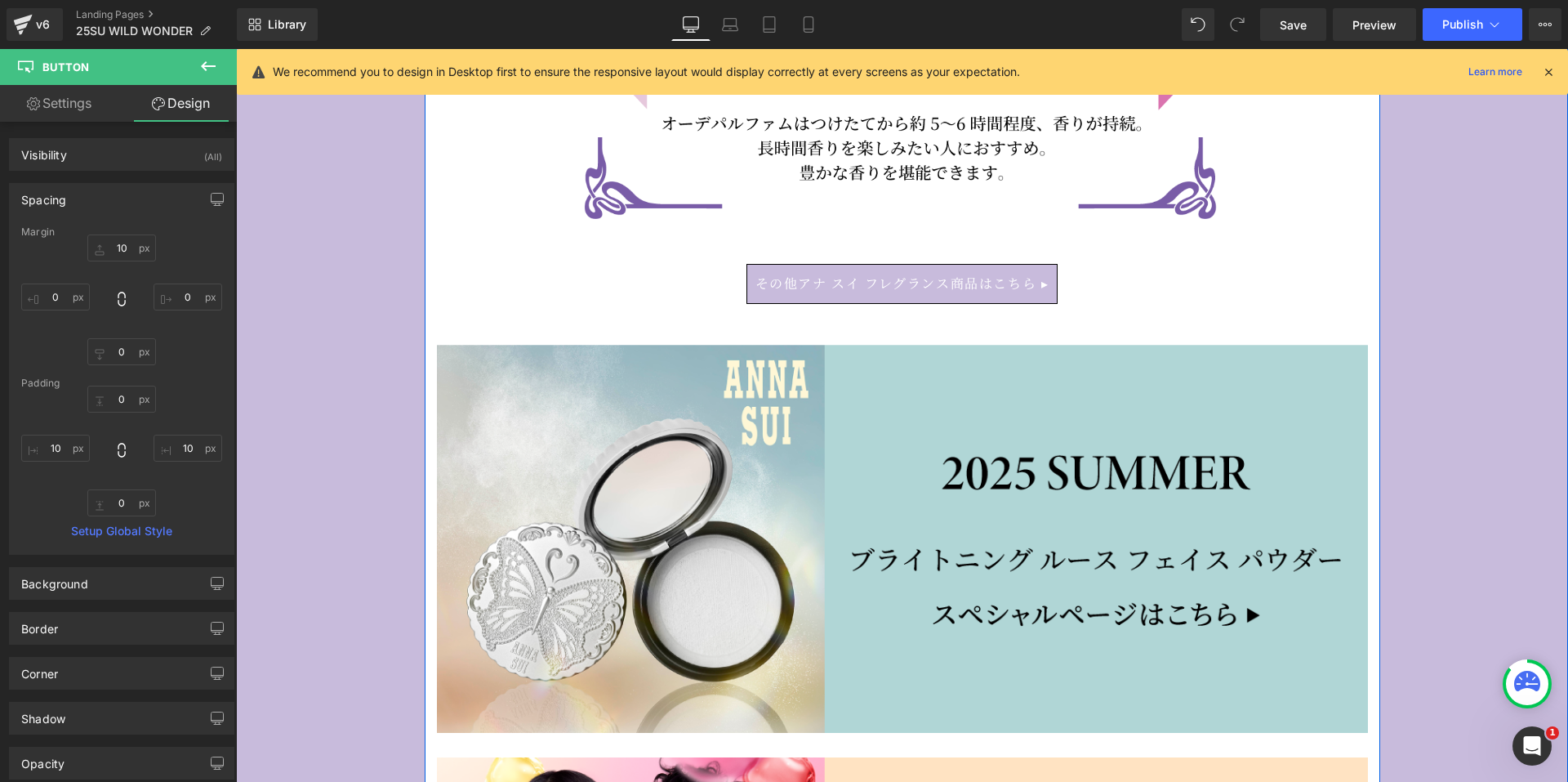
scroll to position [8902, 0]
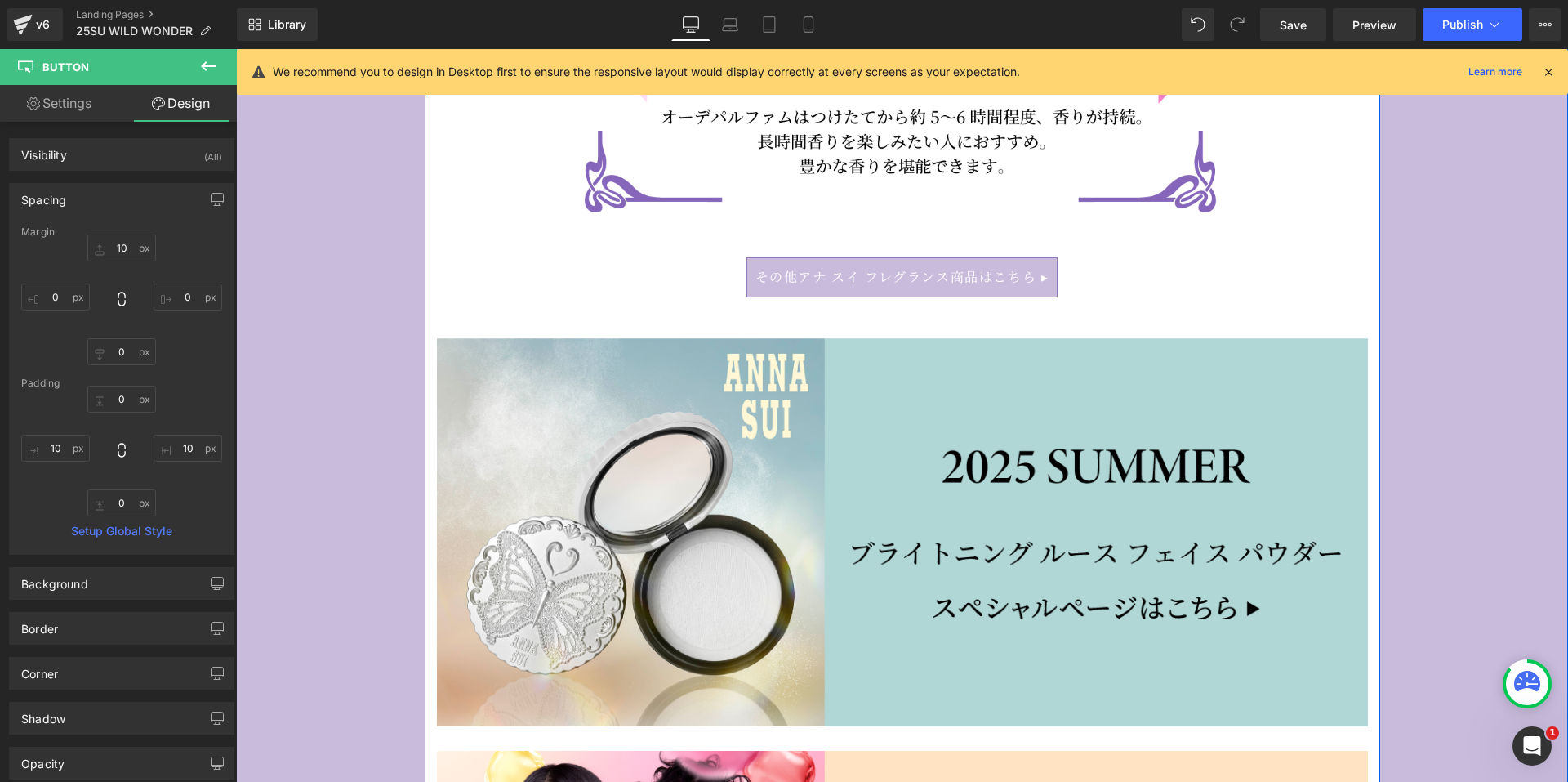
click at [924, 272] on div "その他アナ スイ フレグランス商品はこちら ▸ Button" at bounding box center [902, 277] width 931 height 40
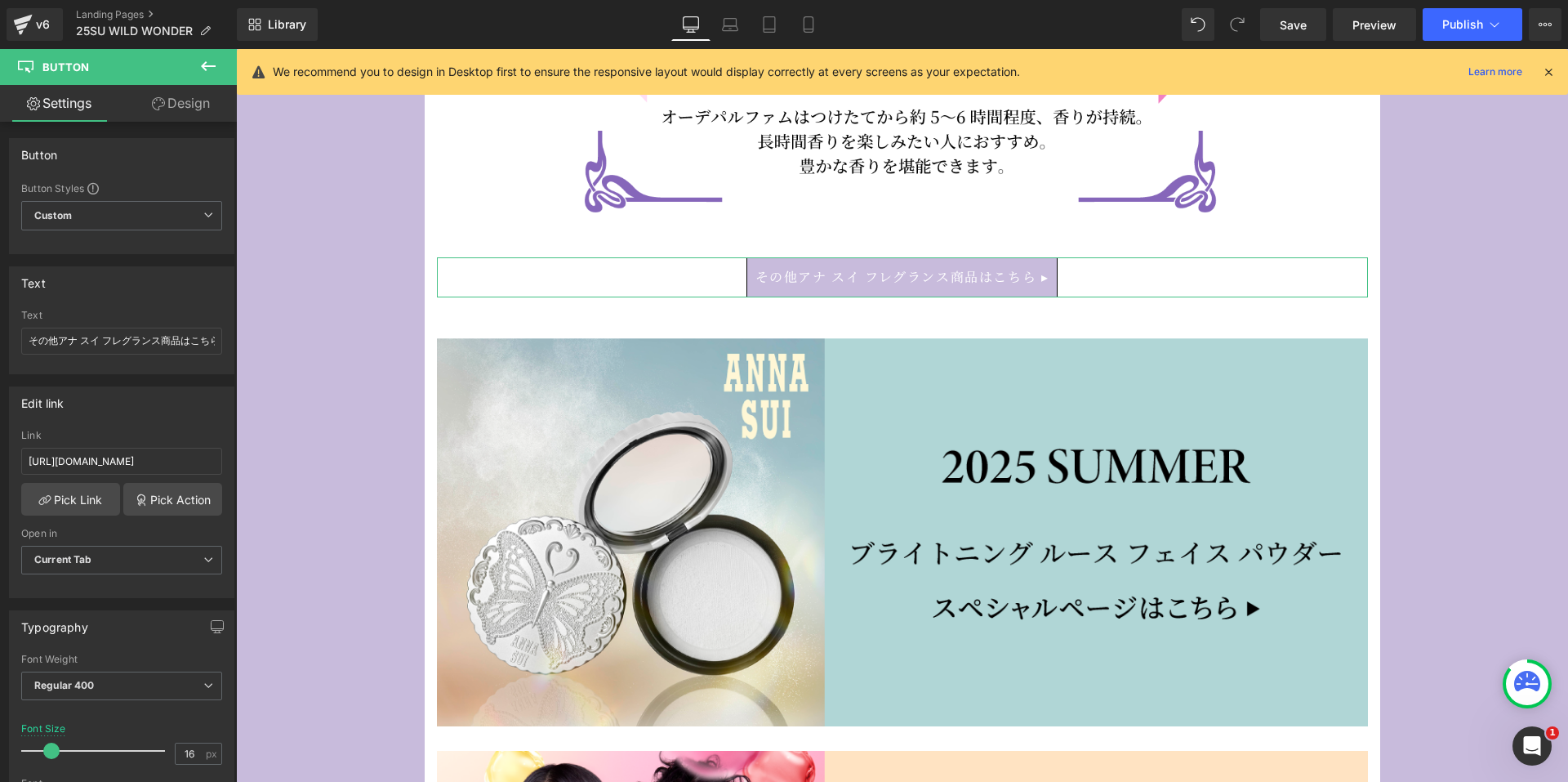
click at [147, 103] on link "Design" at bounding box center [180, 103] width 118 height 37
click at [0, 0] on div "Spacing" at bounding box center [0, 0] width 0 height 0
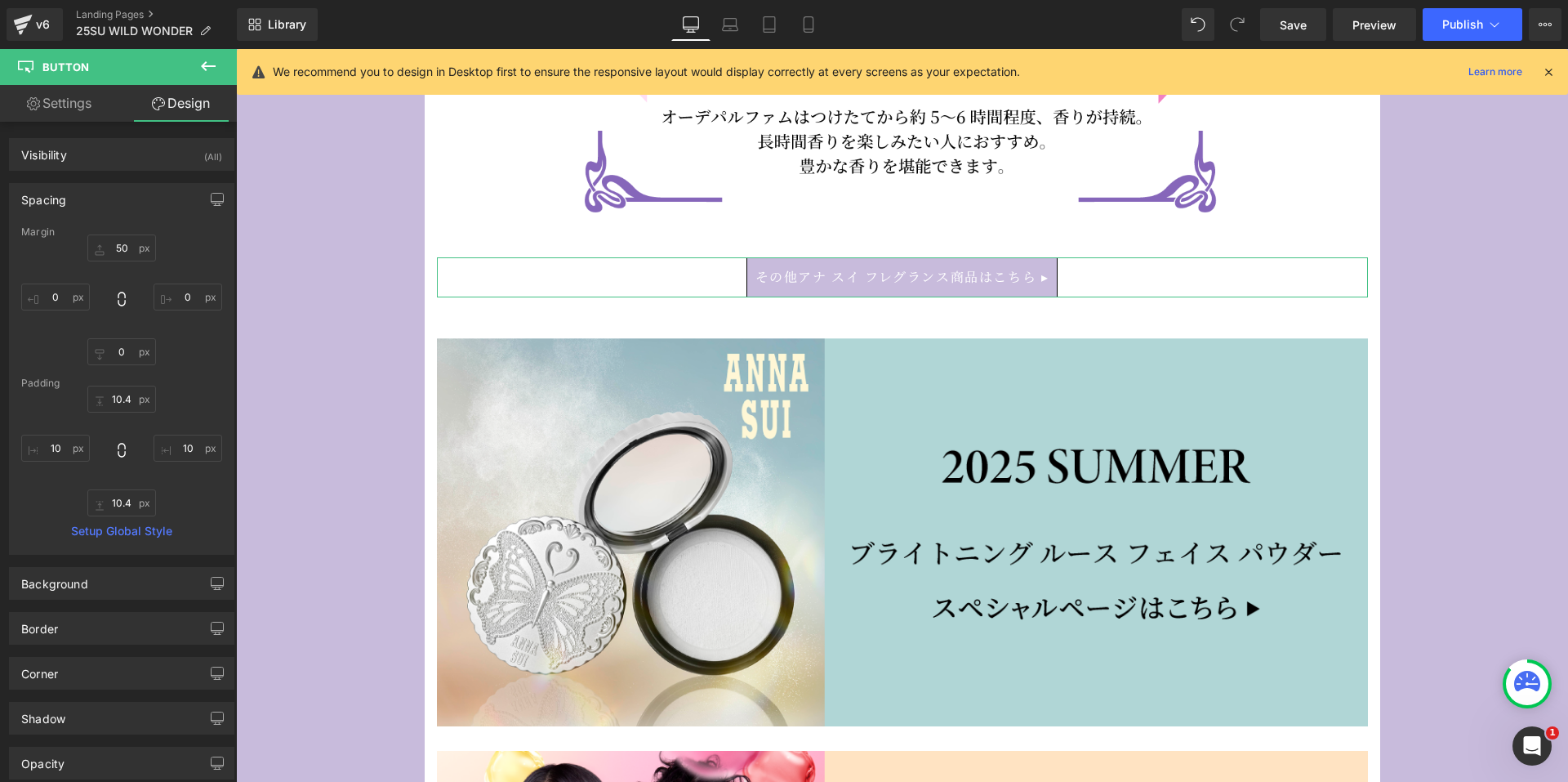
type input "50"
type input "0"
type input "10.4"
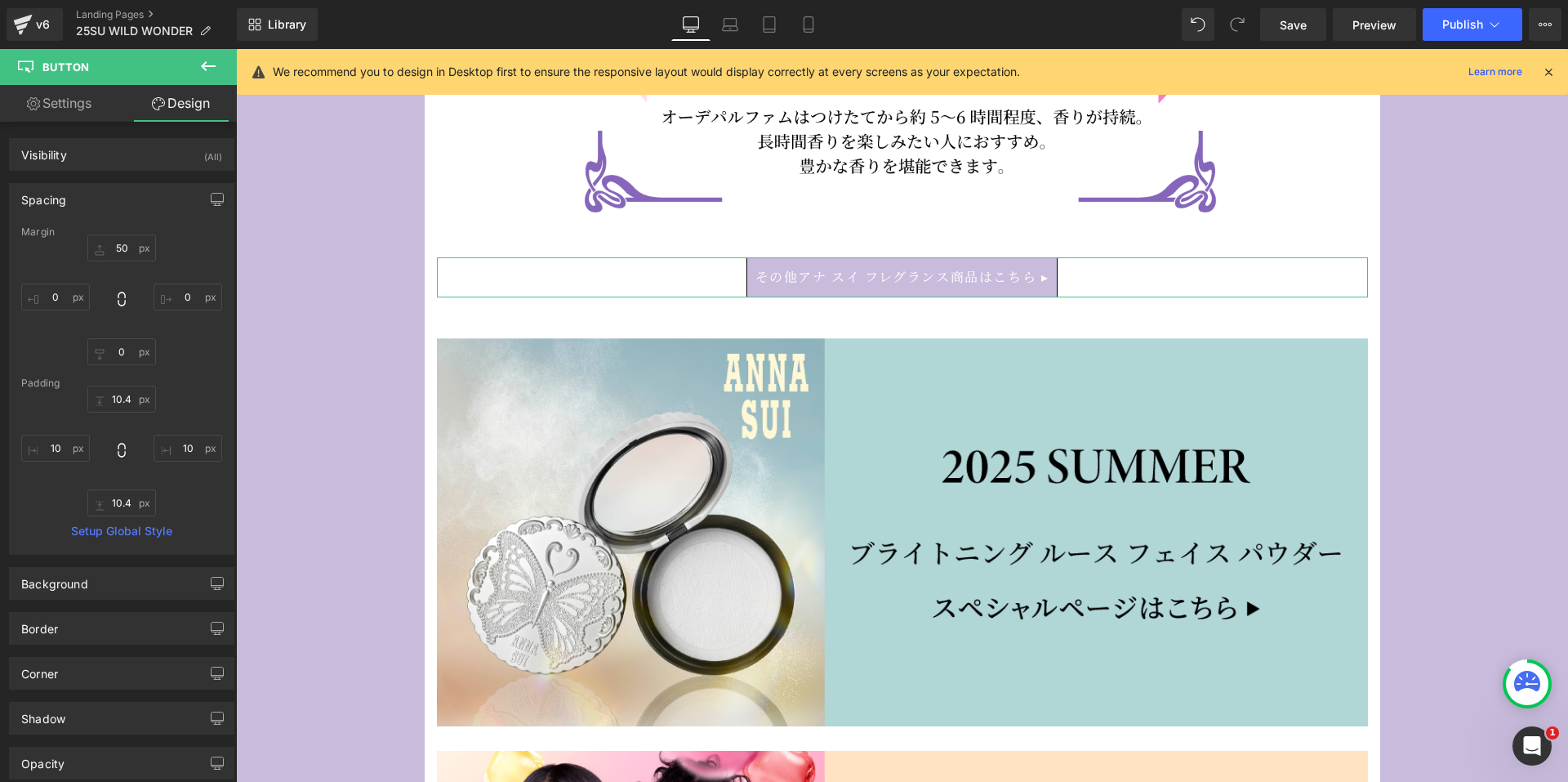
type input "10"
type input "10.4"
type input "10"
click at [105, 403] on input "10.4" at bounding box center [121, 399] width 68 height 27
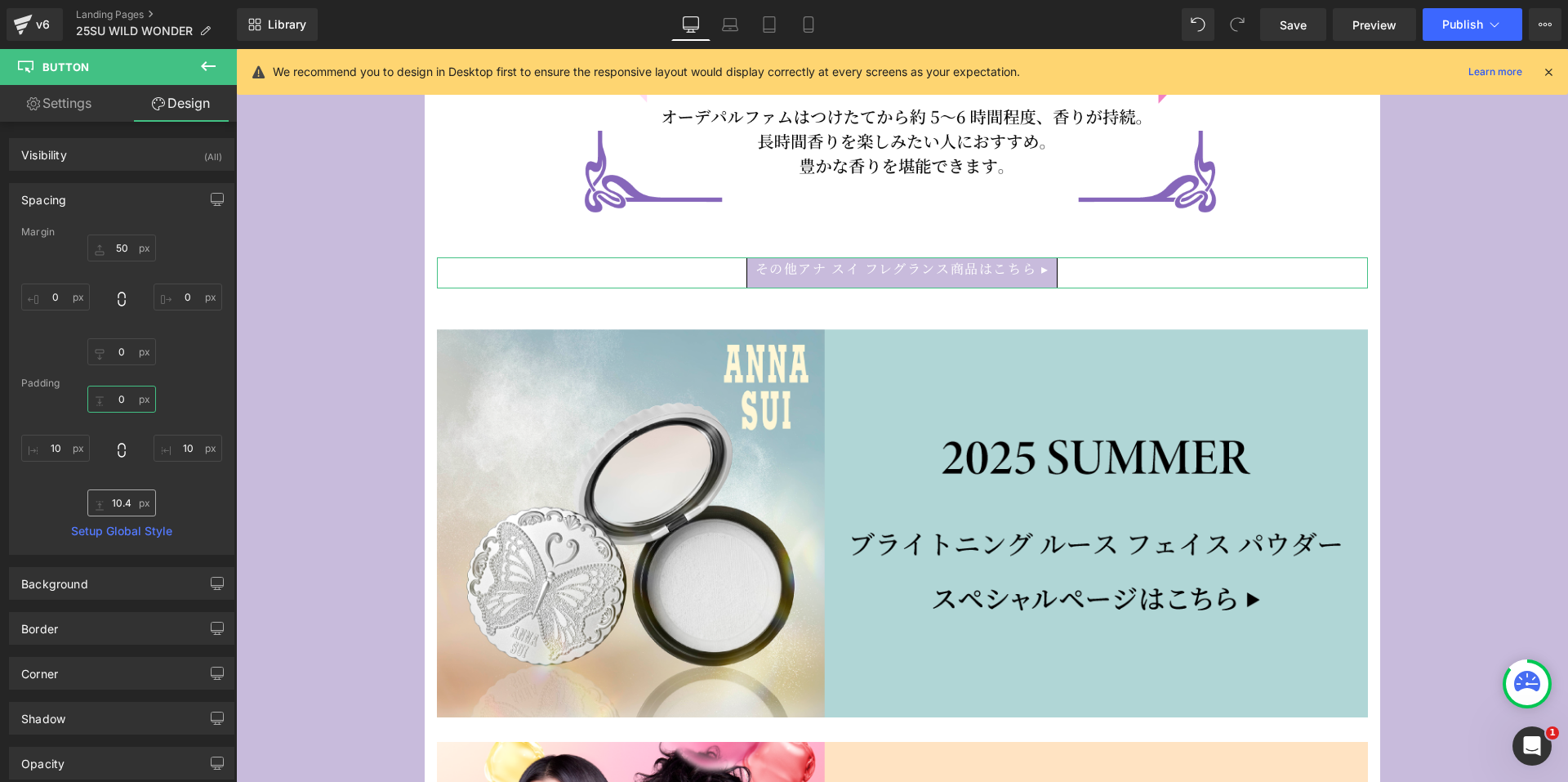
type input "0"
click at [118, 504] on input "10.4" at bounding box center [121, 503] width 68 height 27
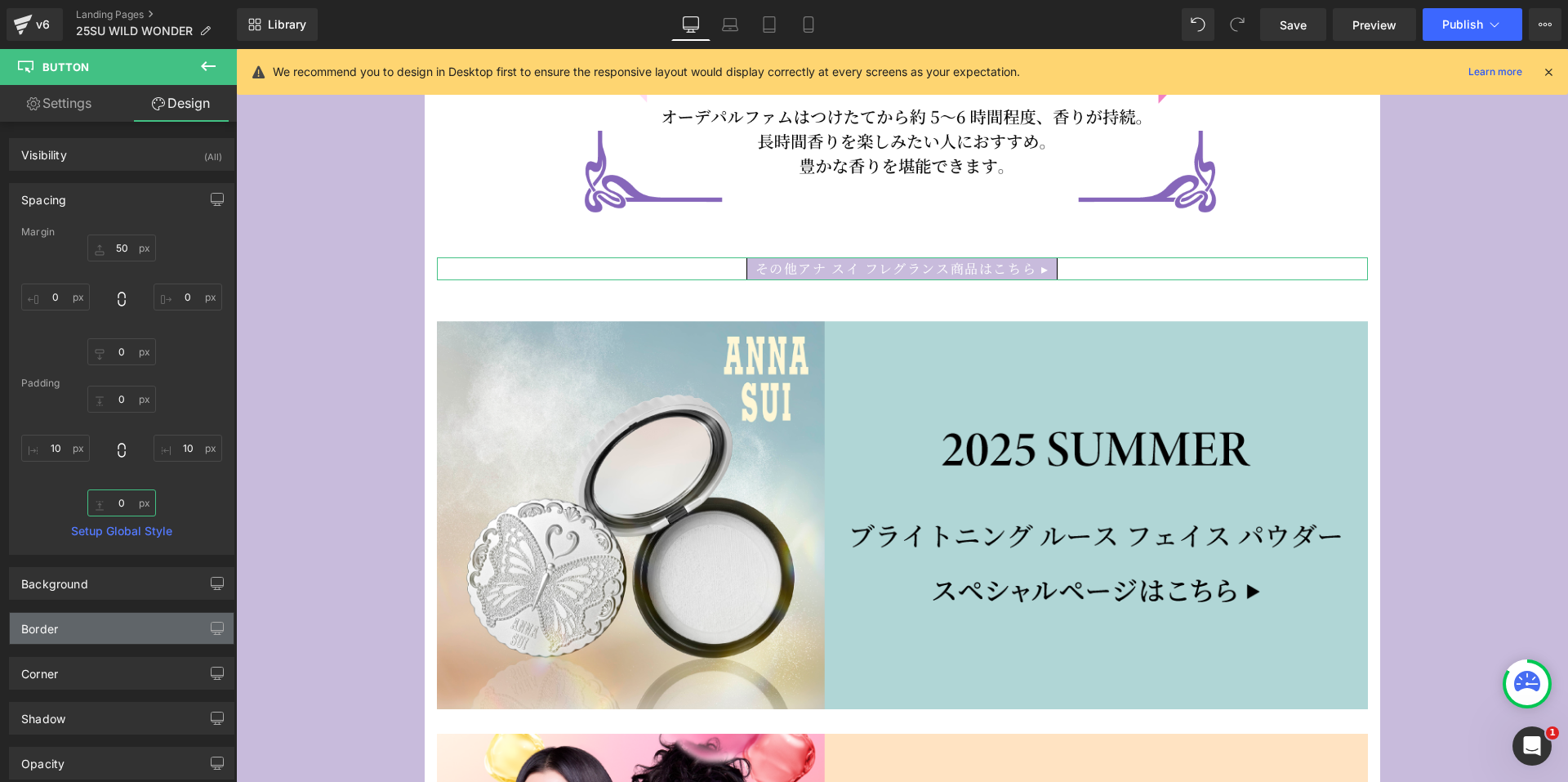
type input "0"
click at [85, 628] on div "Border" at bounding box center [121, 628] width 223 height 31
click at [44, 761] on icon at bounding box center [46, 758] width 51 height 24
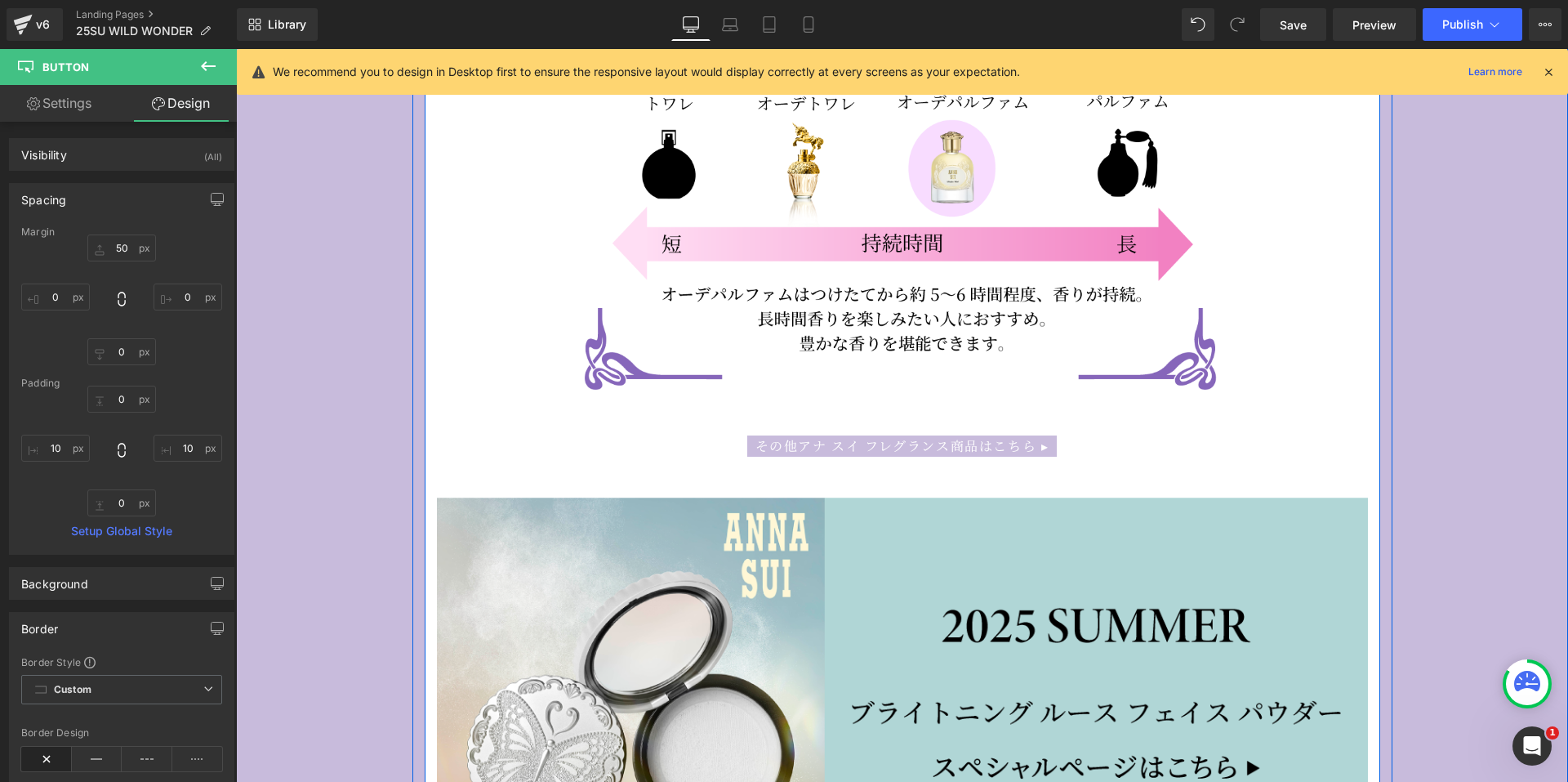
scroll to position [8575, 0]
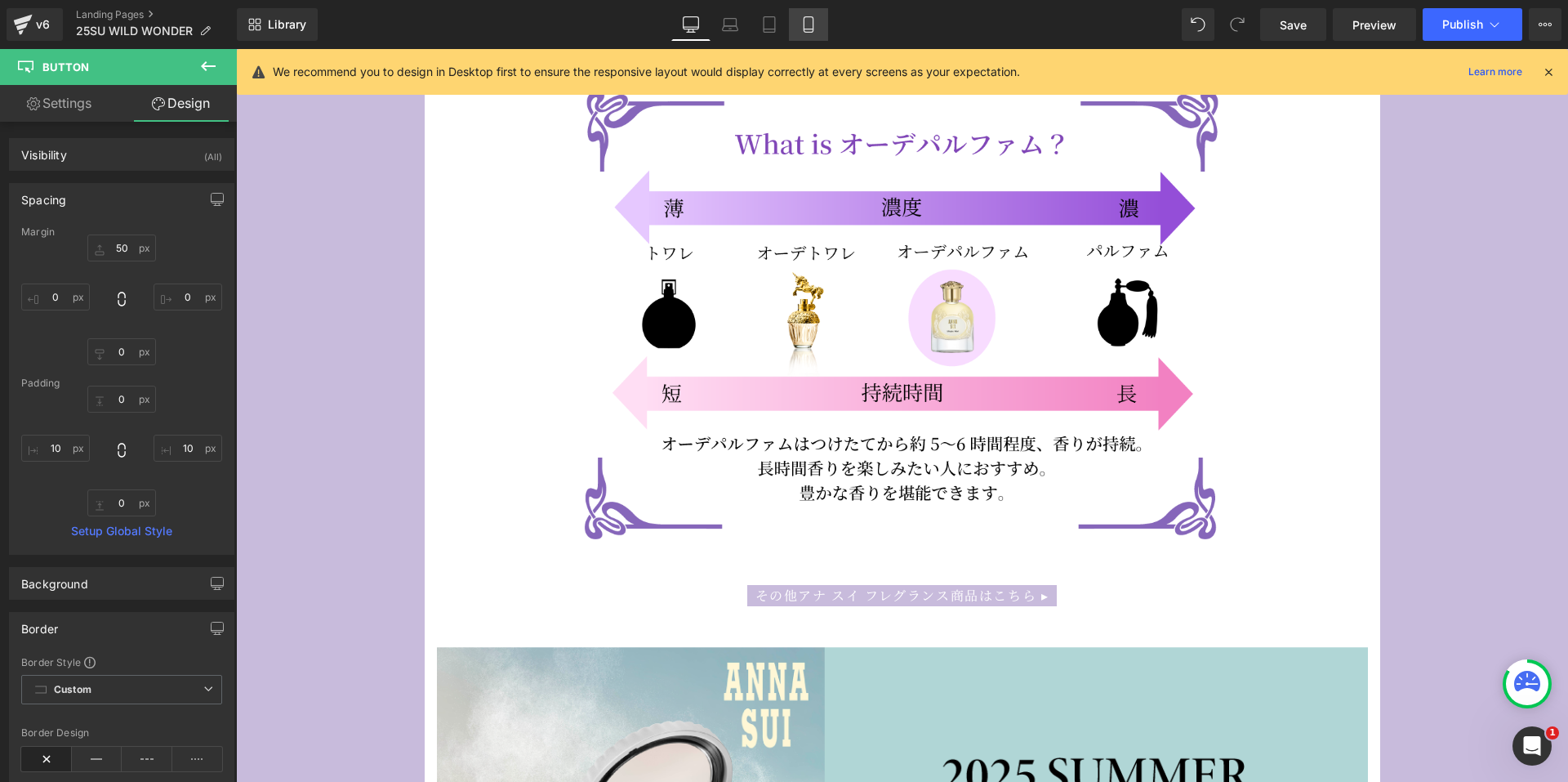
click at [807, 30] on icon at bounding box center [807, 30] width 9 height 0
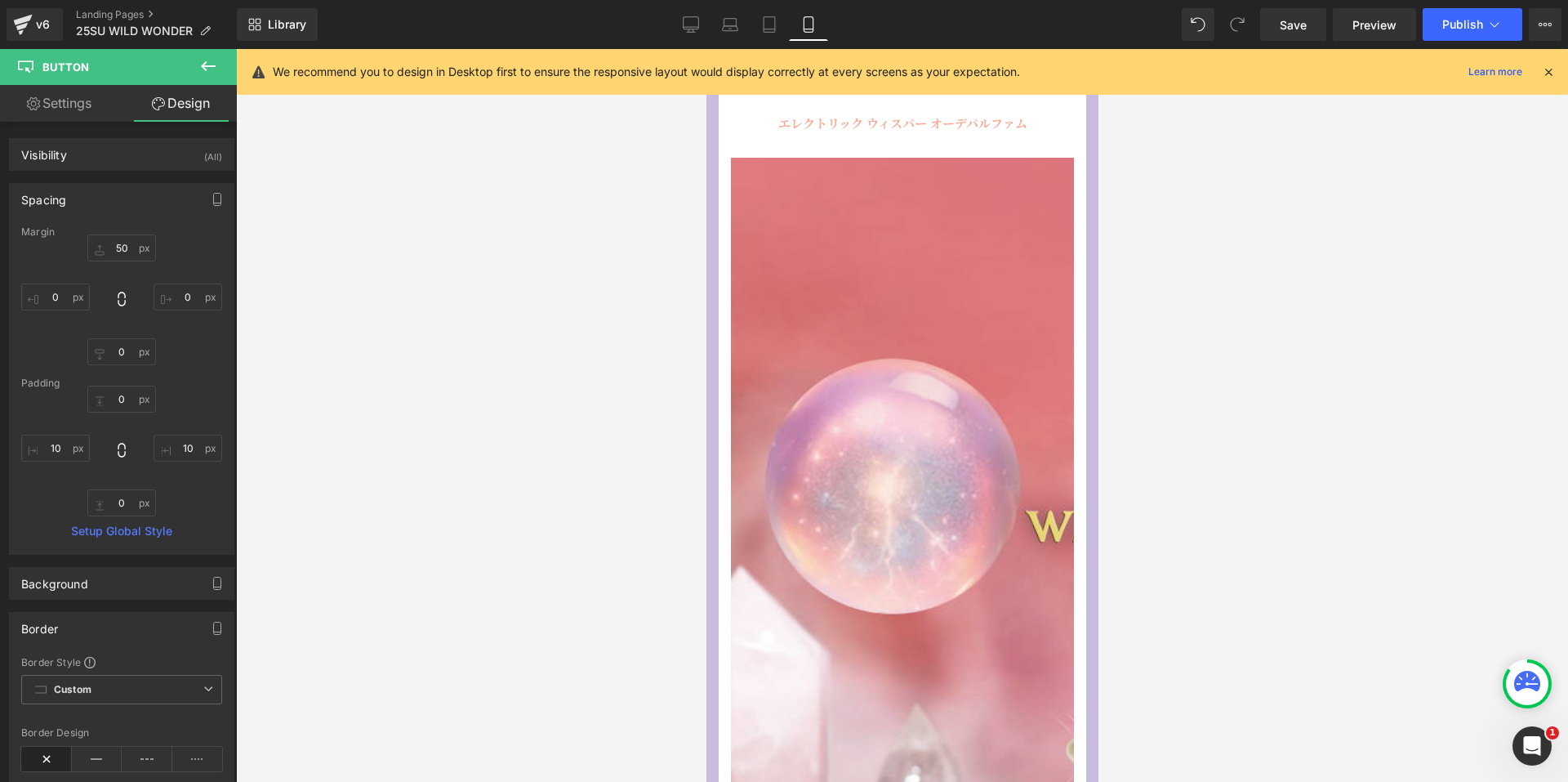
type input "30"
type input "0"
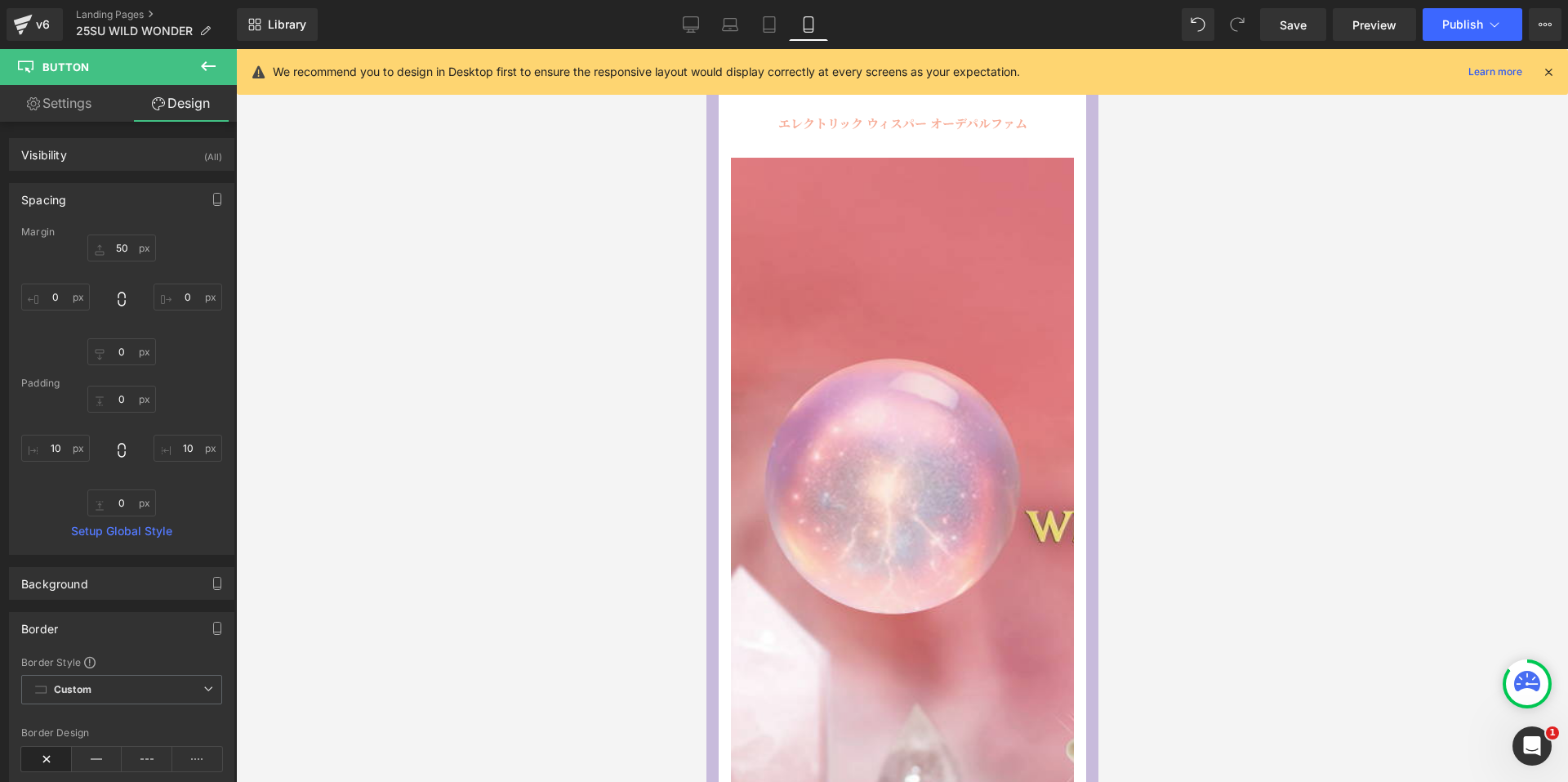
type input "10"
type input "0"
type input "10"
type input "100"
type input "0"
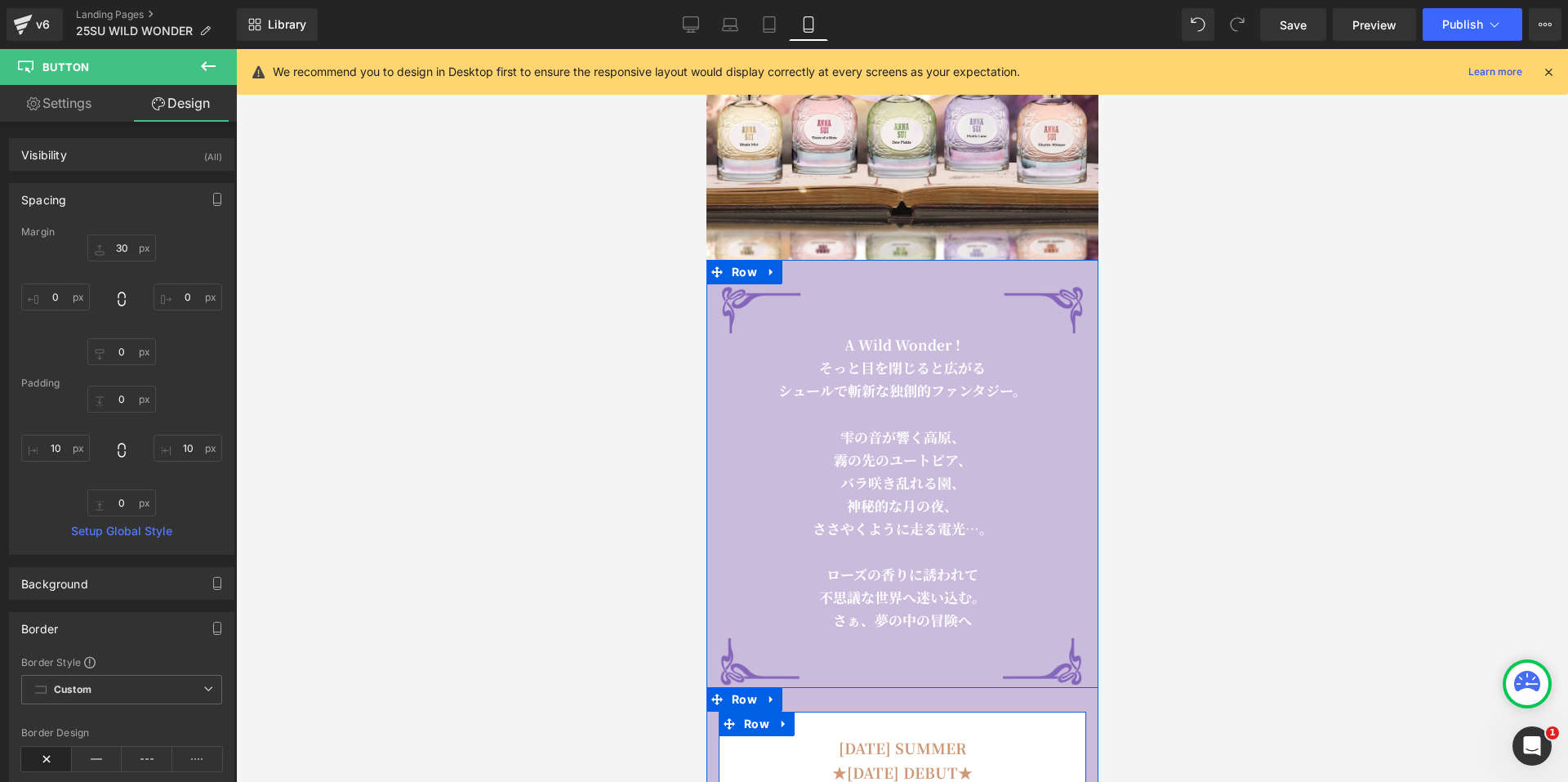
scroll to position [0, 0]
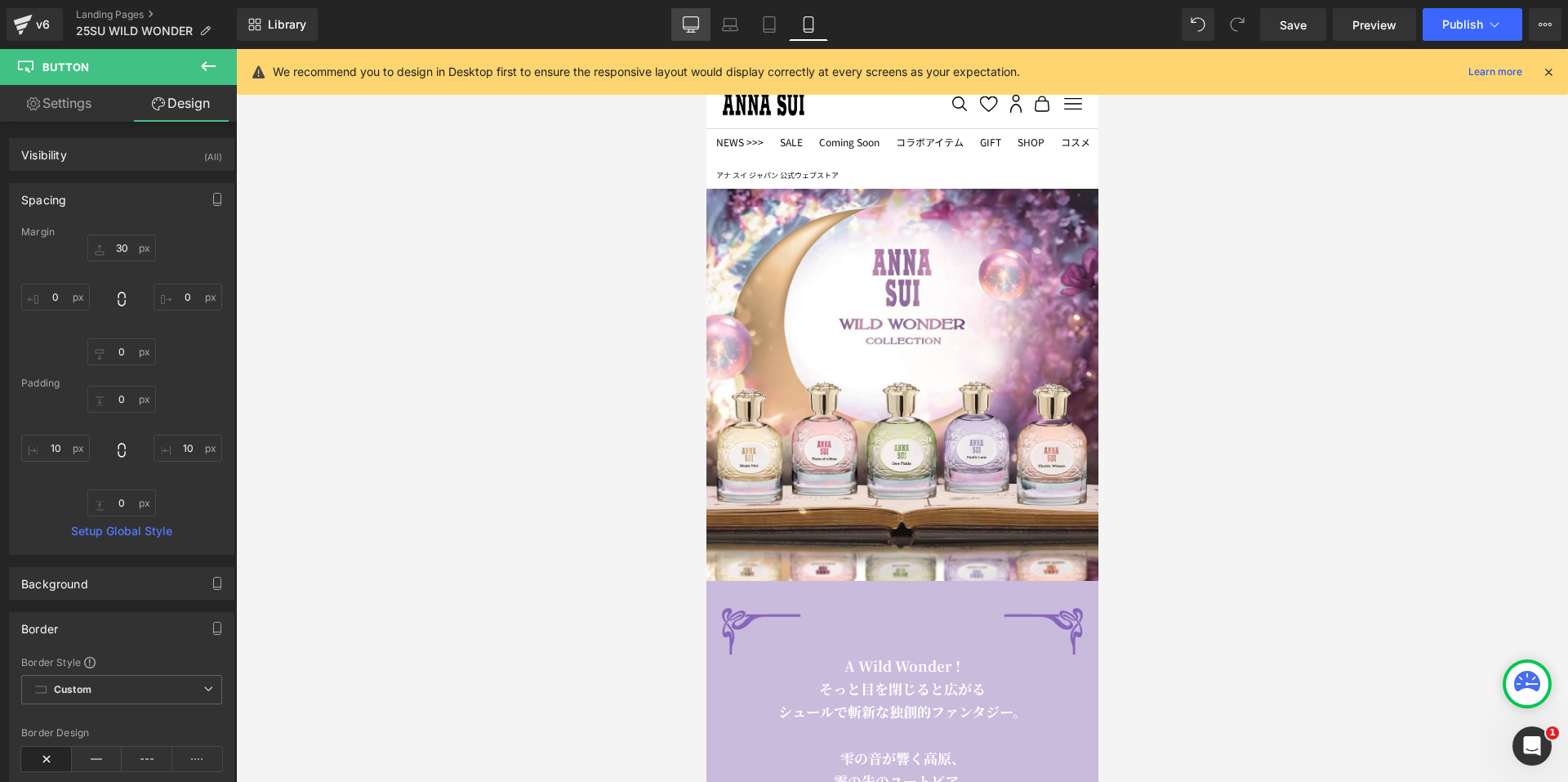
click at [688, 23] on icon at bounding box center [691, 24] width 16 height 16
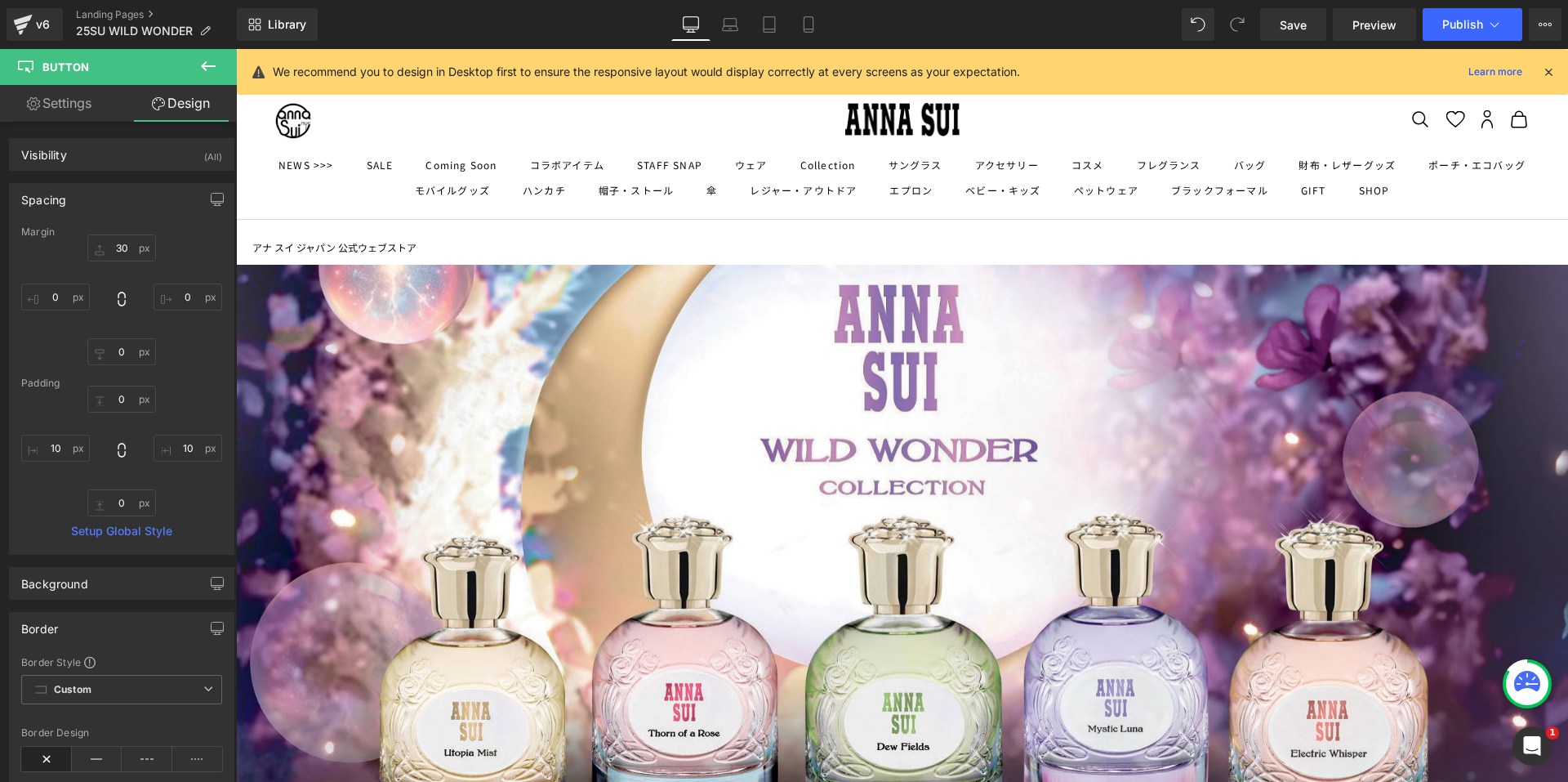
type input "50"
type input "0"
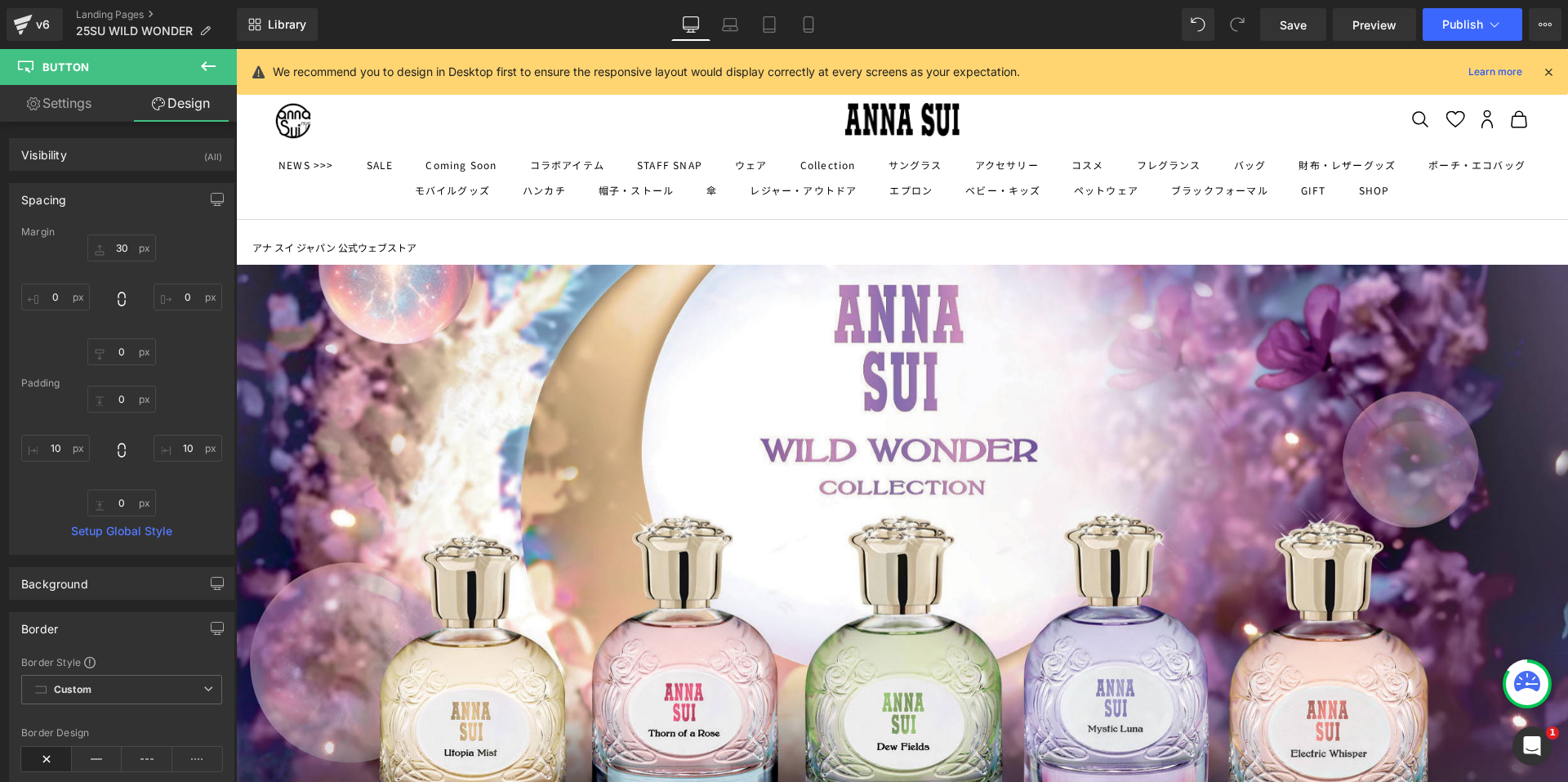
type input "10"
type input "0"
type input "10"
type input "100"
click at [1433, 26] on button "Publish" at bounding box center [1472, 24] width 99 height 33
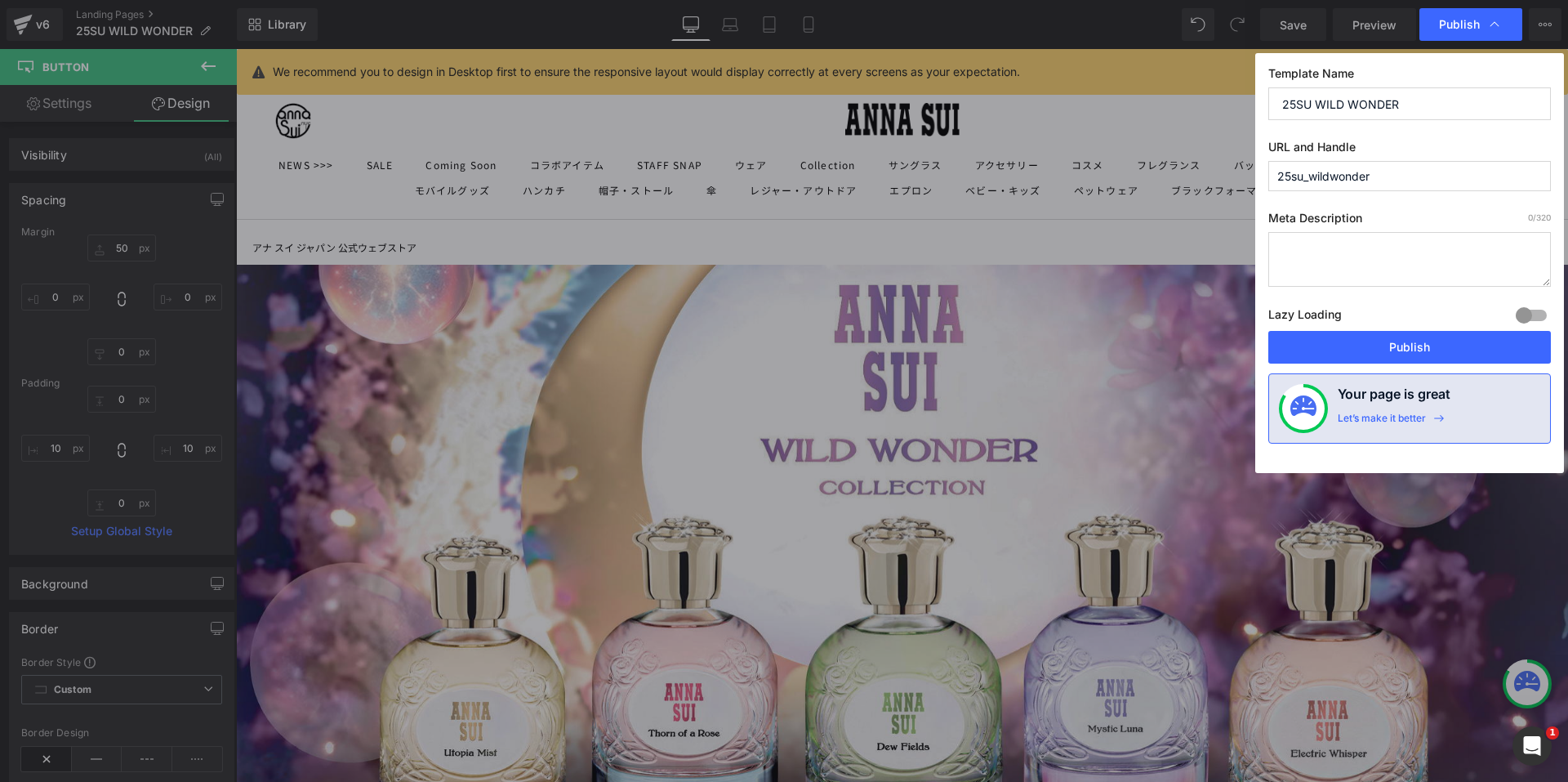
click at [1335, 364] on div "Template Name 25SU WILD WONDER URL and Handle 25su_wildwonder Meta Description …" at bounding box center [1409, 263] width 309 height 420
drag, startPoint x: 1330, startPoint y: 346, endPoint x: 1093, endPoint y: 297, distance: 242.0
click at [1330, 346] on button "Publish" at bounding box center [1409, 347] width 282 height 33
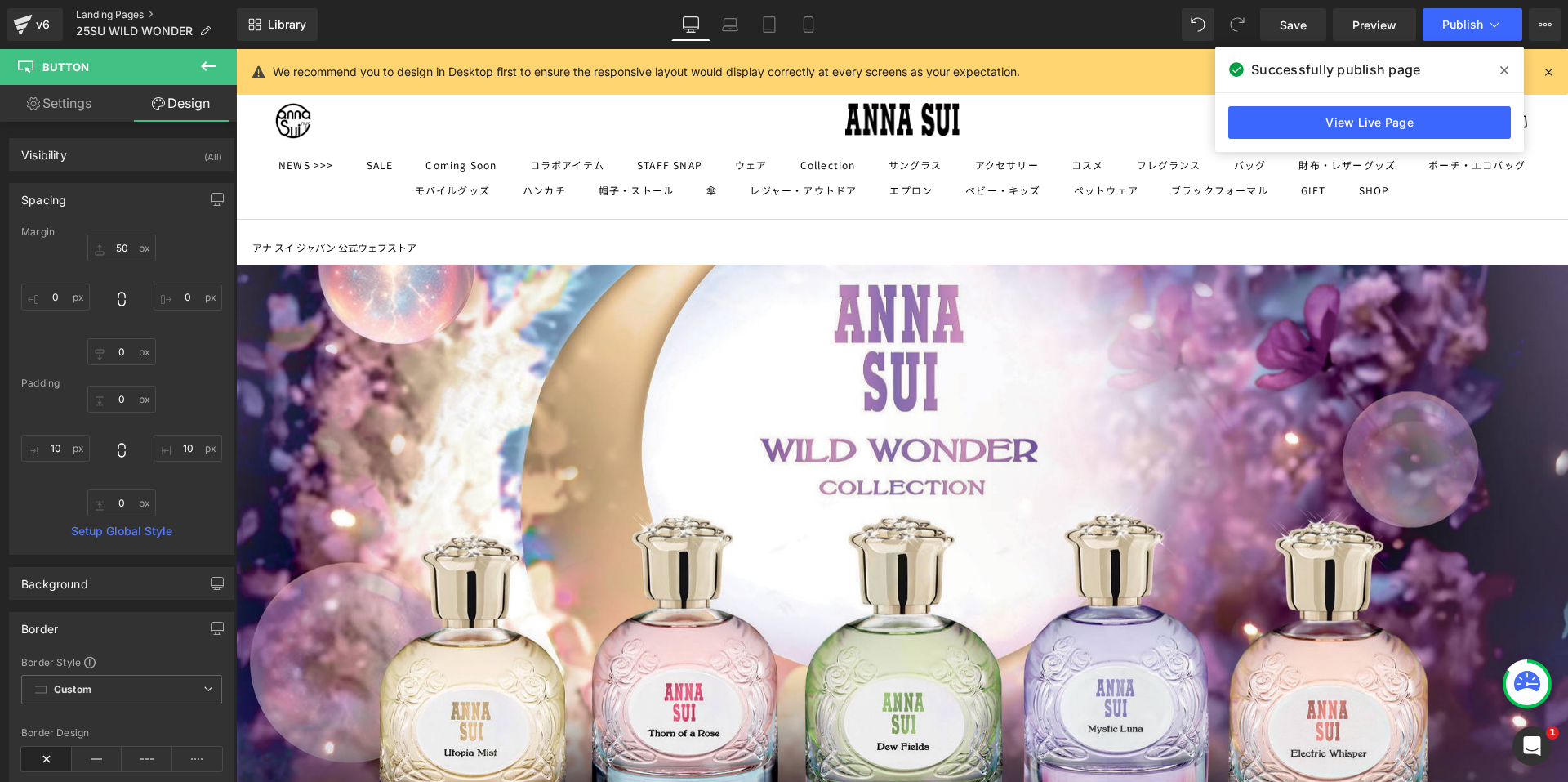
click at [110, 8] on link "Landing Pages" at bounding box center [156, 14] width 161 height 13
